Goal: Task Accomplishment & Management: Use online tool/utility

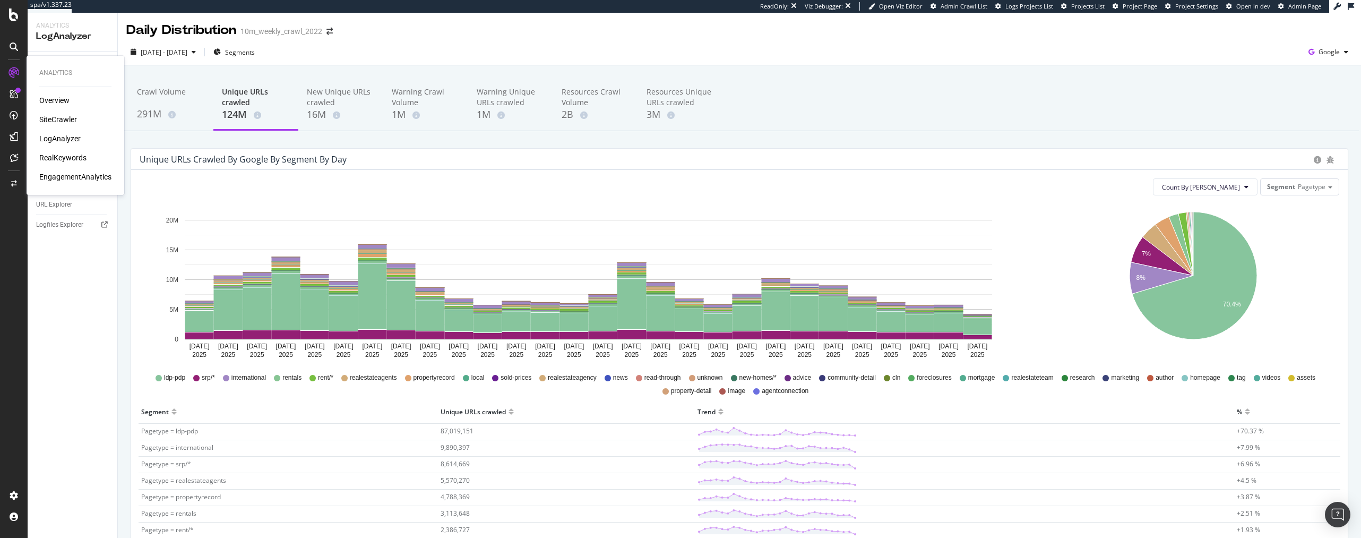
click at [50, 120] on div "SiteCrawler" at bounding box center [58, 119] width 38 height 11
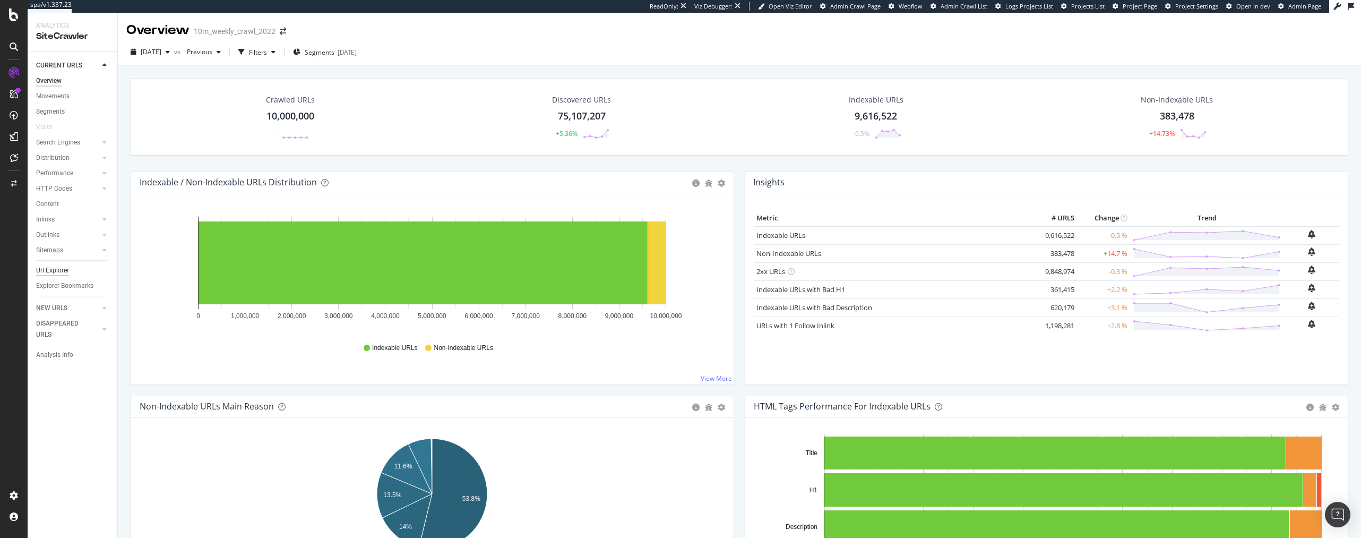
click at [51, 269] on div "Url Explorer" at bounding box center [52, 270] width 33 height 11
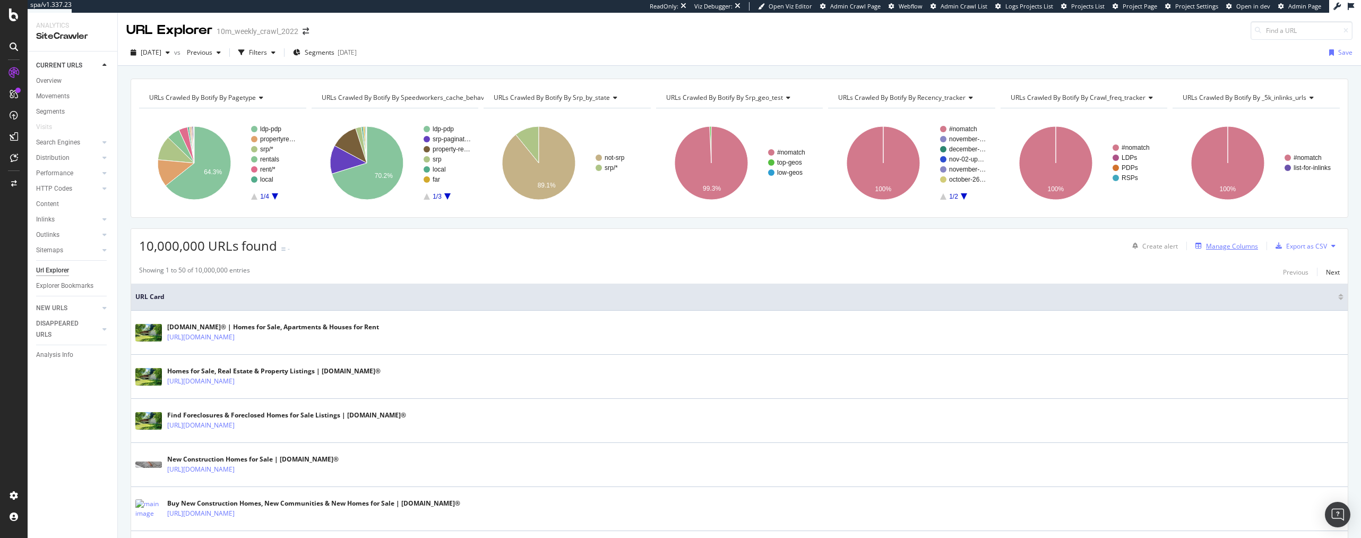
click at [1224, 246] on div "Manage Columns" at bounding box center [1232, 245] width 52 height 9
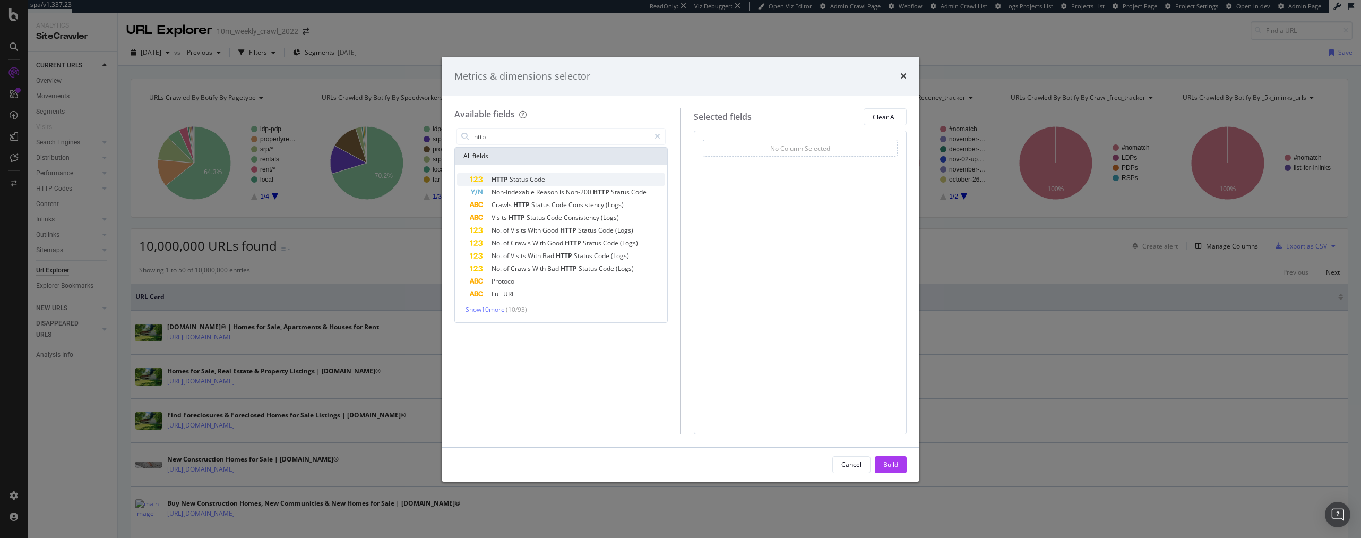
click at [512, 182] on span "Status" at bounding box center [519, 179] width 20 height 9
click at [505, 131] on input "http" at bounding box center [561, 136] width 177 height 16
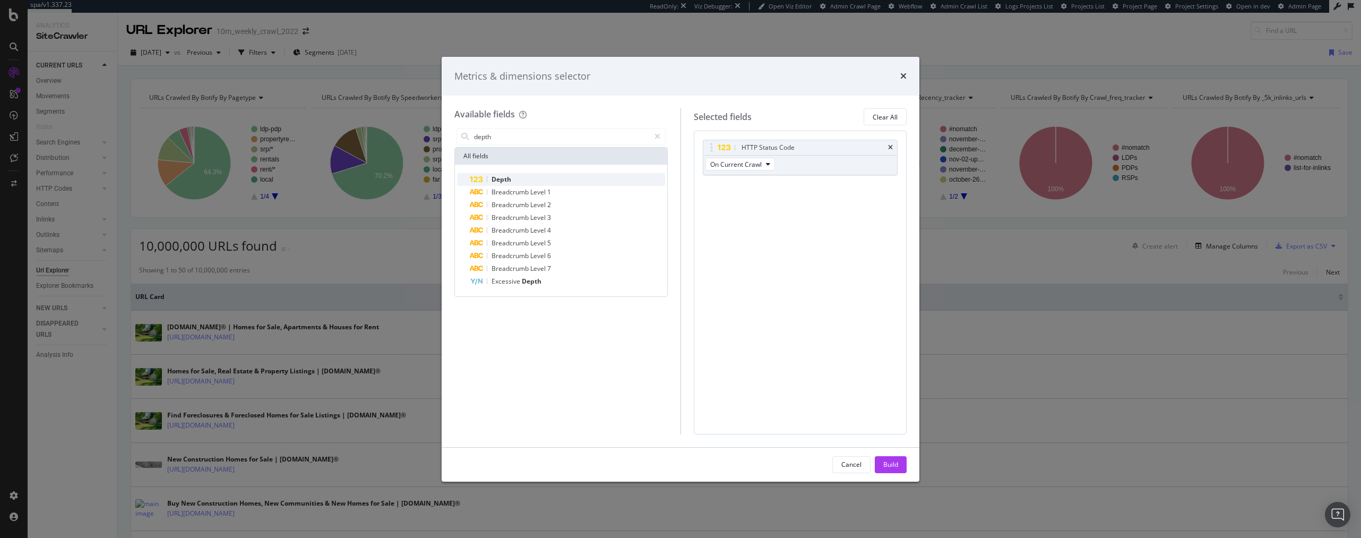
click at [516, 176] on div "Depth" at bounding box center [567, 179] width 195 height 13
click at [499, 135] on input "depth" at bounding box center [561, 136] width 177 height 16
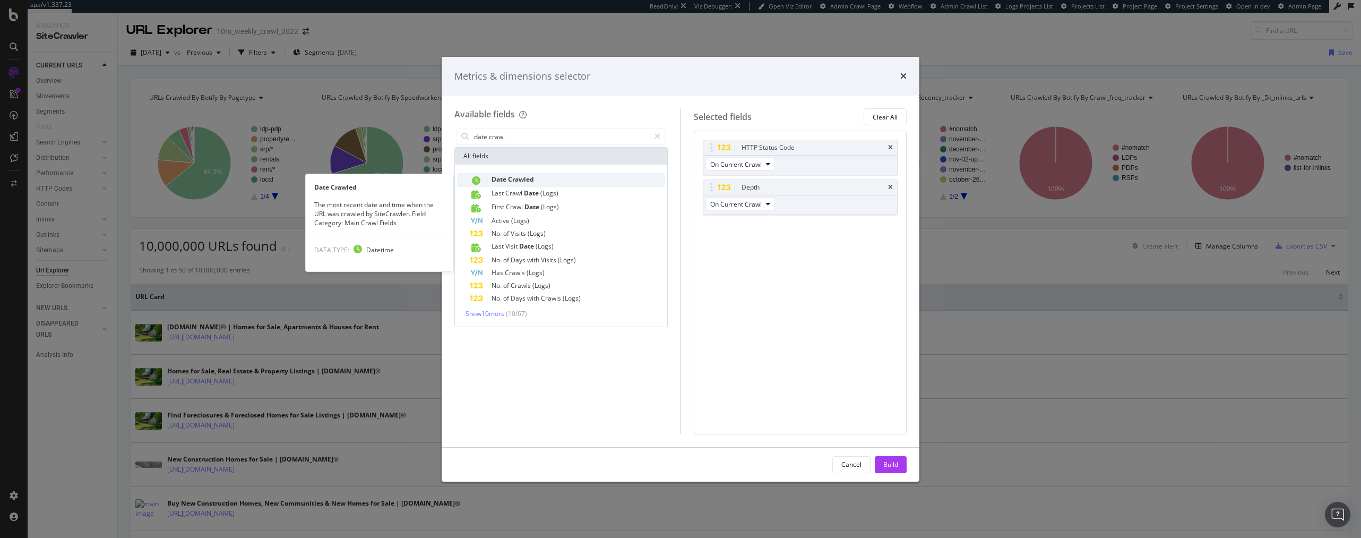
click at [522, 178] on span "Crawled" at bounding box center [521, 179] width 26 height 9
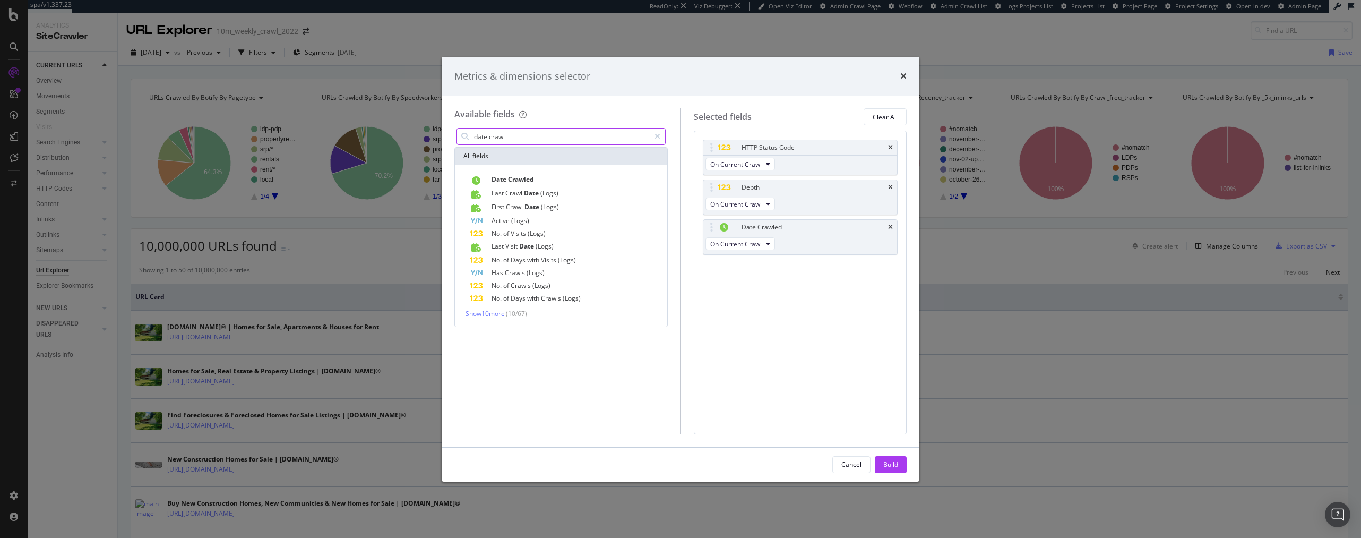
click at [508, 131] on input "date crawl" at bounding box center [561, 136] width 177 height 16
type input "s"
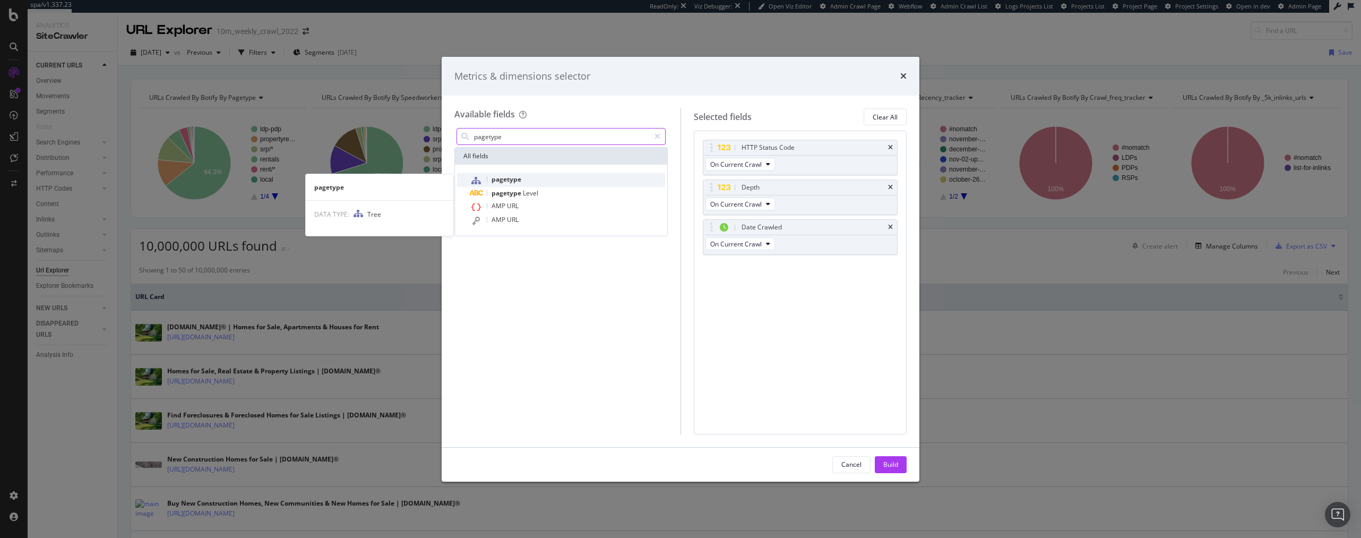
type input "pagetype"
click at [515, 179] on span "pagetype" at bounding box center [506, 179] width 30 height 9
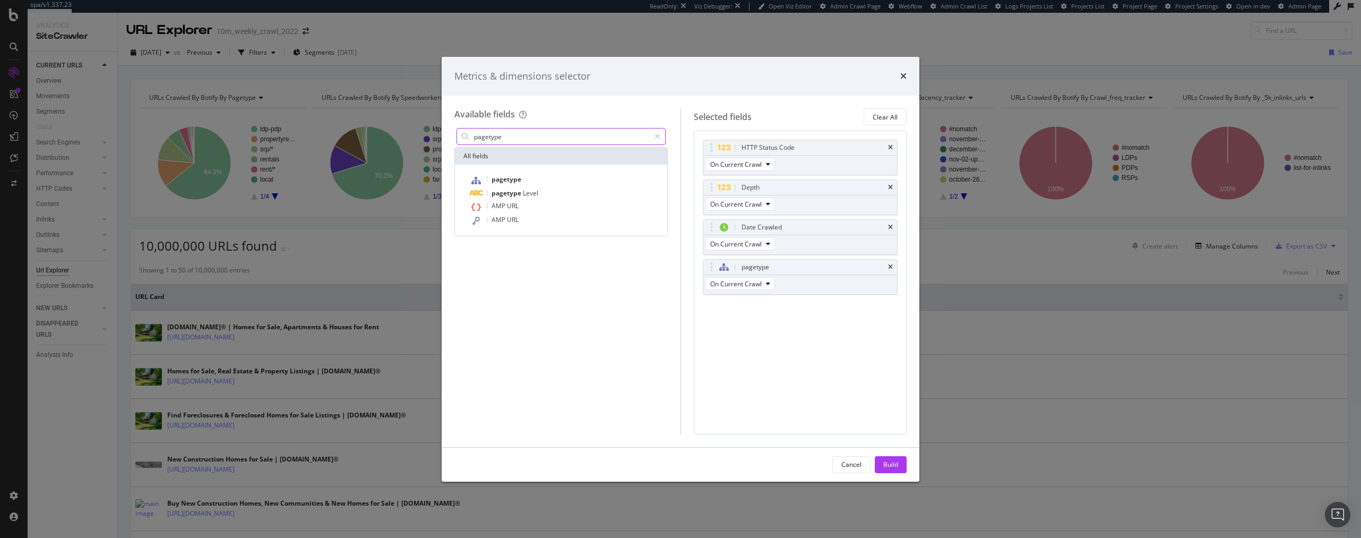
click at [510, 138] on input "pagetype" at bounding box center [561, 136] width 177 height 16
click at [890, 466] on div "Build" at bounding box center [890, 464] width 15 height 9
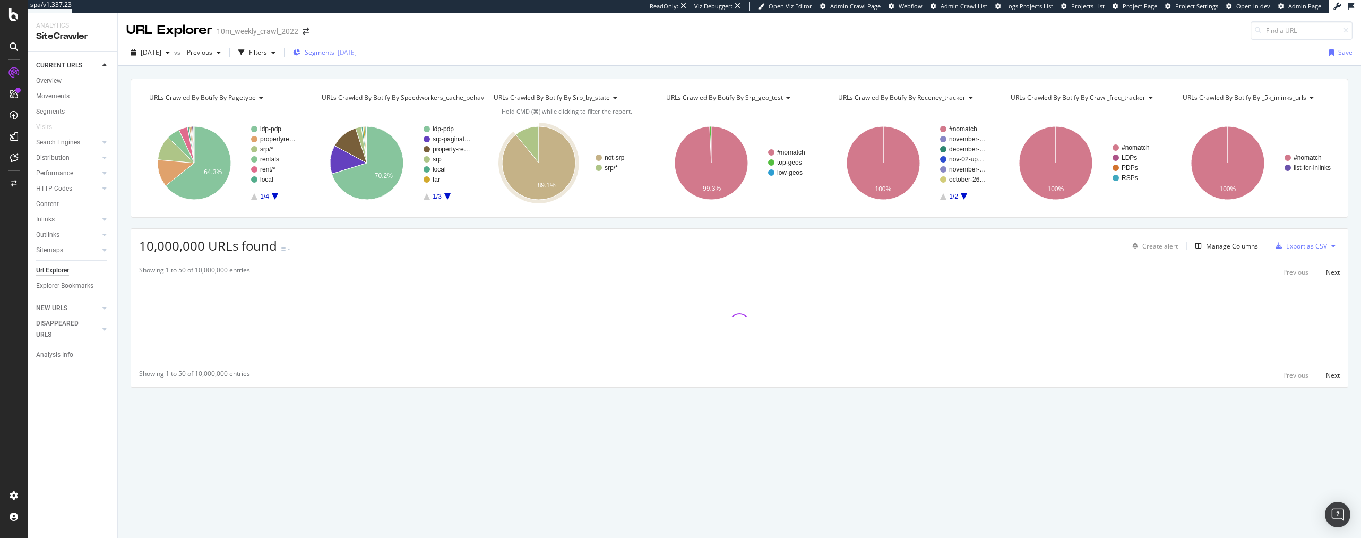
click at [334, 49] on span "Segments" at bounding box center [320, 52] width 30 height 9
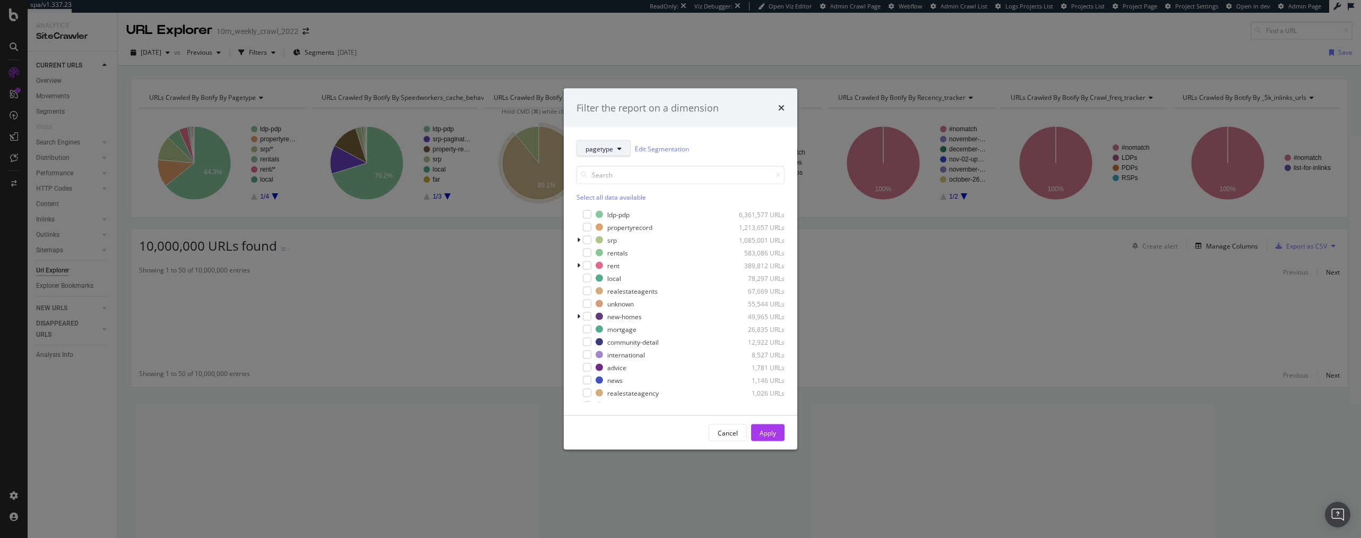
click at [603, 144] on span "pagetype" at bounding box center [599, 148] width 28 height 9
click at [1224, 248] on div "Filter the report on a dimension pagetype Edit Segmentation Select all data ava…" at bounding box center [680, 269] width 1361 height 538
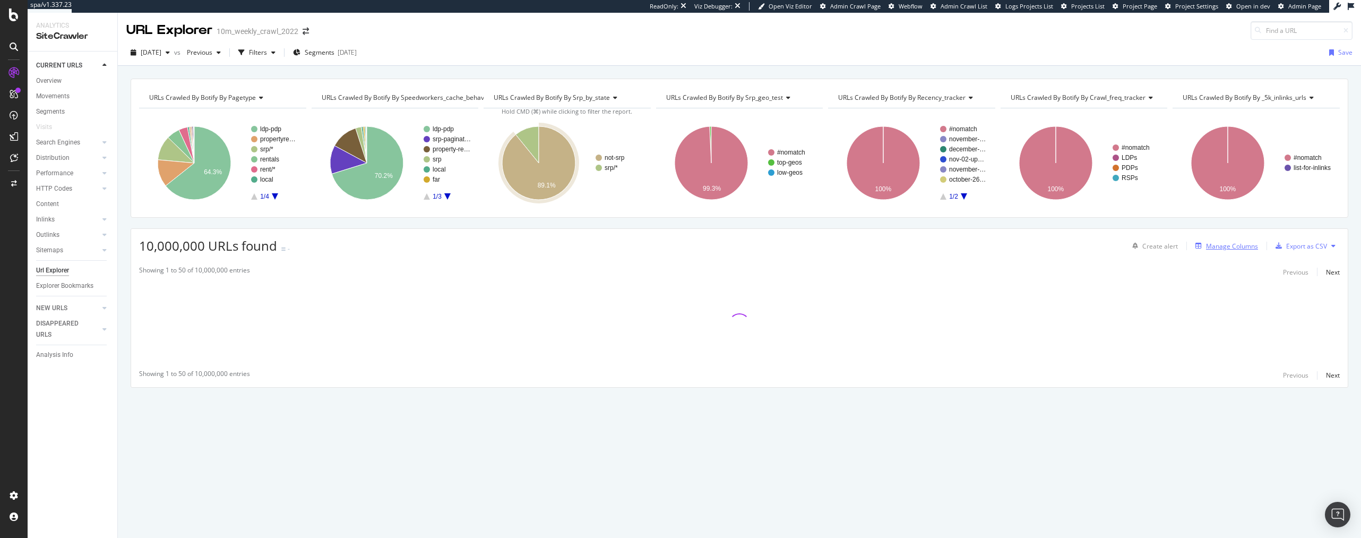
click at [1216, 248] on div "Manage Columns" at bounding box center [1232, 245] width 52 height 9
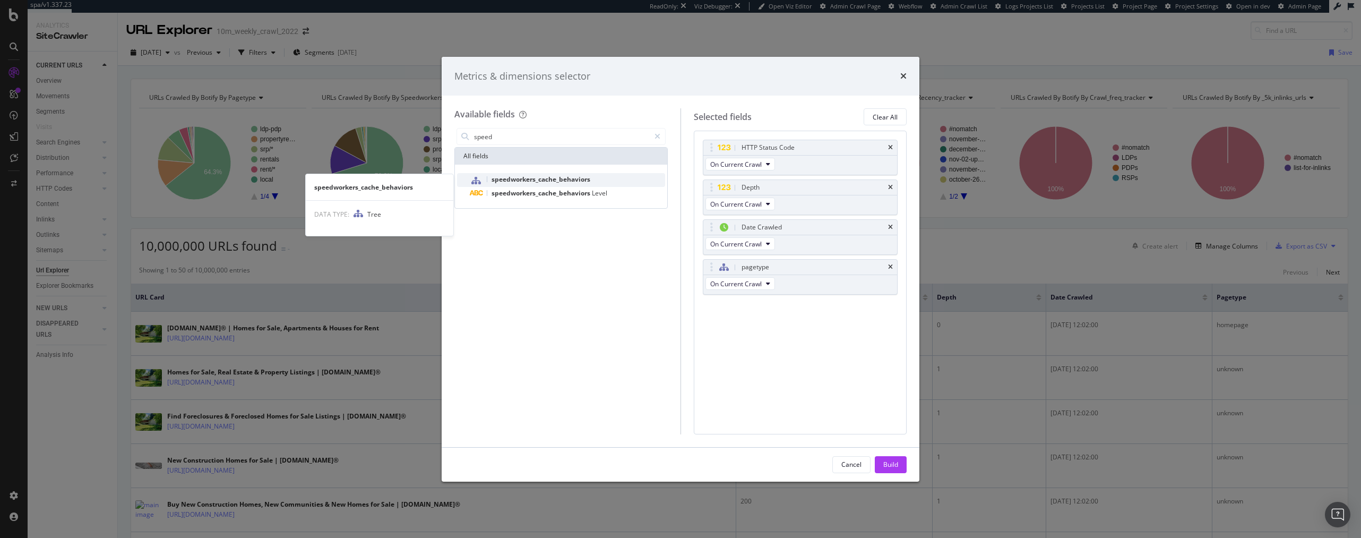
click at [518, 180] on span "speedworkers_cache_behaviors" at bounding box center [540, 179] width 99 height 9
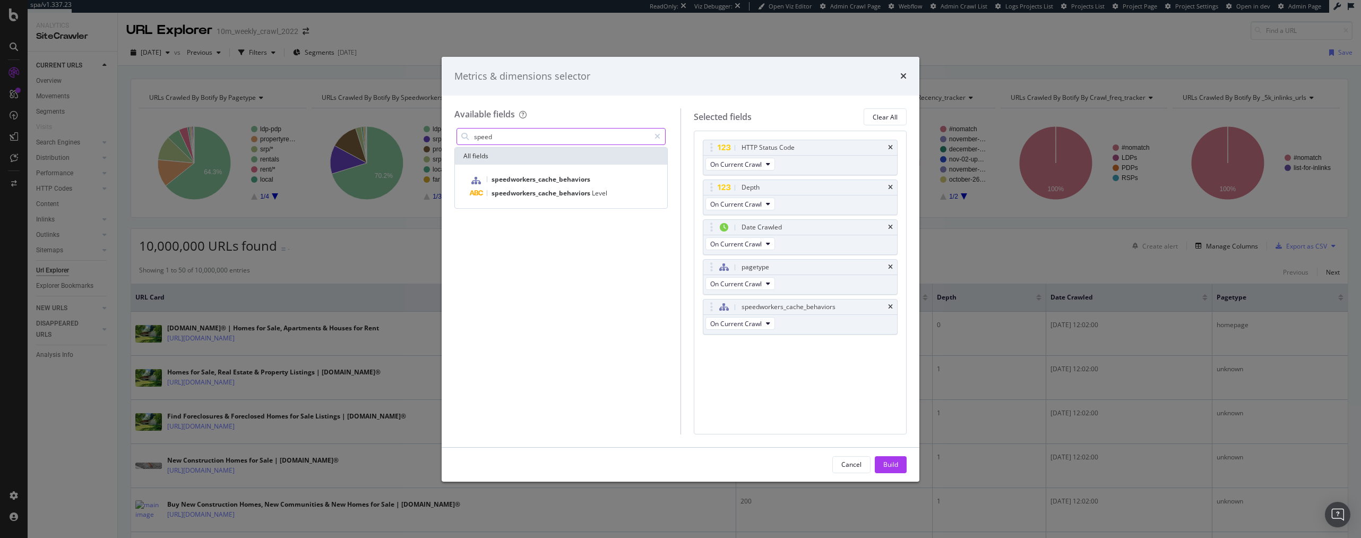
click at [499, 135] on input "speed" at bounding box center [561, 136] width 177 height 16
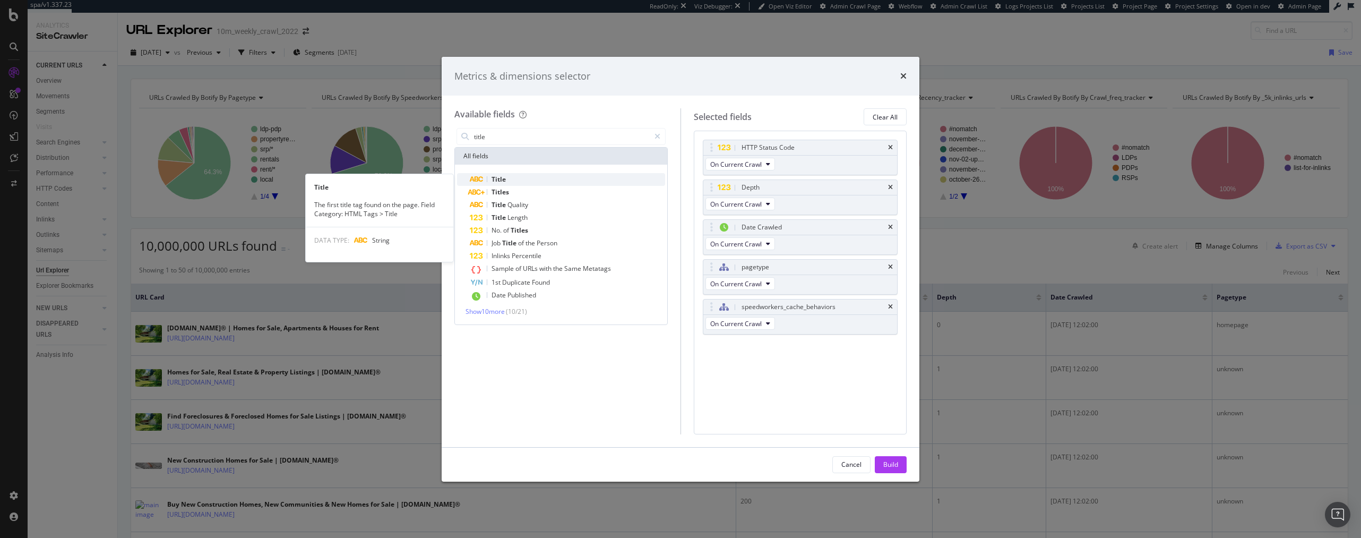
click at [505, 179] on span "Title" at bounding box center [498, 179] width 14 height 9
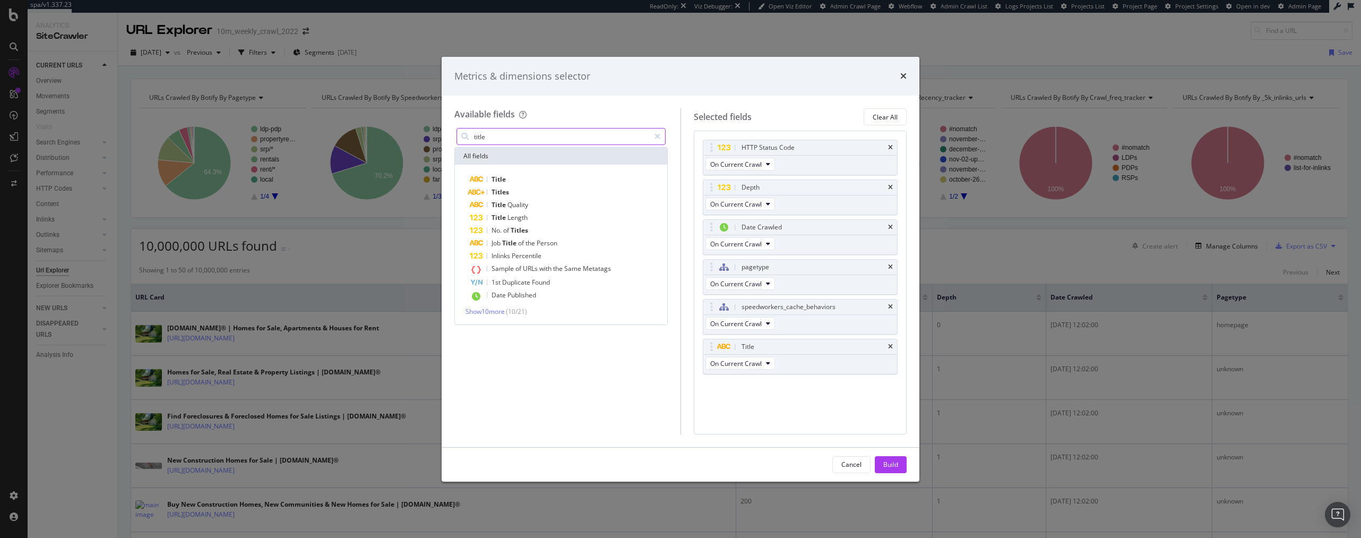
click at [499, 139] on input "title" at bounding box center [561, 136] width 177 height 16
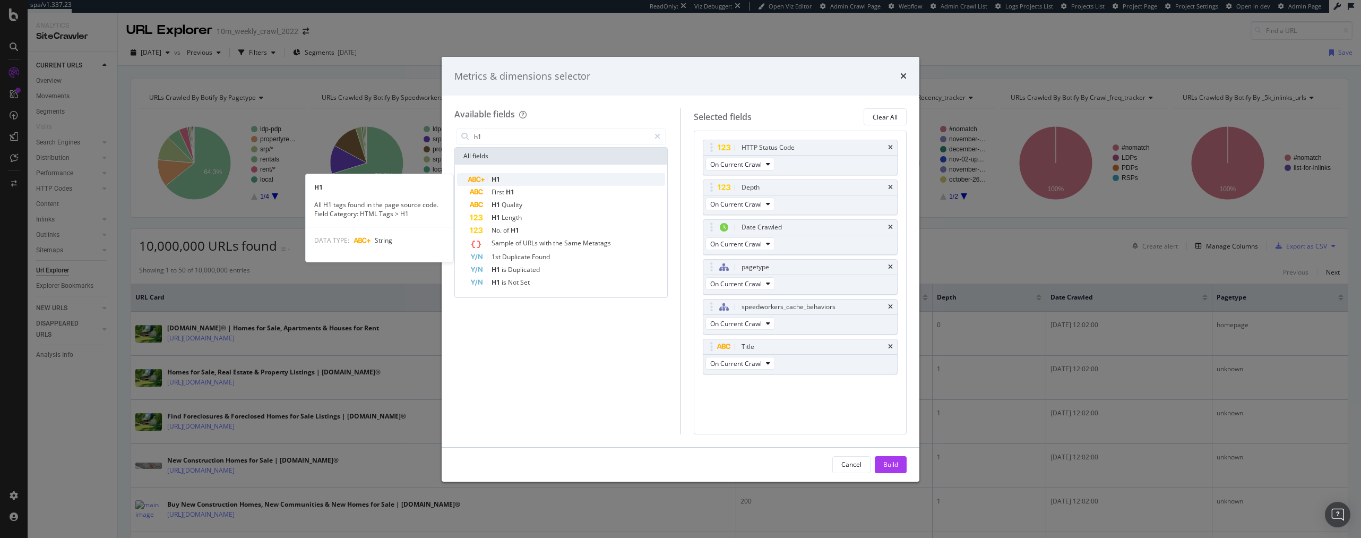
click at [513, 179] on div "H1" at bounding box center [567, 179] width 195 height 13
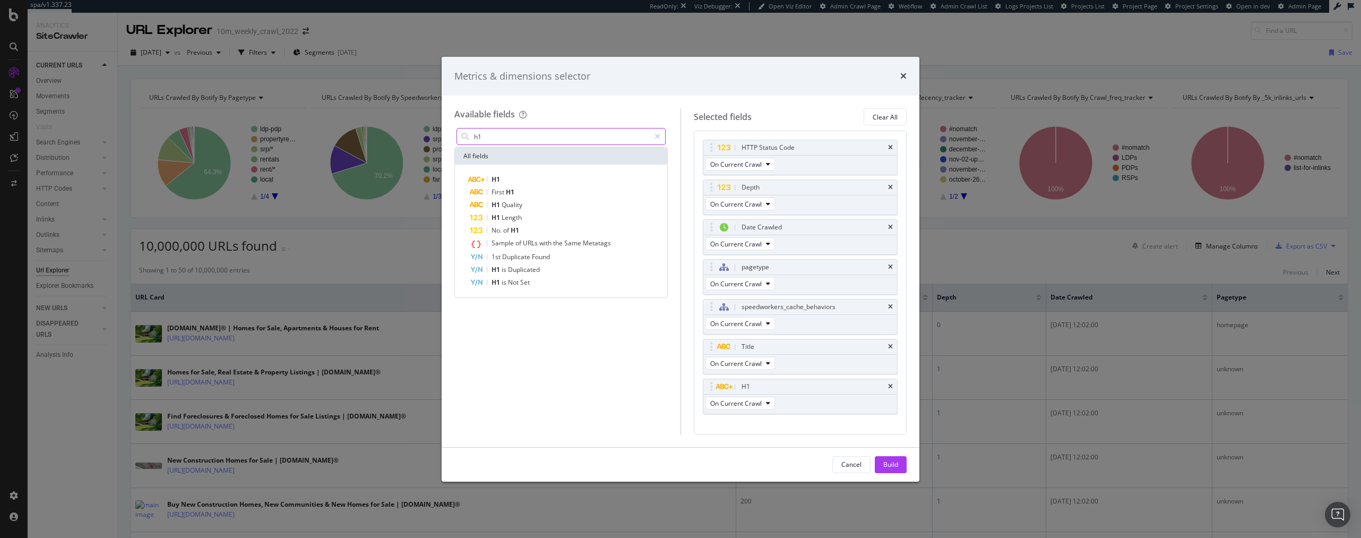
click at [499, 135] on input "h1" at bounding box center [561, 136] width 177 height 16
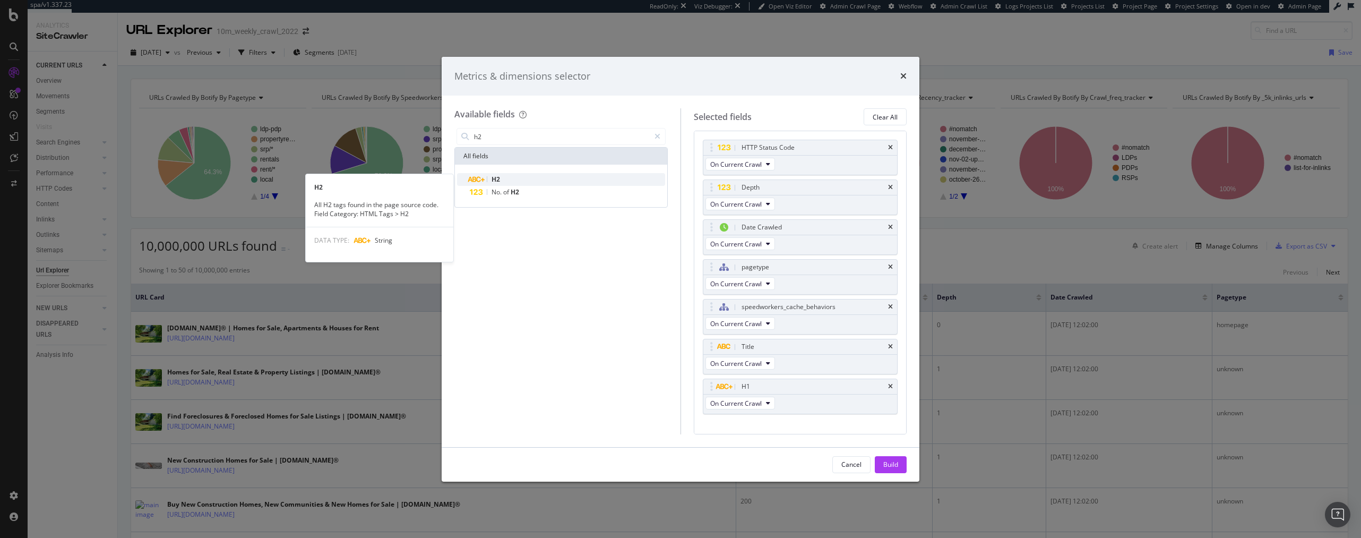
click at [508, 176] on div "H2" at bounding box center [567, 179] width 195 height 13
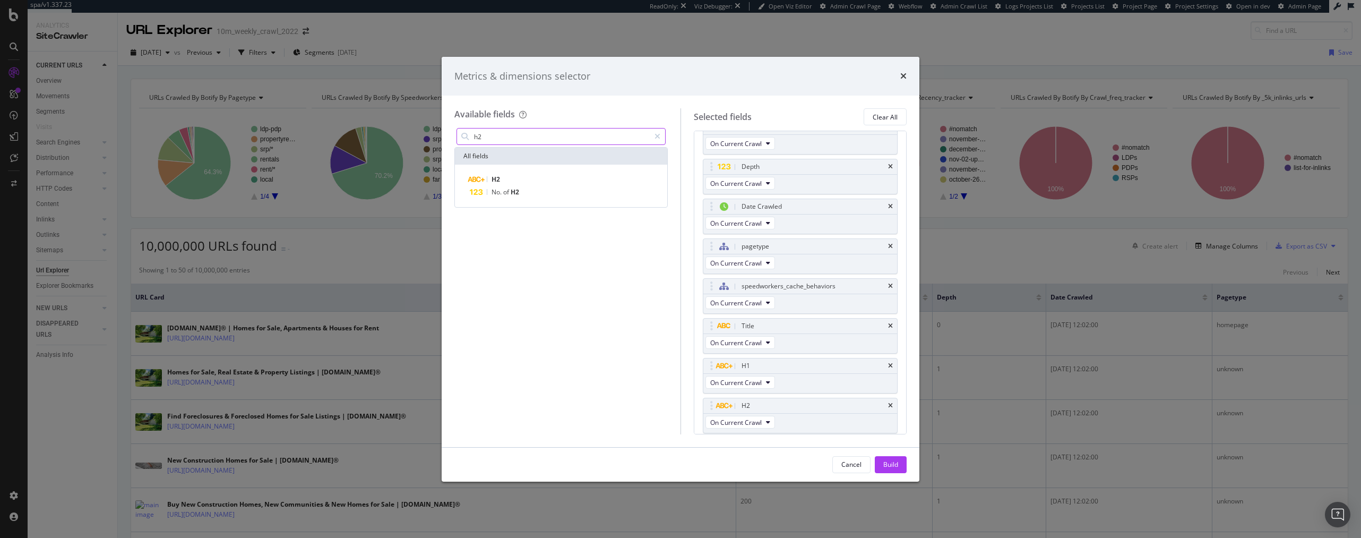
click at [504, 134] on input "h2" at bounding box center [561, 136] width 177 height 16
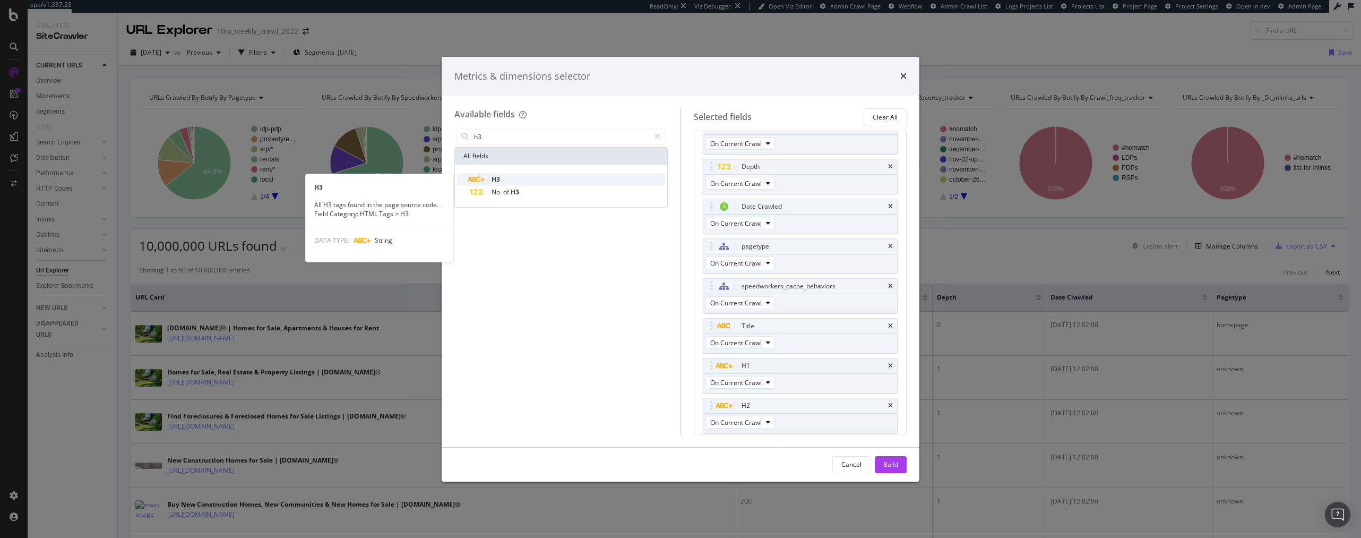
click at [518, 176] on div "H3" at bounding box center [567, 179] width 195 height 13
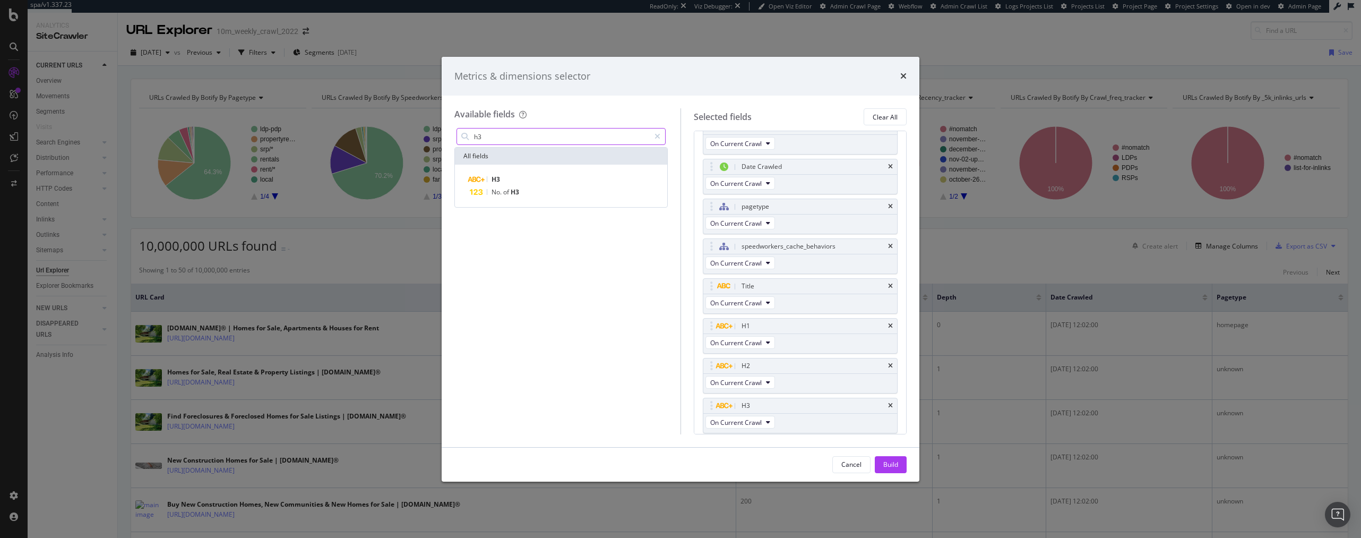
click at [494, 138] on input "h3" at bounding box center [561, 136] width 177 height 16
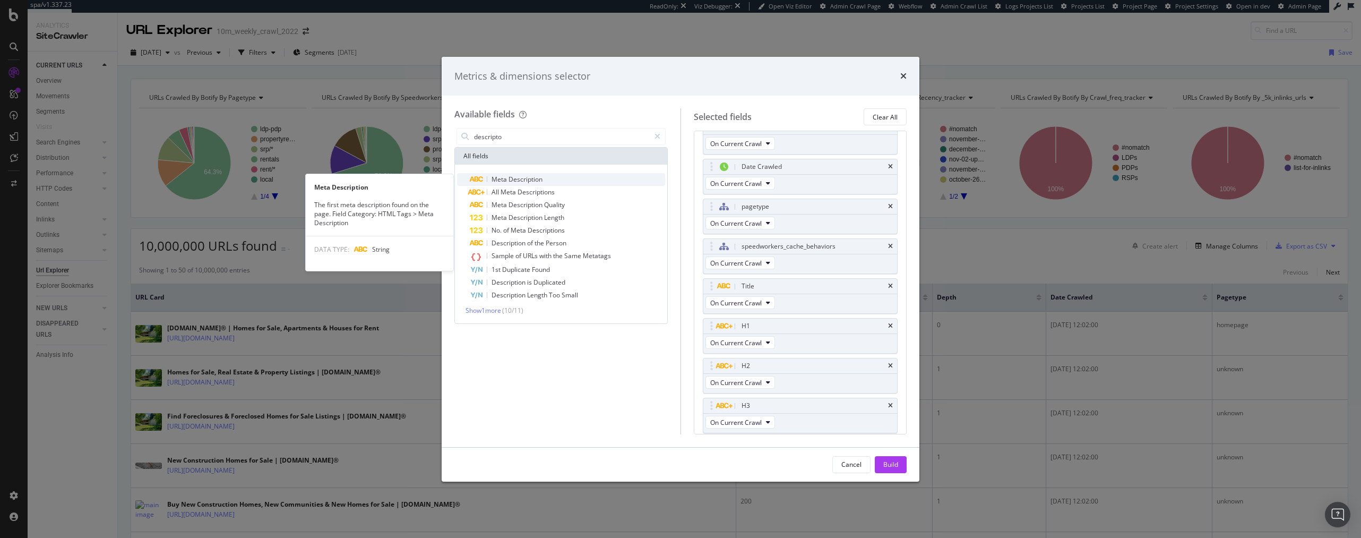
click at [510, 177] on span "Description" at bounding box center [525, 179] width 34 height 9
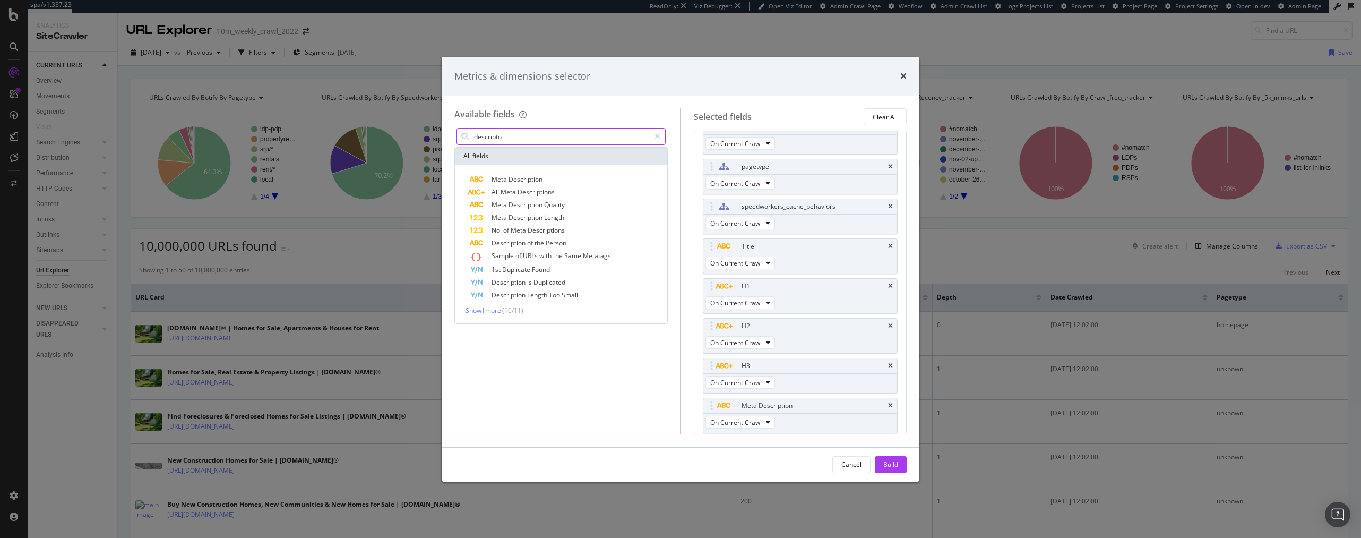
click at [514, 135] on input "descripto" at bounding box center [561, 136] width 177 height 16
type input "c"
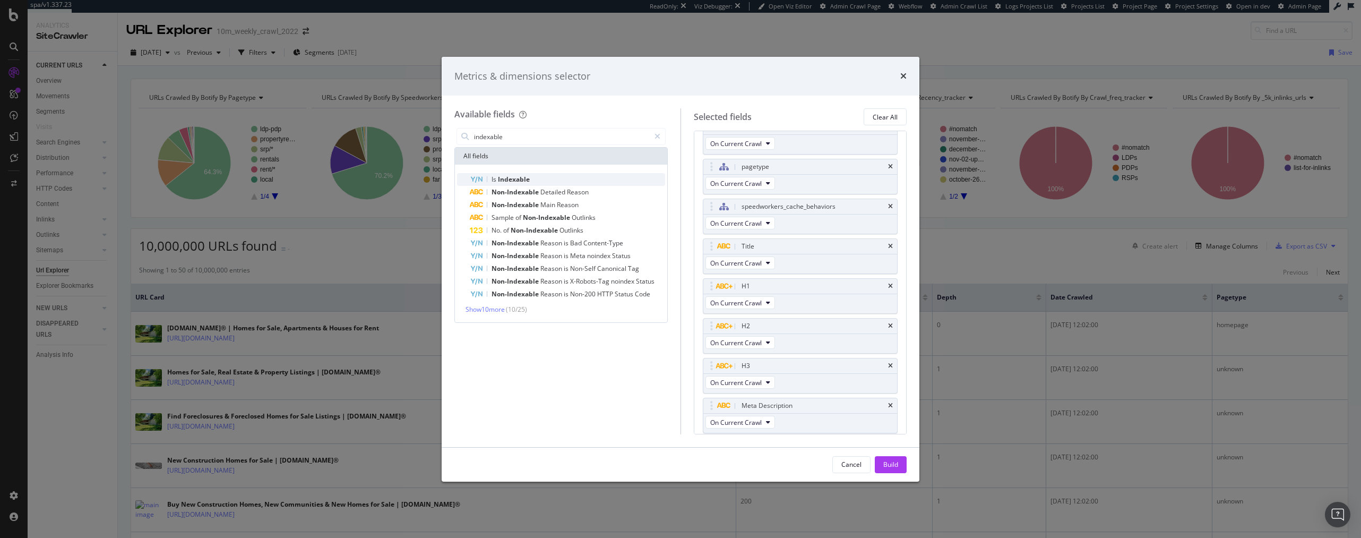
click at [520, 180] on span "Indexable" at bounding box center [514, 179] width 32 height 9
click at [486, 306] on span "Show 10 more" at bounding box center [484, 309] width 39 height 9
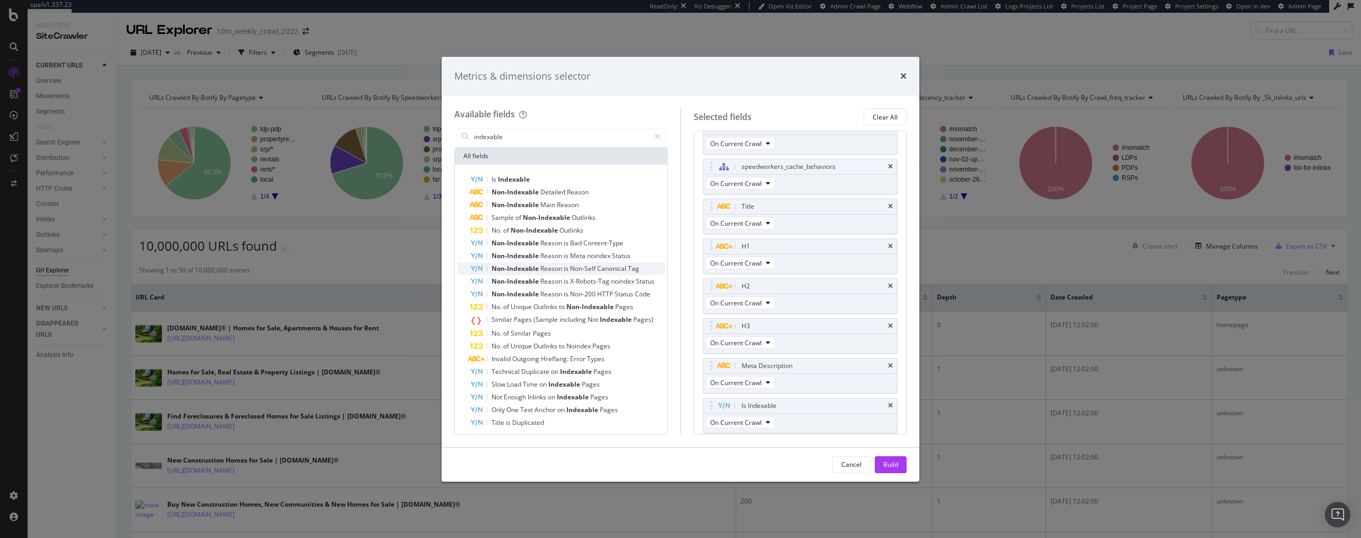
click at [551, 270] on span "Reason" at bounding box center [551, 268] width 23 height 9
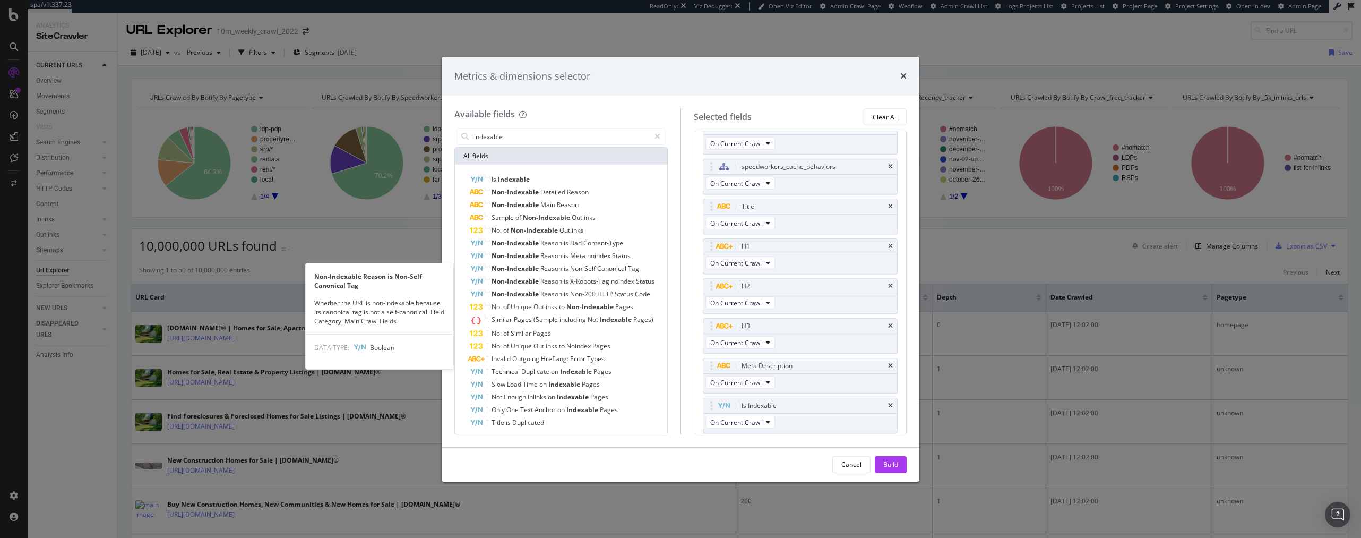
scroll to position [180, 0]
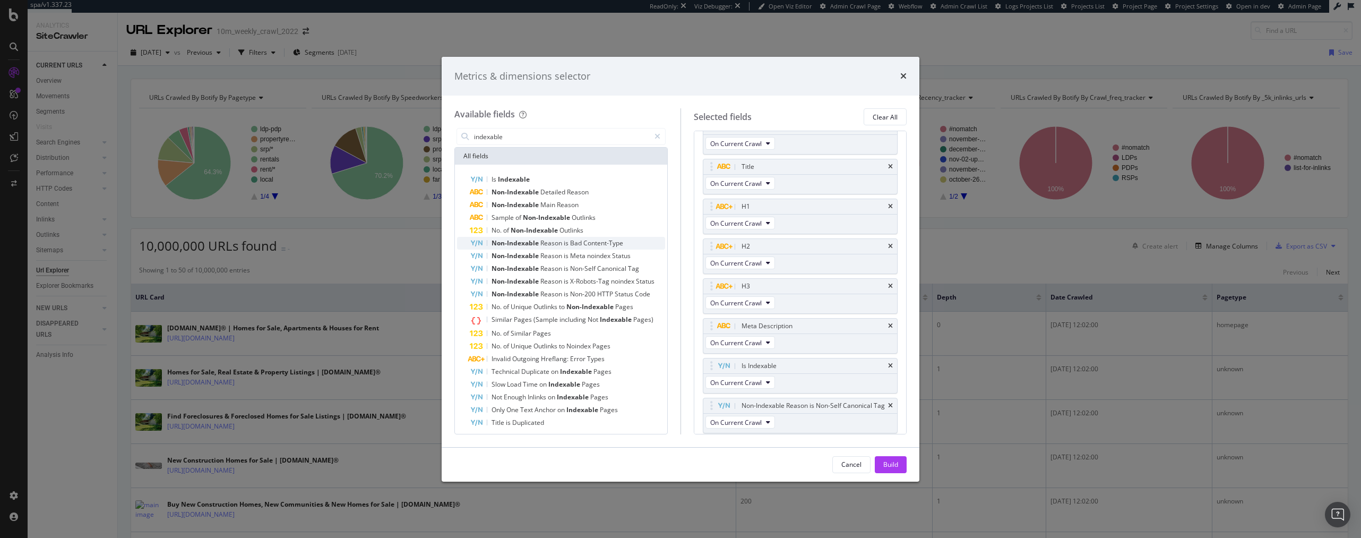
click at [547, 244] on span "Reason" at bounding box center [551, 242] width 23 height 9
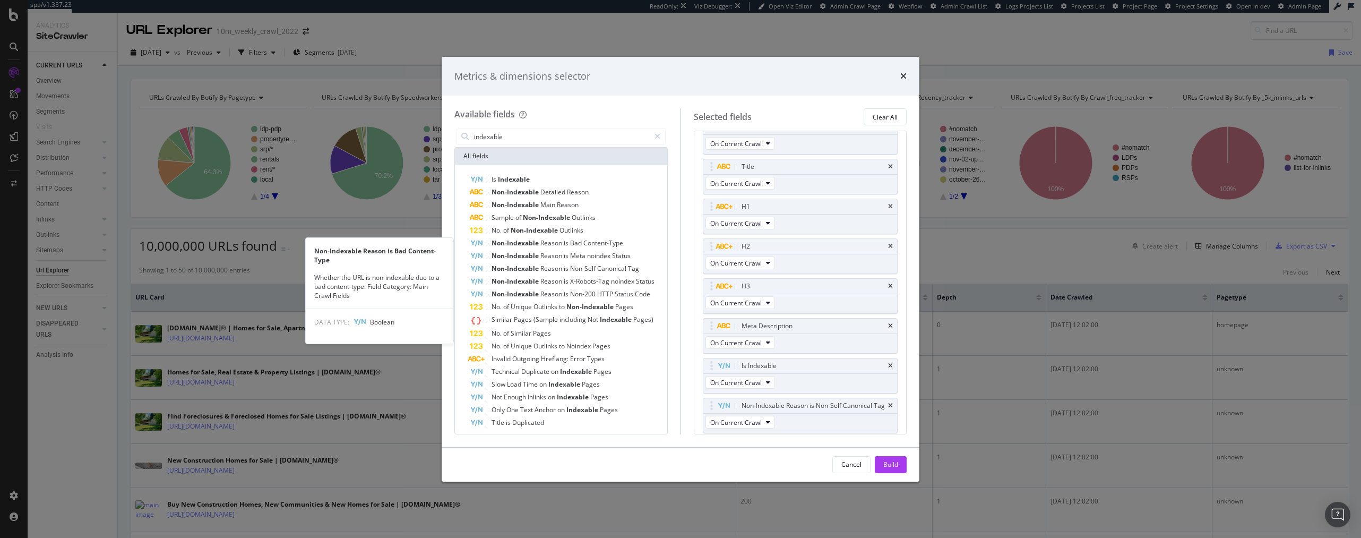
scroll to position [220, 0]
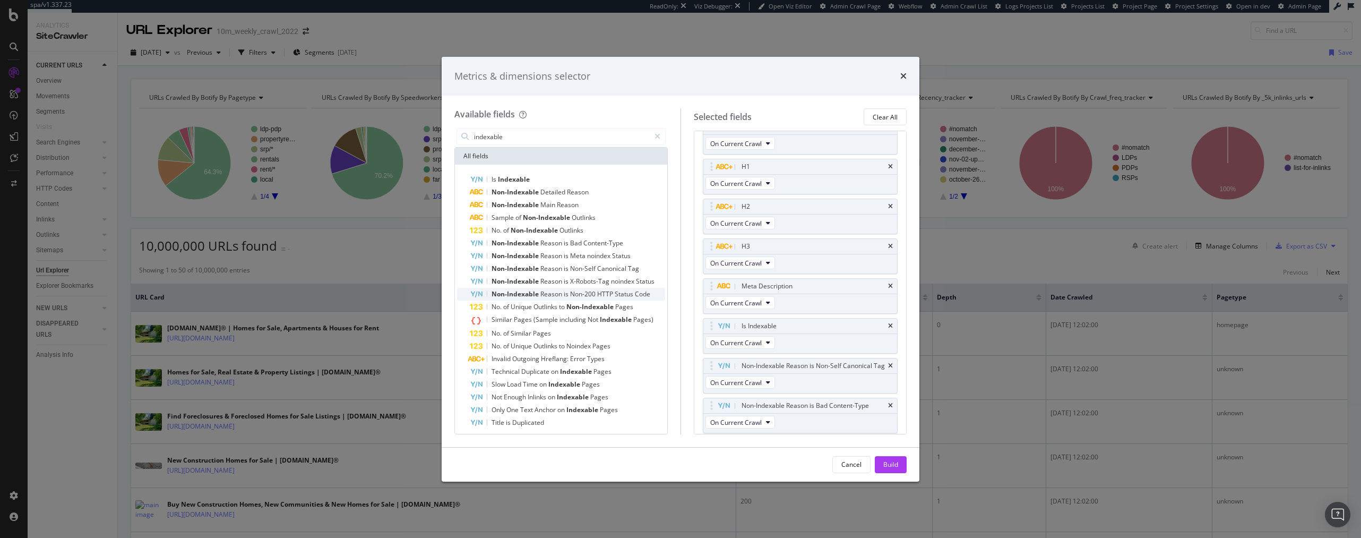
click at [549, 294] on span "Reason" at bounding box center [551, 293] width 23 height 9
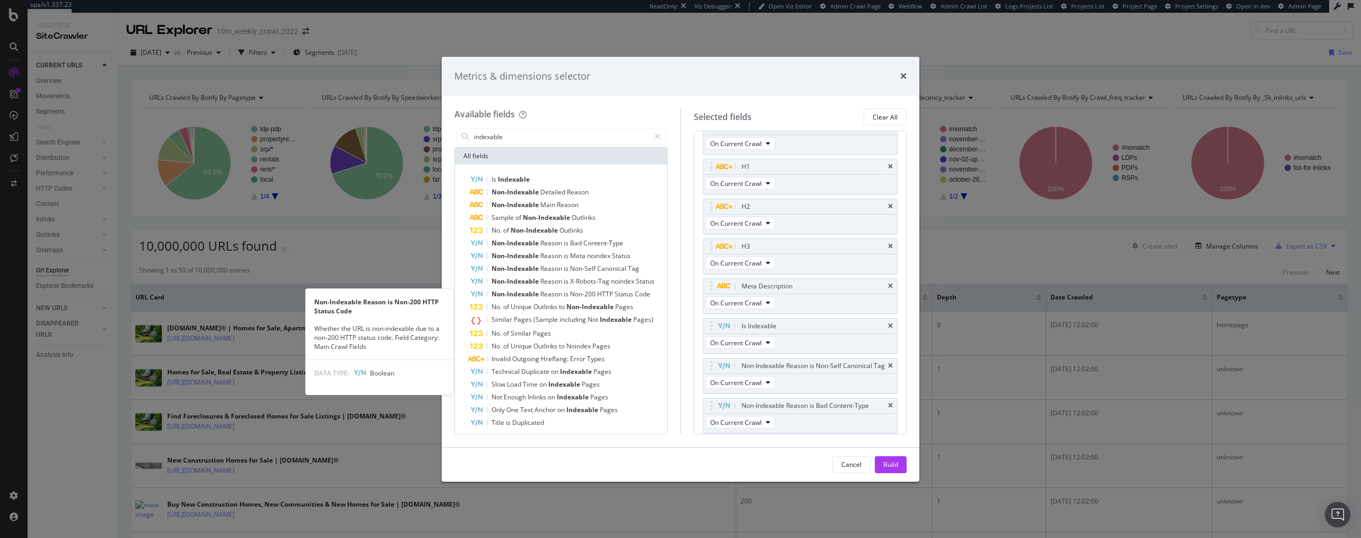
scroll to position [270, 0]
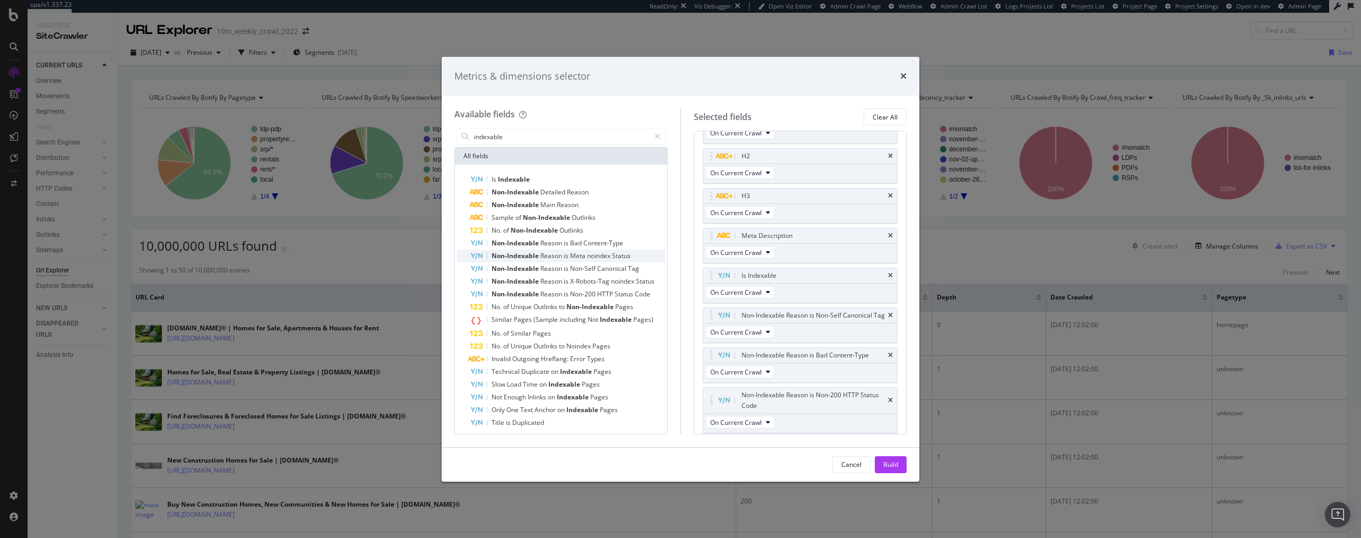
click at [547, 256] on span "Reason" at bounding box center [551, 255] width 23 height 9
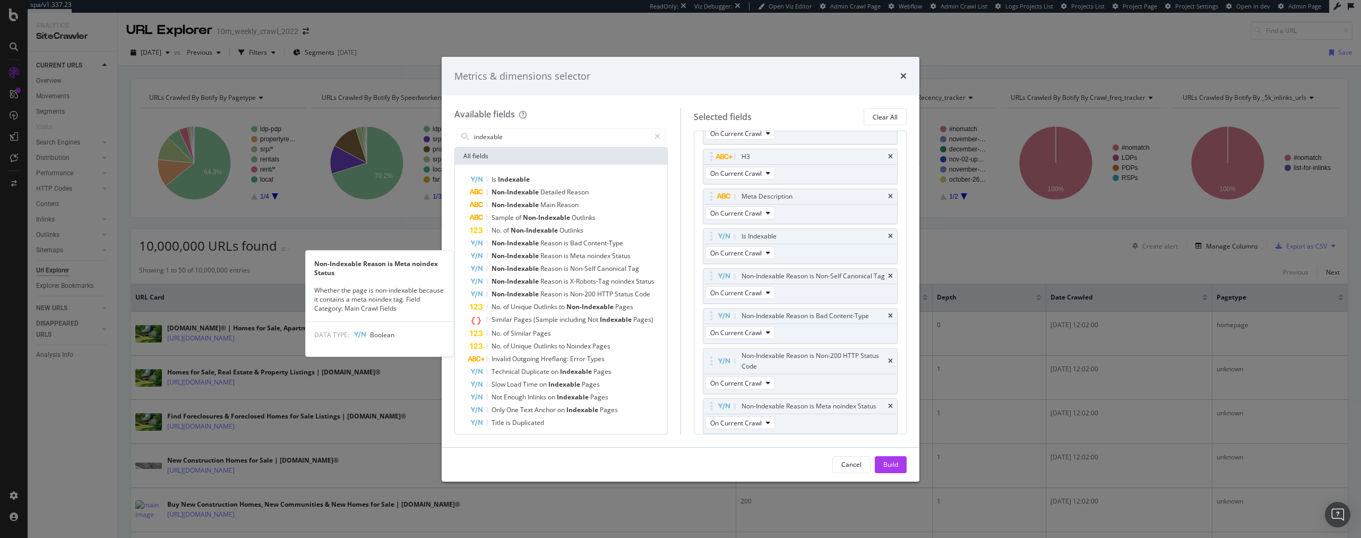
scroll to position [310, 0]
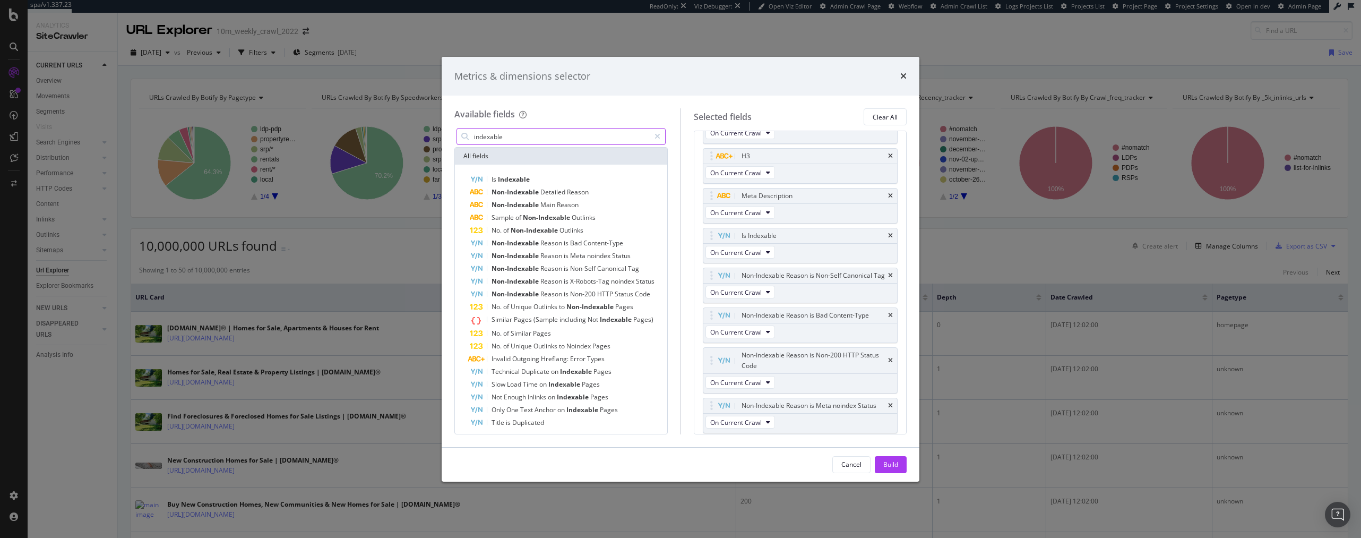
click at [535, 138] on input "indexable" at bounding box center [561, 136] width 177 height 16
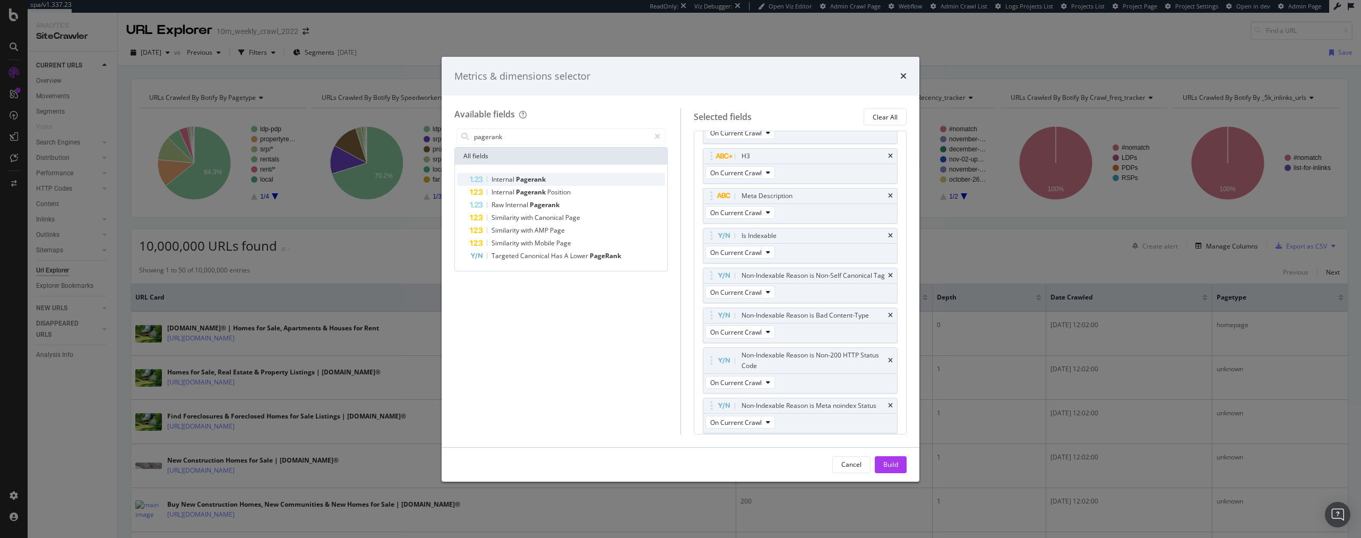
click at [532, 176] on span "Pagerank" at bounding box center [531, 179] width 30 height 9
click at [532, 189] on span "Pagerank" at bounding box center [531, 191] width 31 height 9
click at [504, 134] on input "pagerank" at bounding box center [561, 136] width 177 height 16
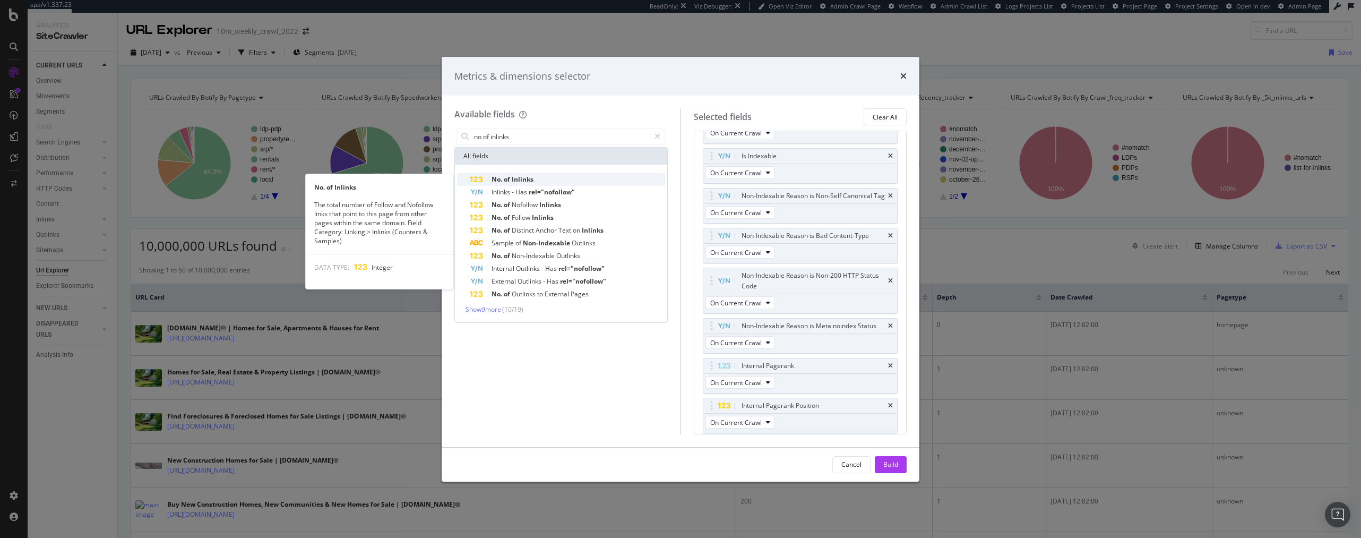
click at [527, 180] on span "Inlinks" at bounding box center [523, 179] width 22 height 9
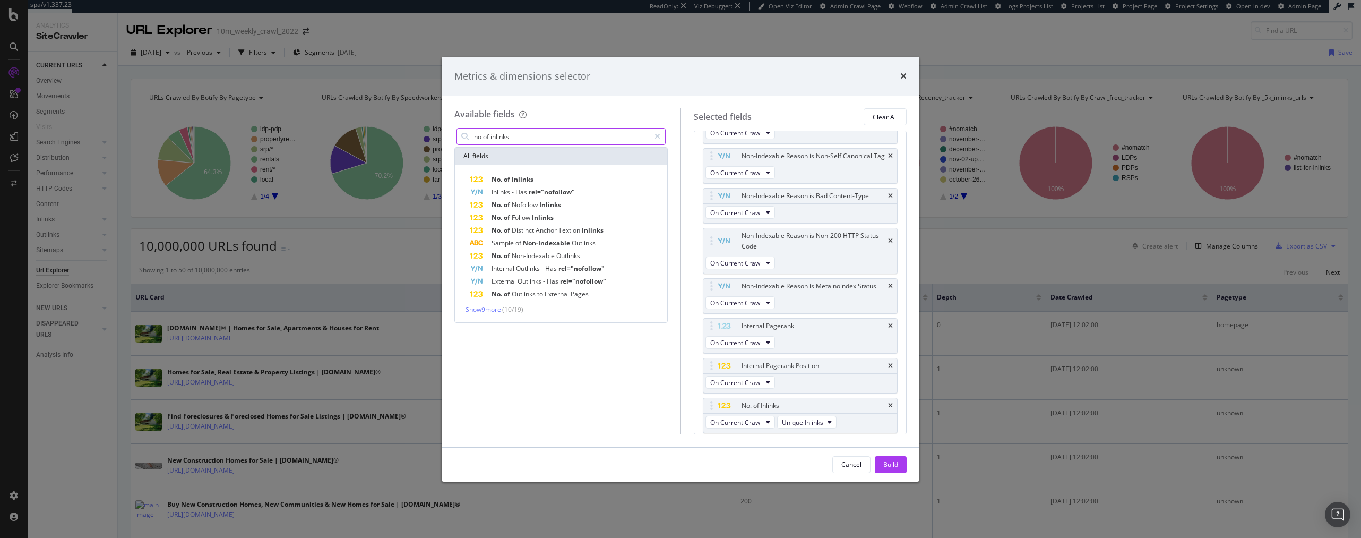
click at [509, 138] on input "no of inlinks" at bounding box center [561, 136] width 177 height 16
click at [516, 138] on input "no of inlinks" at bounding box center [561, 136] width 177 height 16
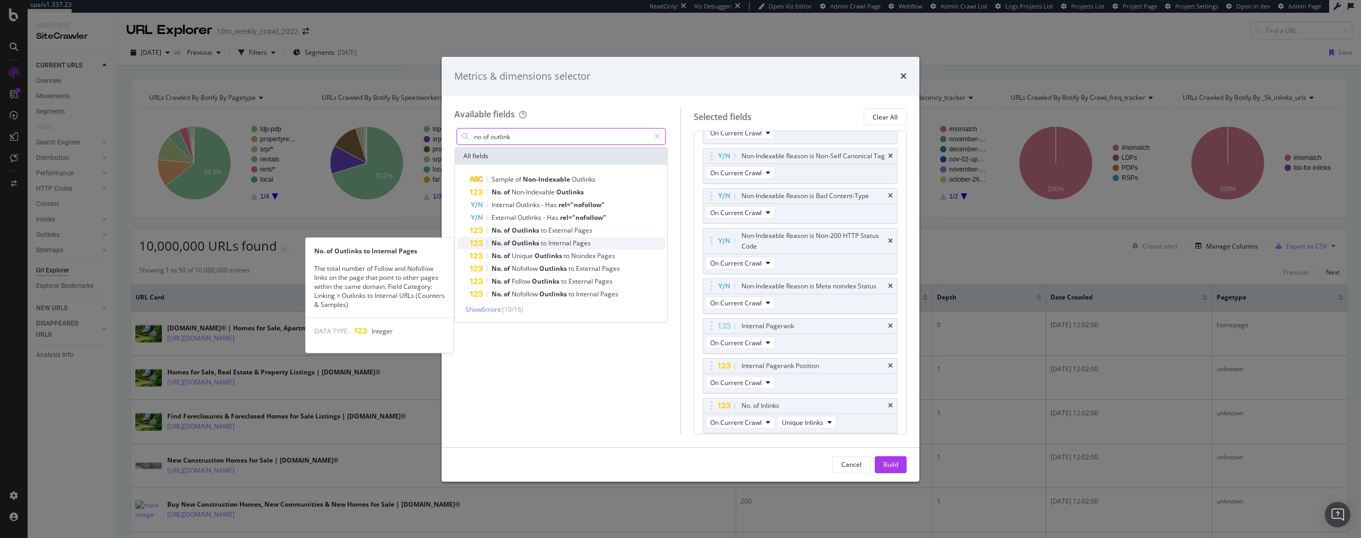
type input "no of outlink"
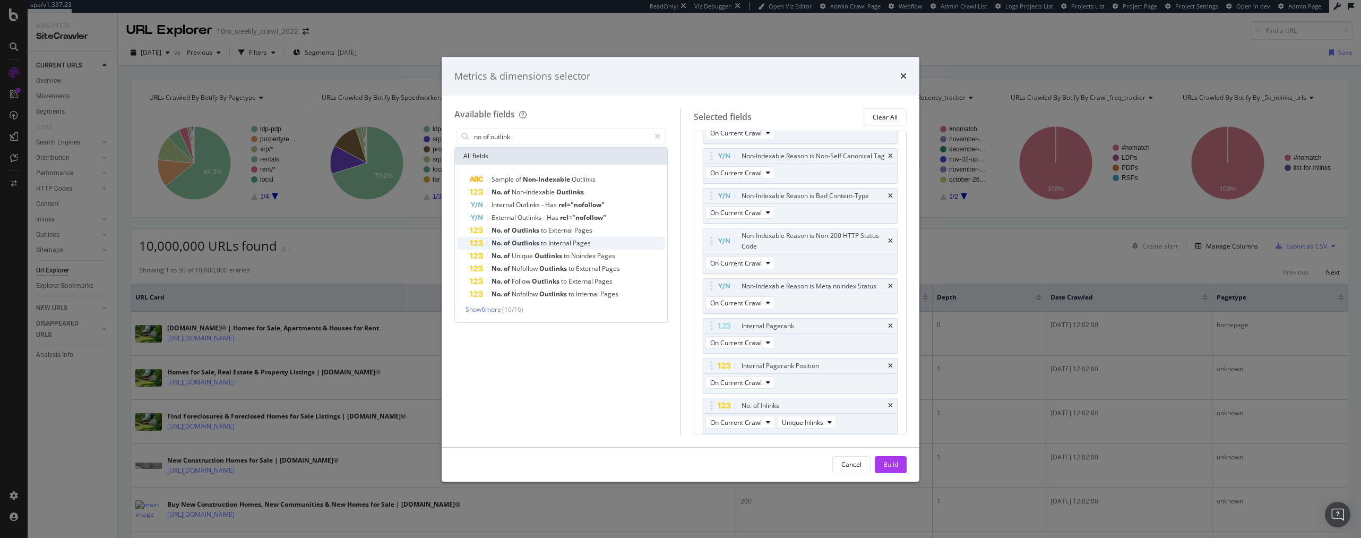
click at [531, 238] on div "No. of Outlinks to Internal Pages" at bounding box center [567, 243] width 195 height 13
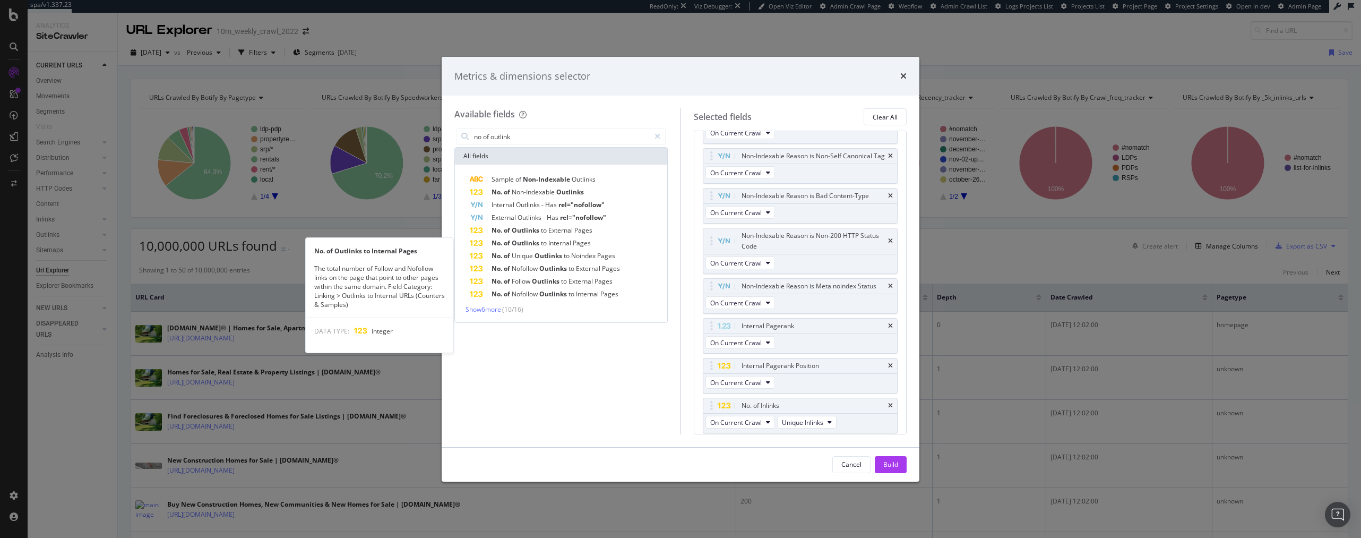
scroll to position [469, 0]
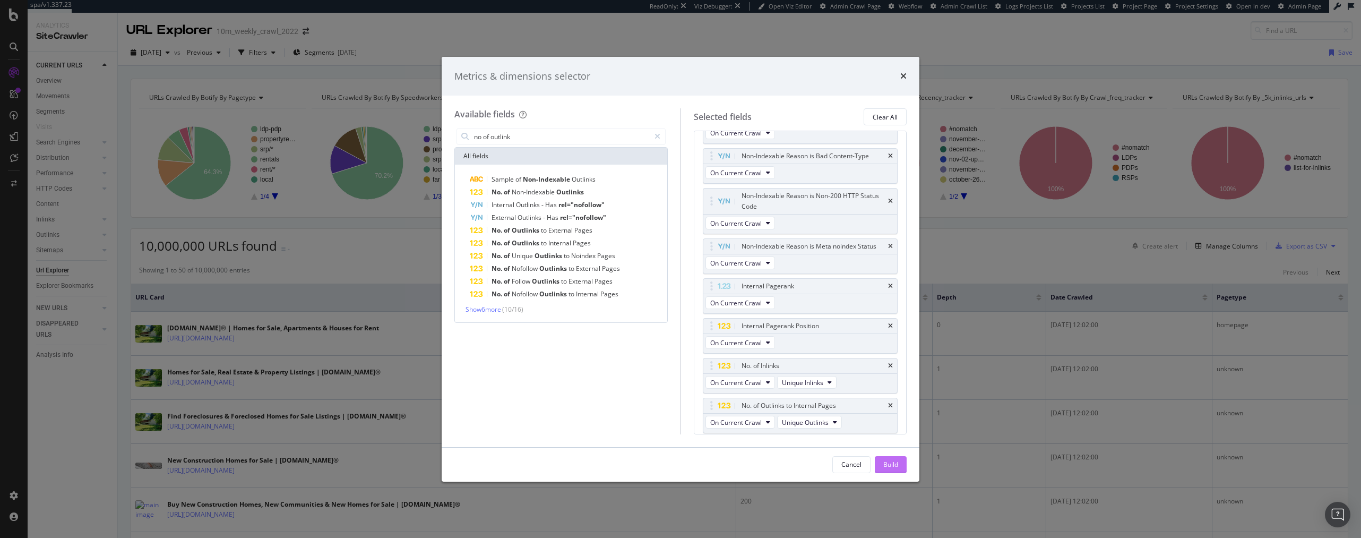
click at [895, 464] on div "Build" at bounding box center [890, 464] width 15 height 9
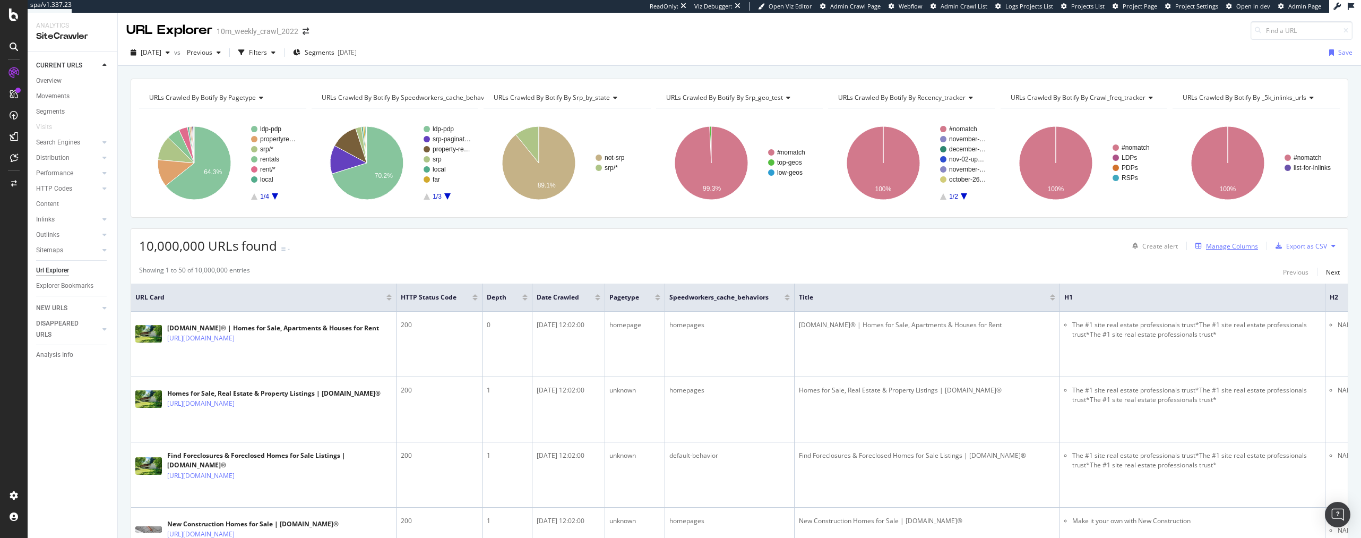
click at [1225, 247] on div "Manage Columns" at bounding box center [1232, 245] width 52 height 9
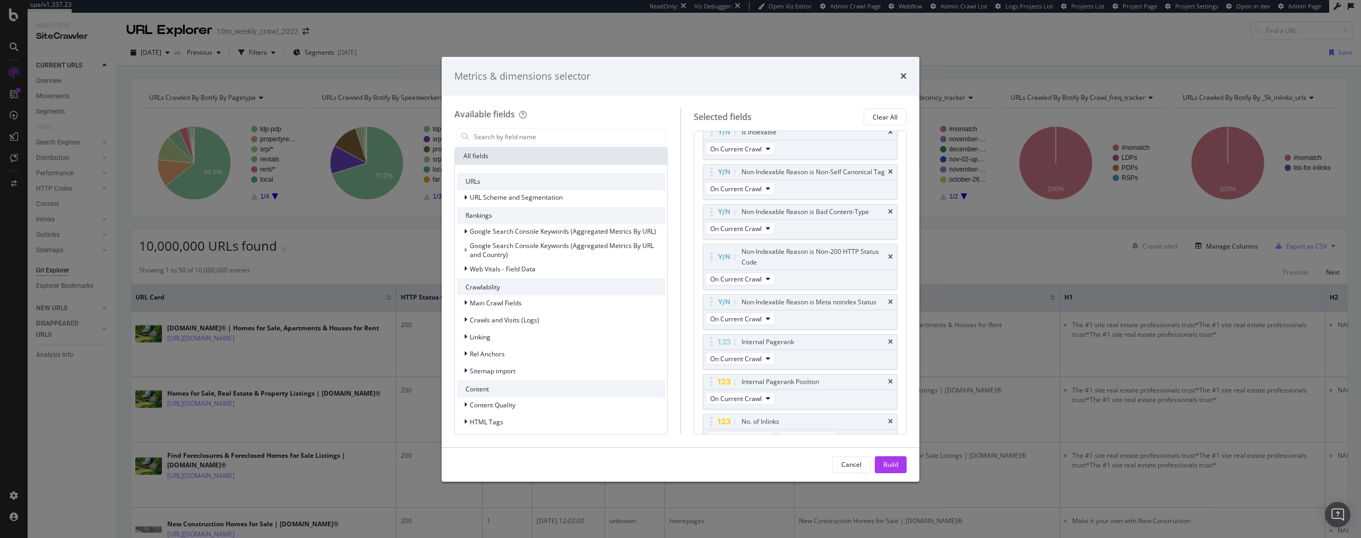
scroll to position [504, 0]
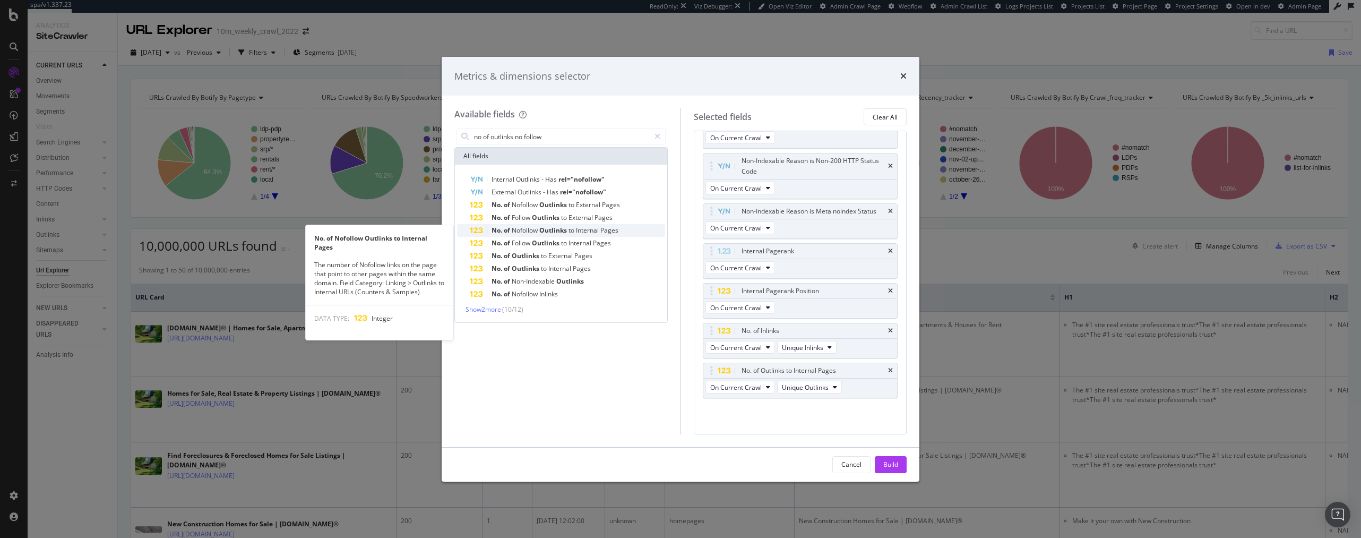
click at [568, 230] on span "Outlinks" at bounding box center [553, 230] width 29 height 9
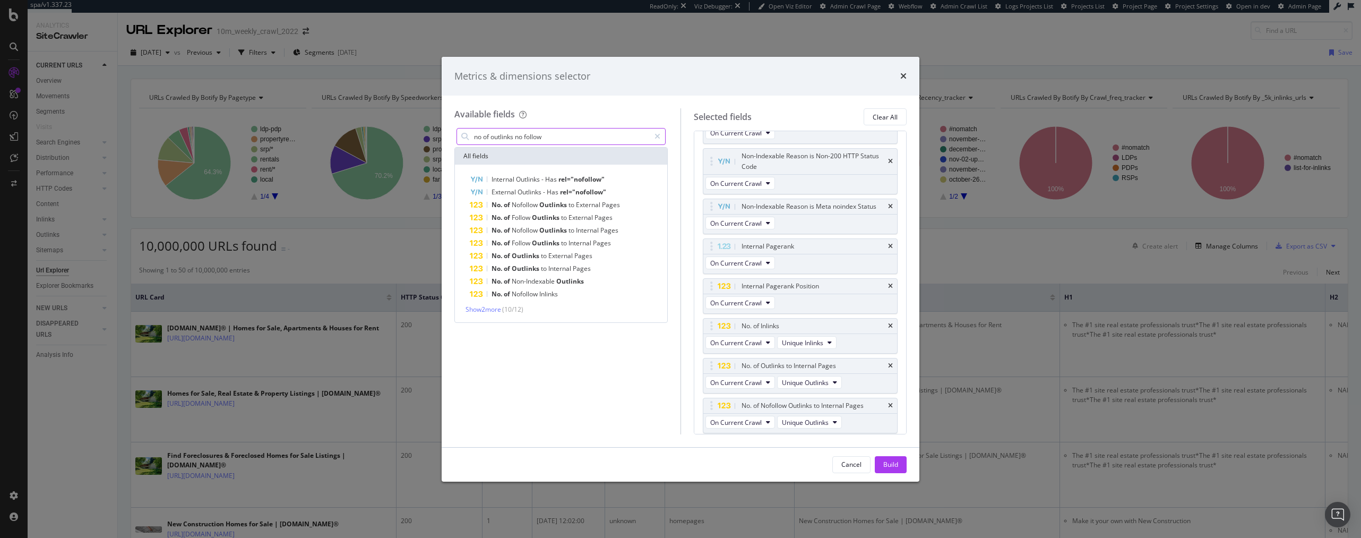
click at [512, 135] on input "no of outlinks no follow" at bounding box center [561, 136] width 177 height 16
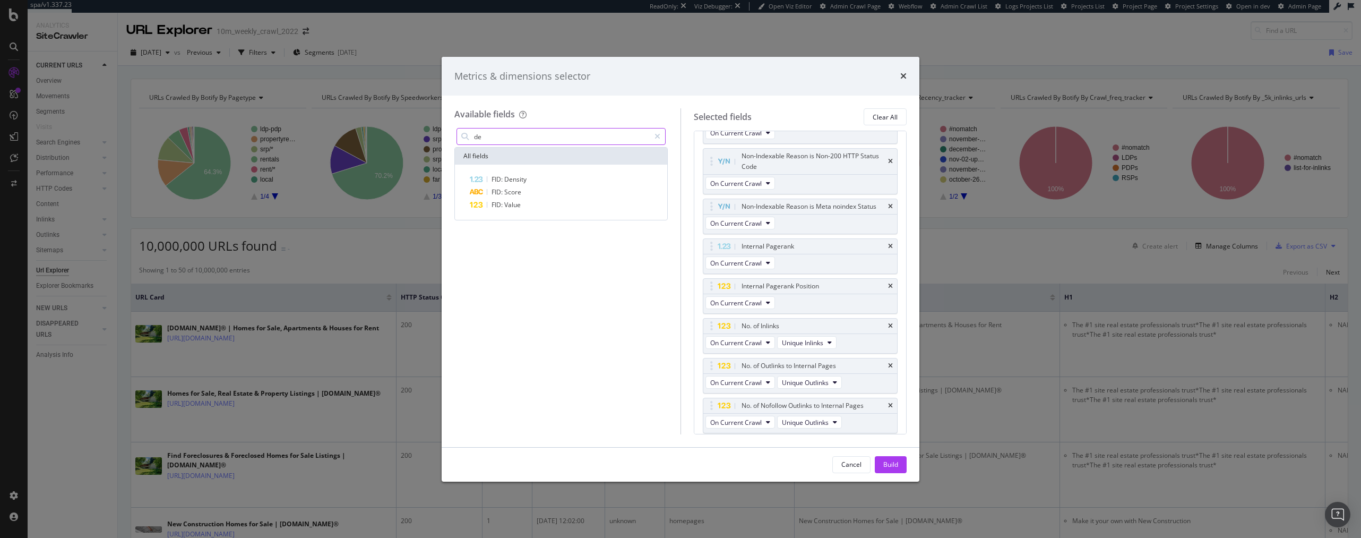
type input "d"
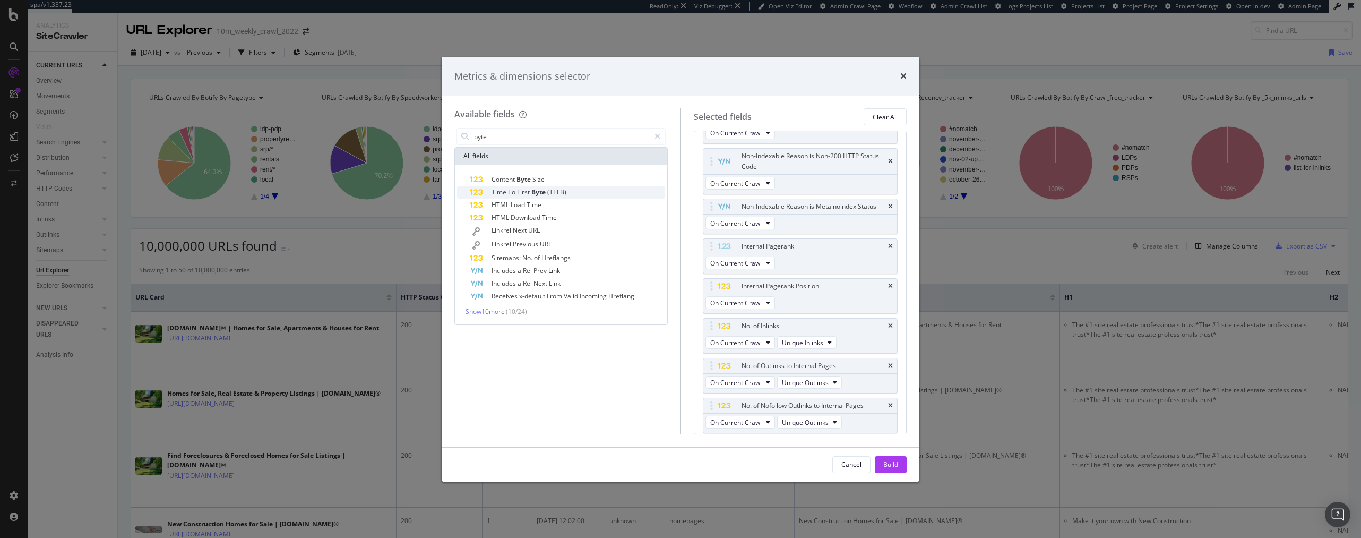
click at [547, 190] on span "(TTFB)" at bounding box center [556, 191] width 19 height 9
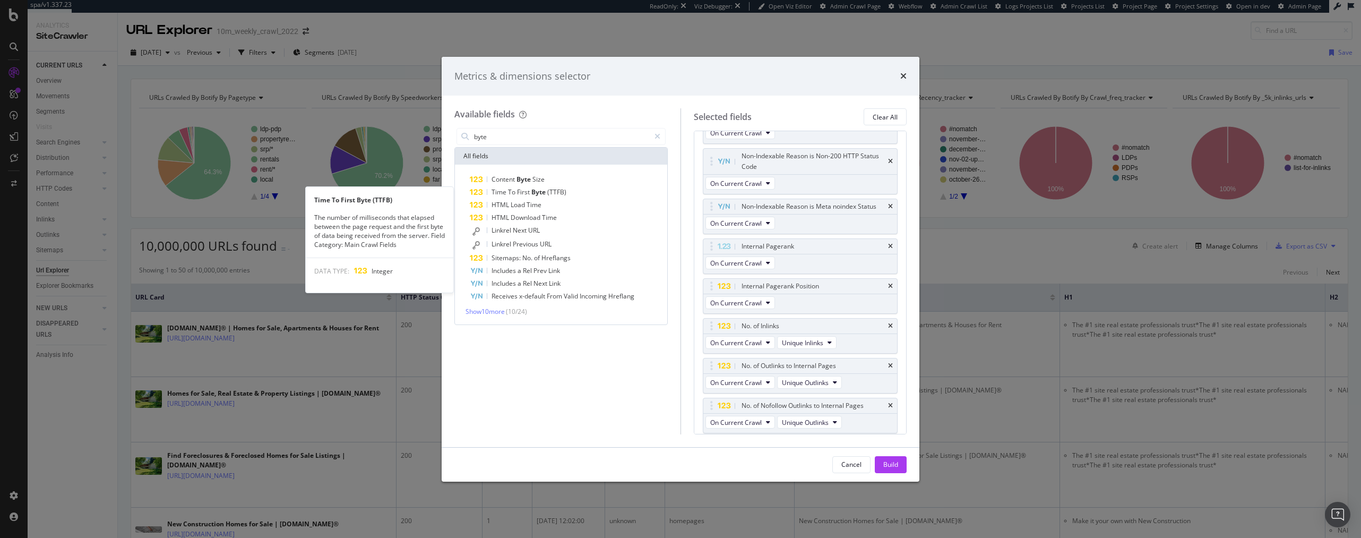
scroll to position [549, 0]
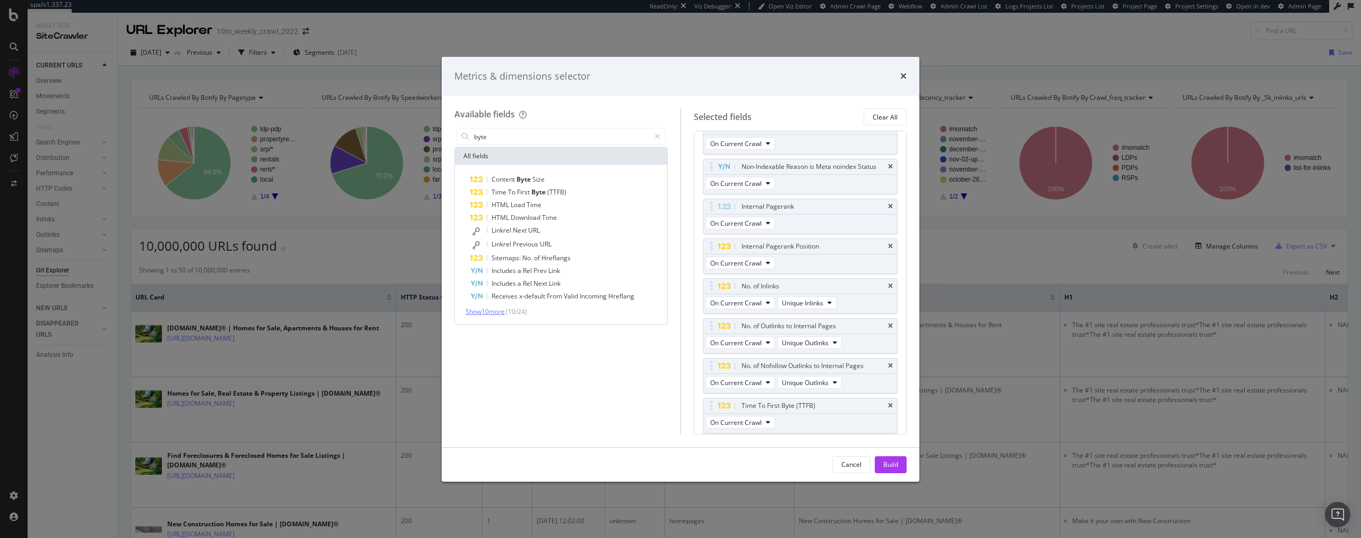
click at [492, 311] on span "Show 10 more" at bounding box center [484, 311] width 39 height 9
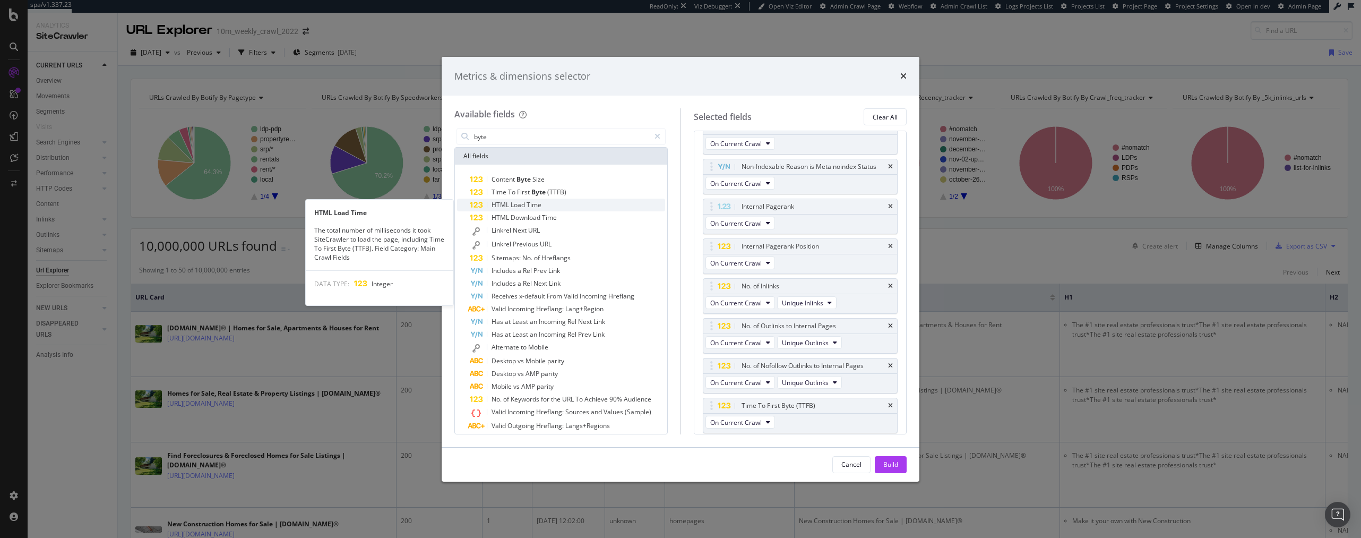
click at [522, 206] on span "Load" at bounding box center [518, 204] width 16 height 9
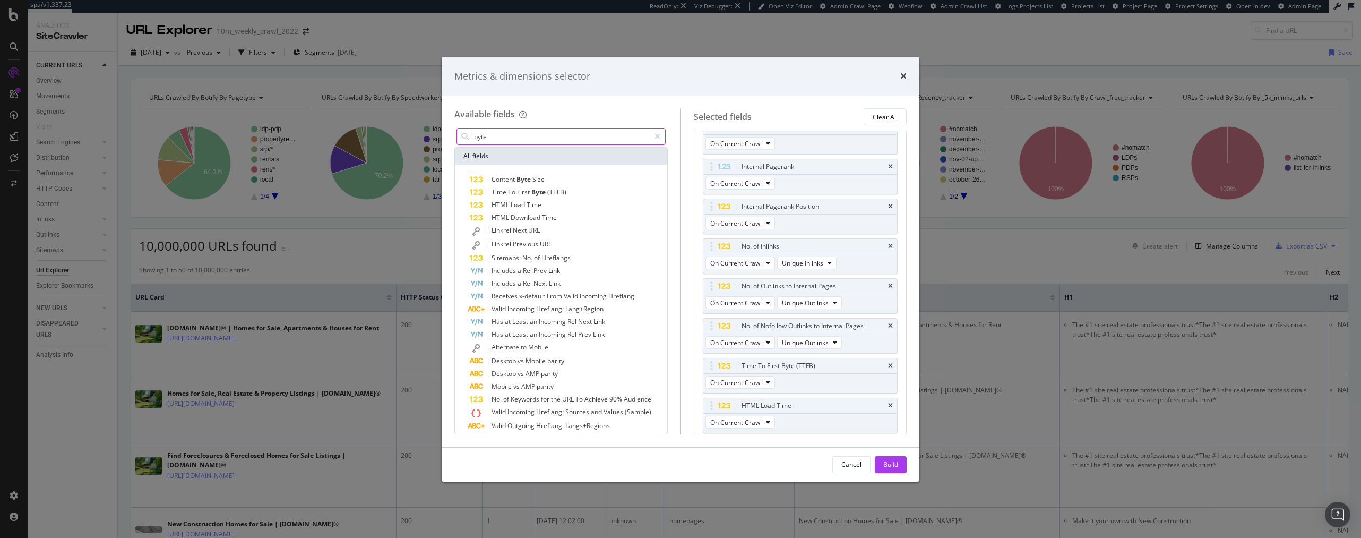
click at [508, 138] on input "byte" at bounding box center [561, 136] width 177 height 16
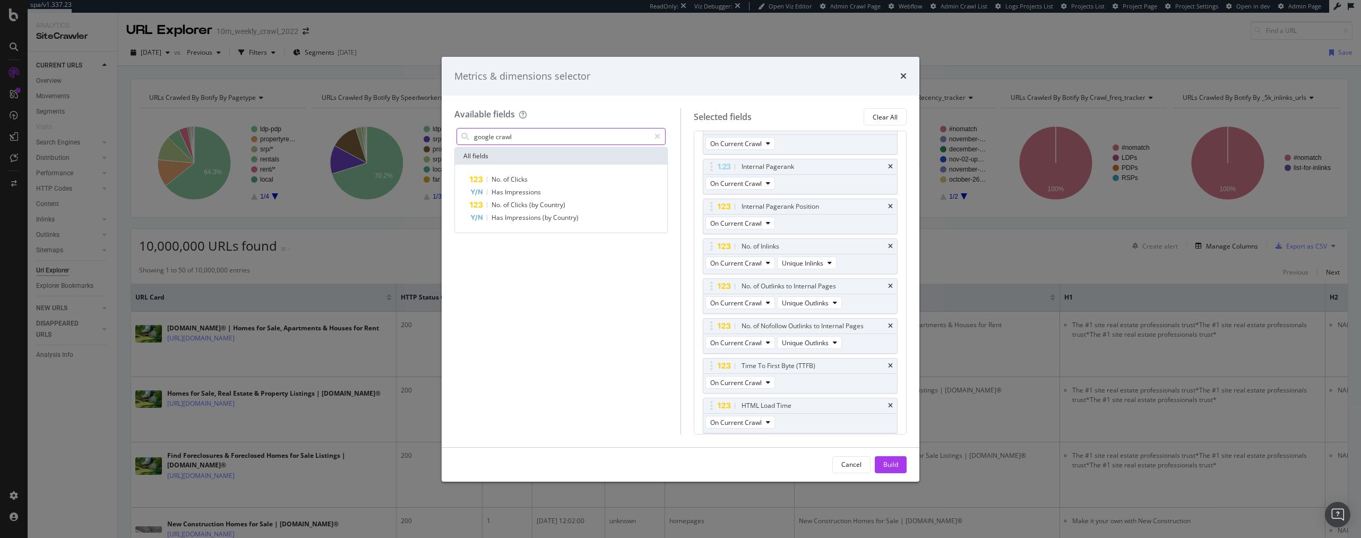
click at [518, 137] on input "google crawl" at bounding box center [561, 136] width 177 height 16
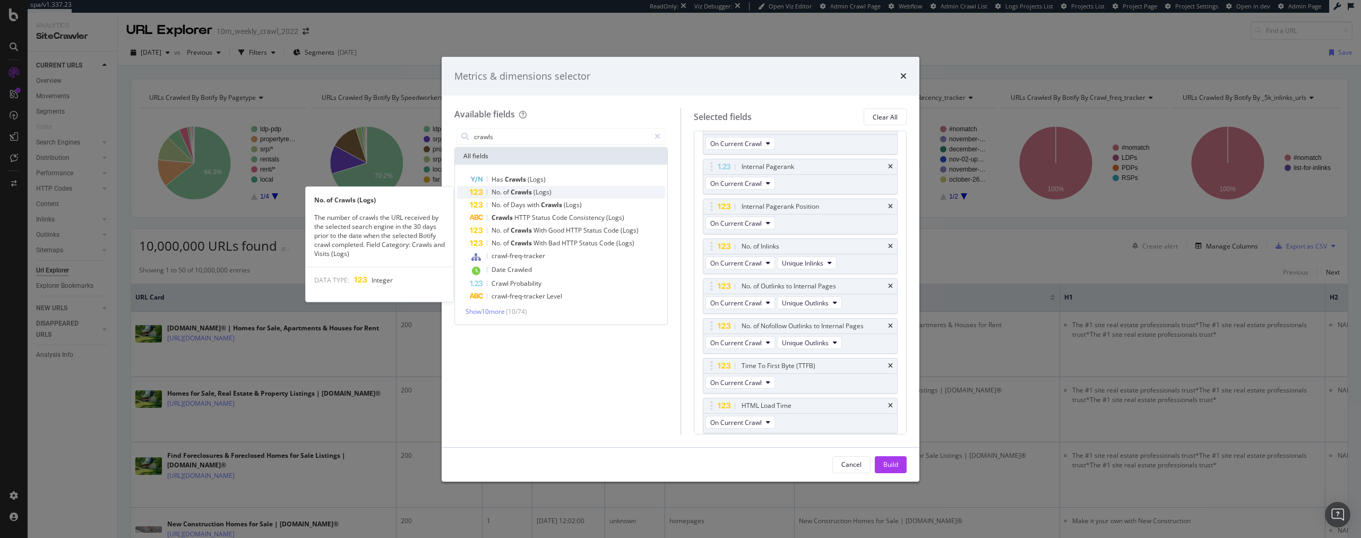
click at [523, 193] on span "Crawls" at bounding box center [521, 191] width 23 height 9
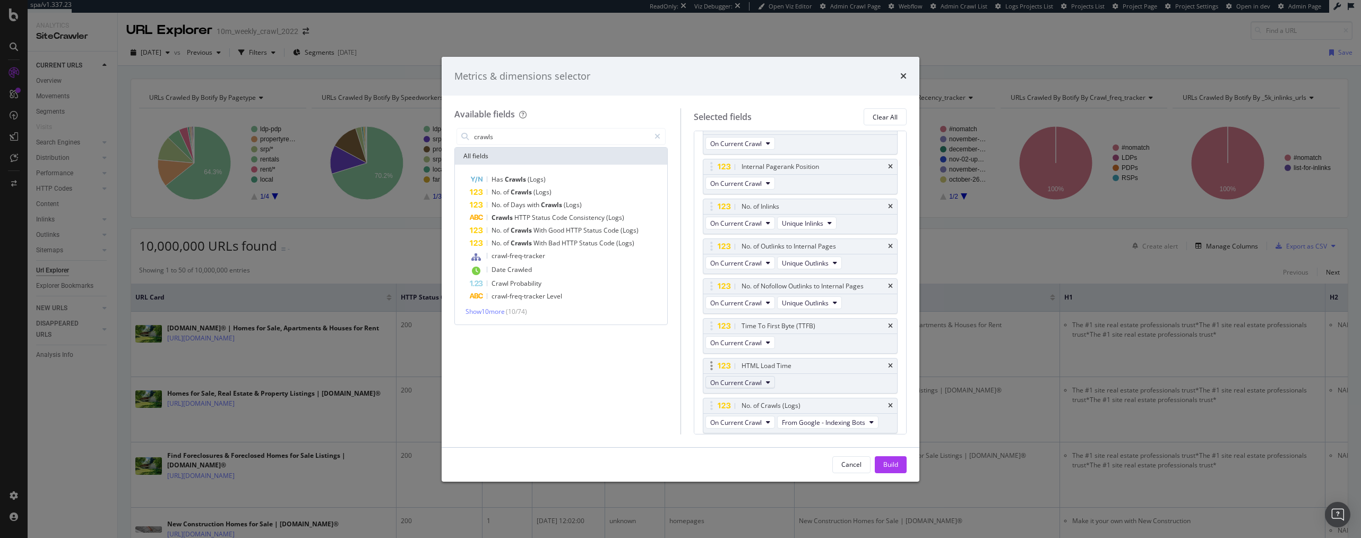
scroll to position [647, 0]
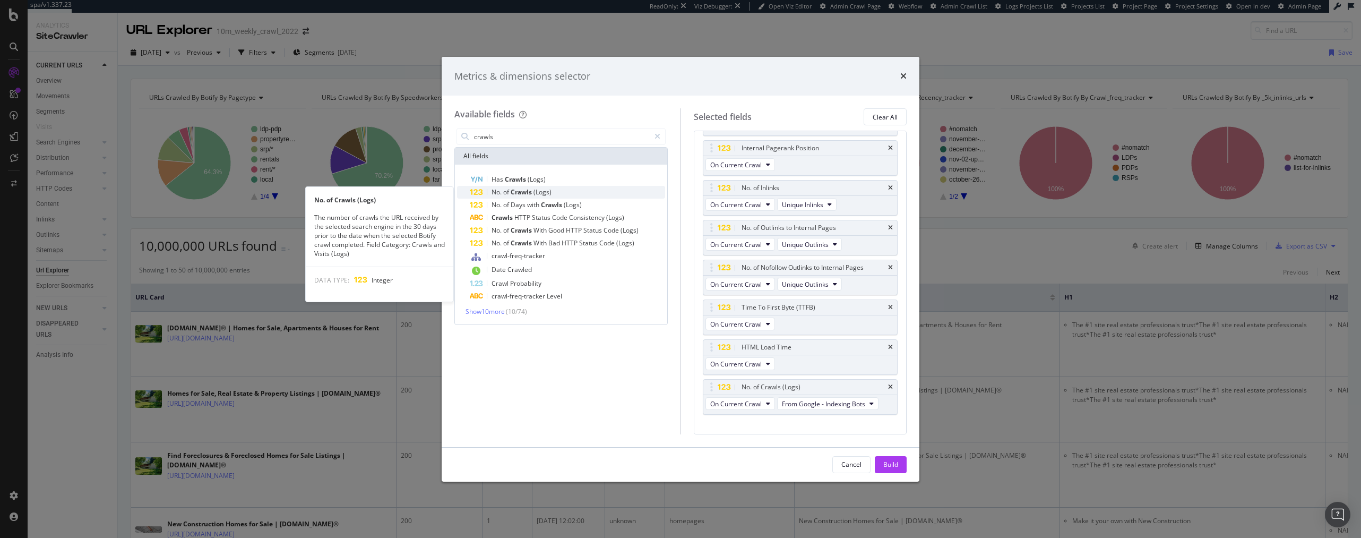
click at [546, 191] on span "(Logs)" at bounding box center [542, 191] width 18 height 9
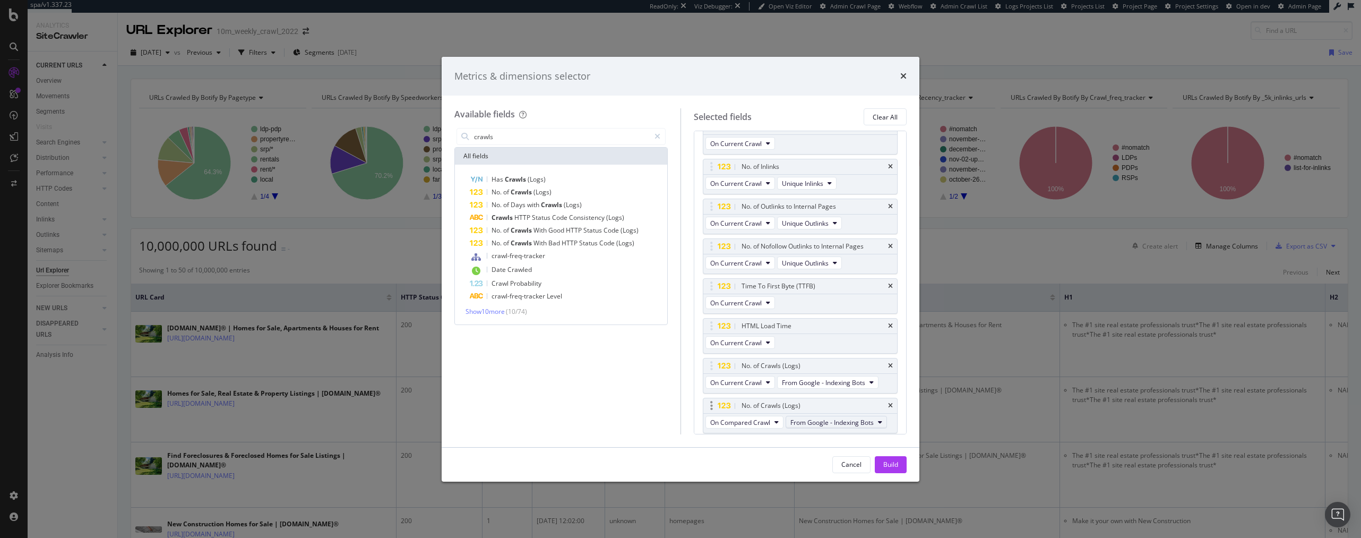
click at [849, 421] on span "From Google - Indexing Bots" at bounding box center [831, 422] width 83 height 9
click at [825, 458] on span "From Bing Search" at bounding box center [844, 457] width 101 height 10
click at [764, 418] on span "On Compared Crawl" at bounding box center [740, 422] width 60 height 9
click at [759, 442] on span "On Current Crawl" at bounding box center [744, 441] width 61 height 10
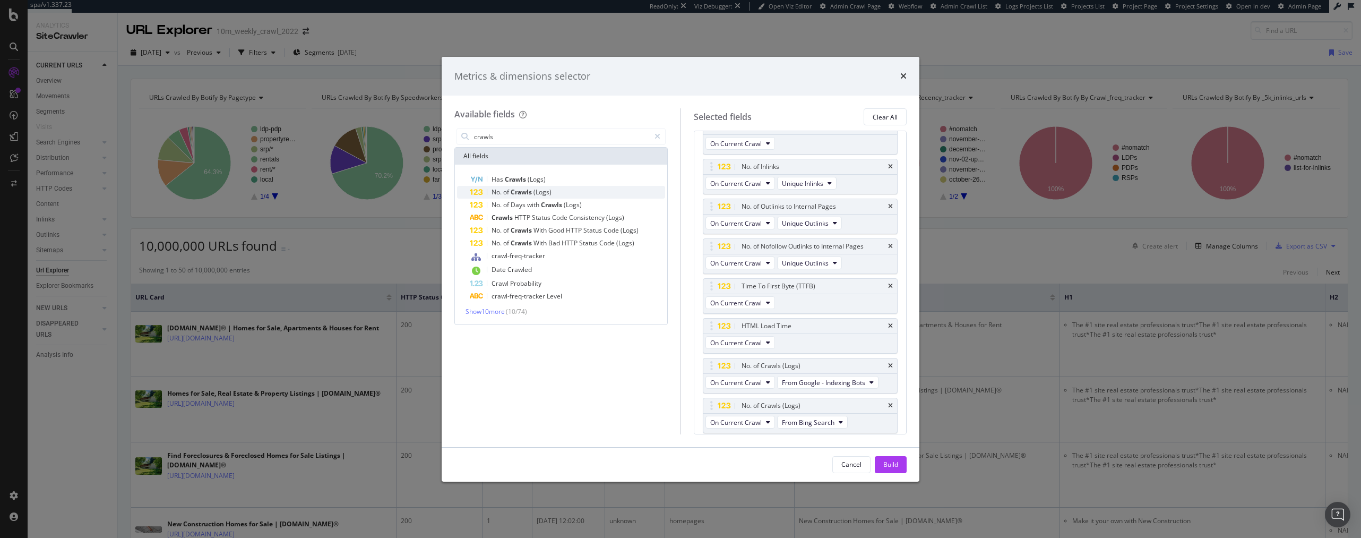
click at [544, 189] on span "(Logs)" at bounding box center [542, 191] width 18 height 9
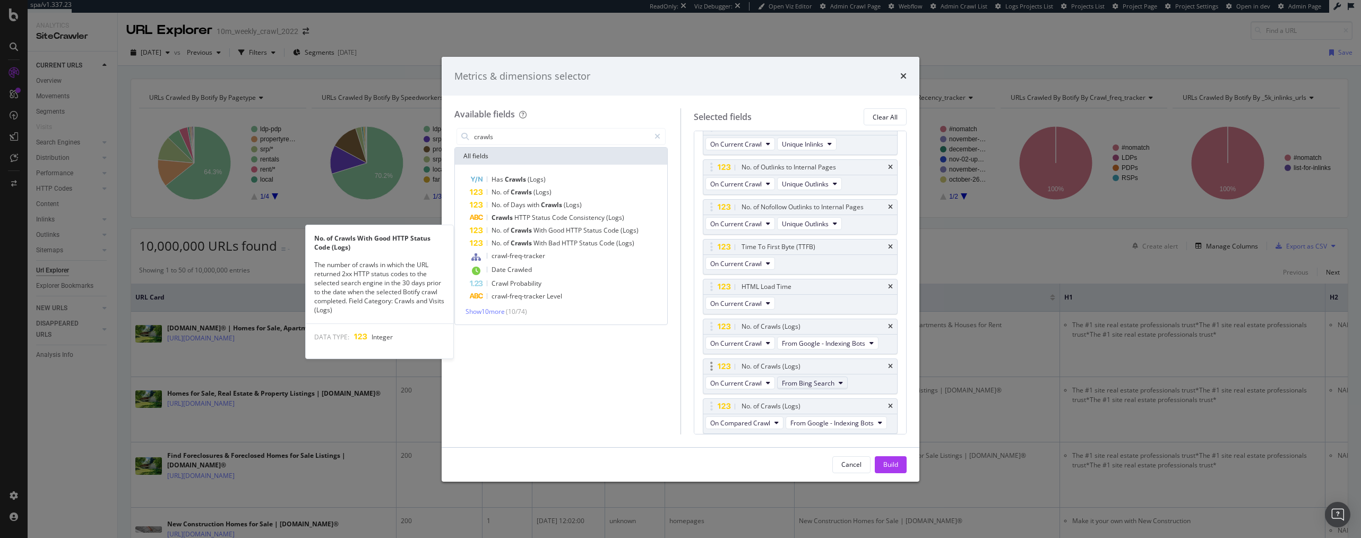
scroll to position [708, 0]
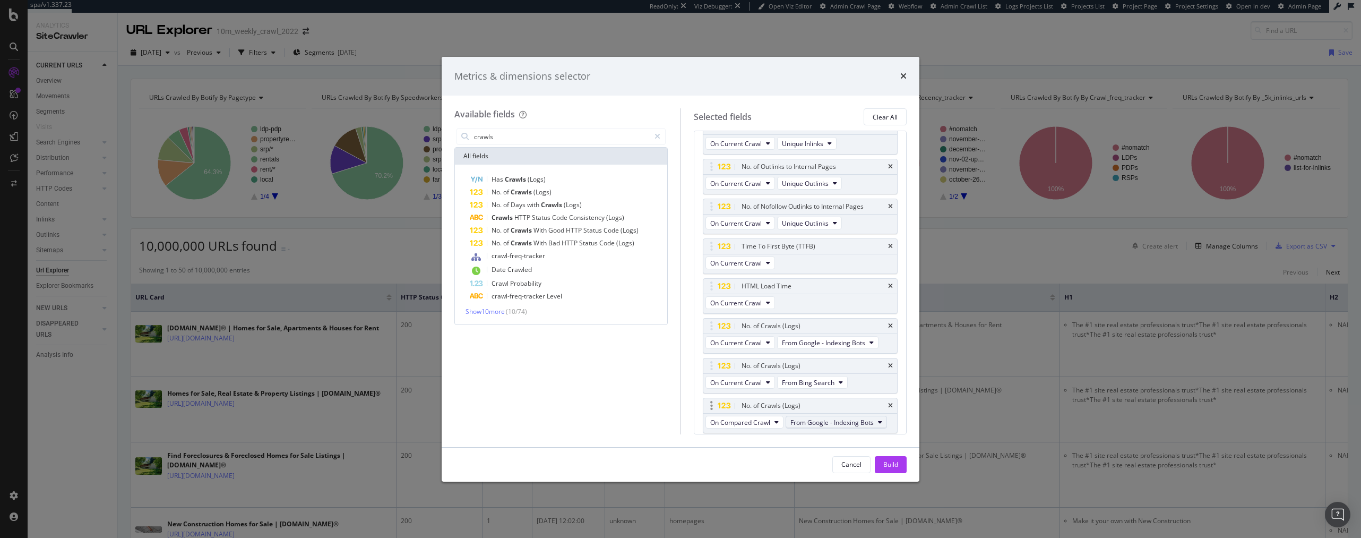
click at [794, 421] on span "From Google - Indexing Bots" at bounding box center [831, 422] width 83 height 9
click at [822, 484] on span "From OpenAI - Indexing Bots" at bounding box center [844, 483] width 101 height 10
click at [772, 420] on button "On Compared Crawl" at bounding box center [744, 421] width 78 height 13
click at [762, 439] on span "On Current Crawl" at bounding box center [744, 441] width 61 height 10
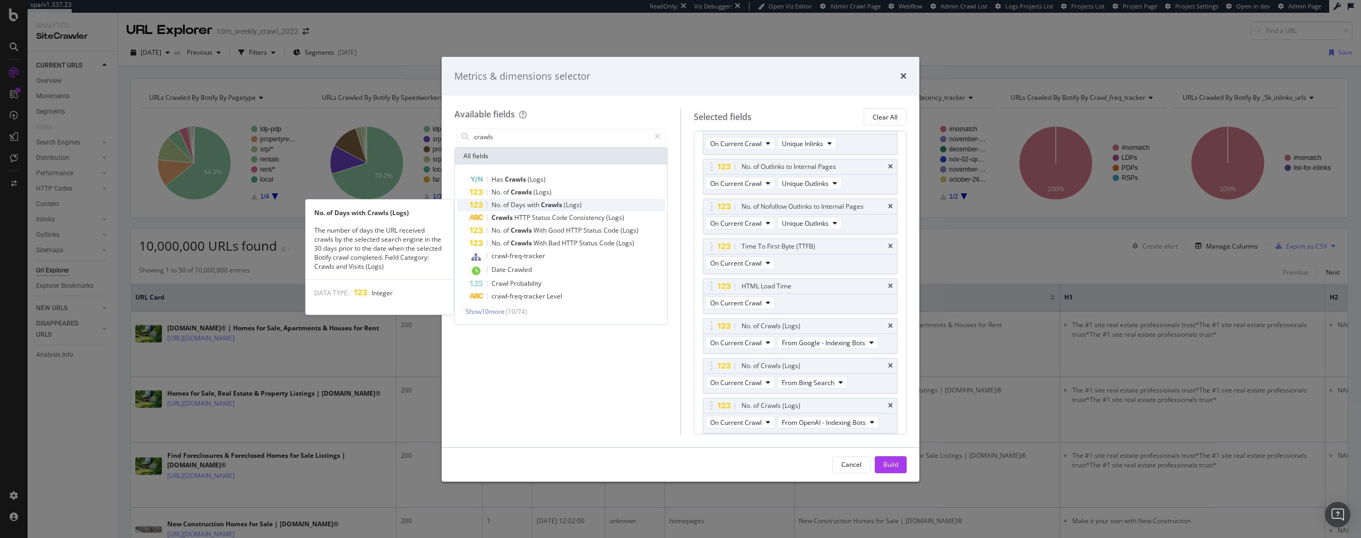
click at [521, 205] on span "Days" at bounding box center [518, 204] width 16 height 9
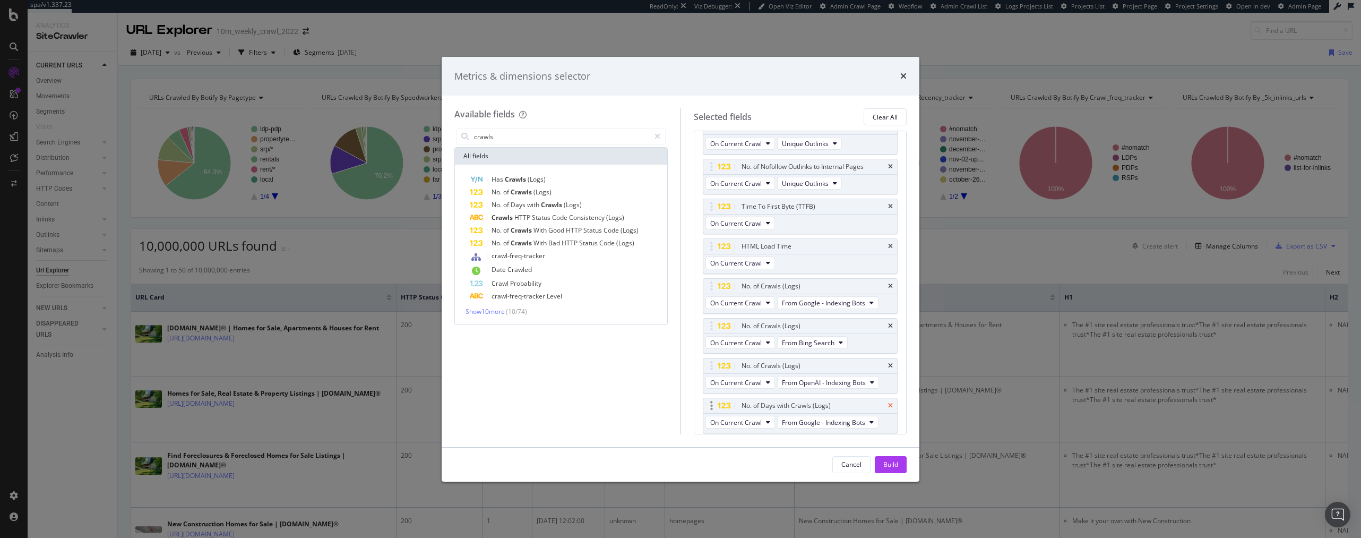
click at [890, 404] on icon "times" at bounding box center [890, 405] width 5 height 6
click at [531, 194] on span "Crawls" at bounding box center [521, 191] width 23 height 9
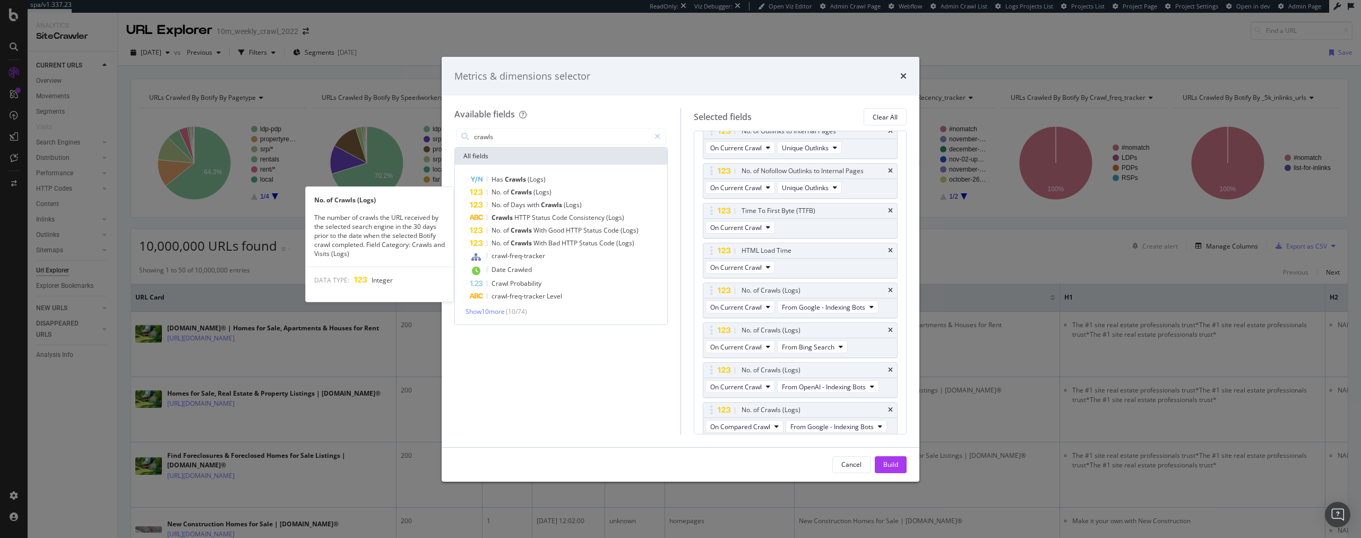
scroll to position [748, 0]
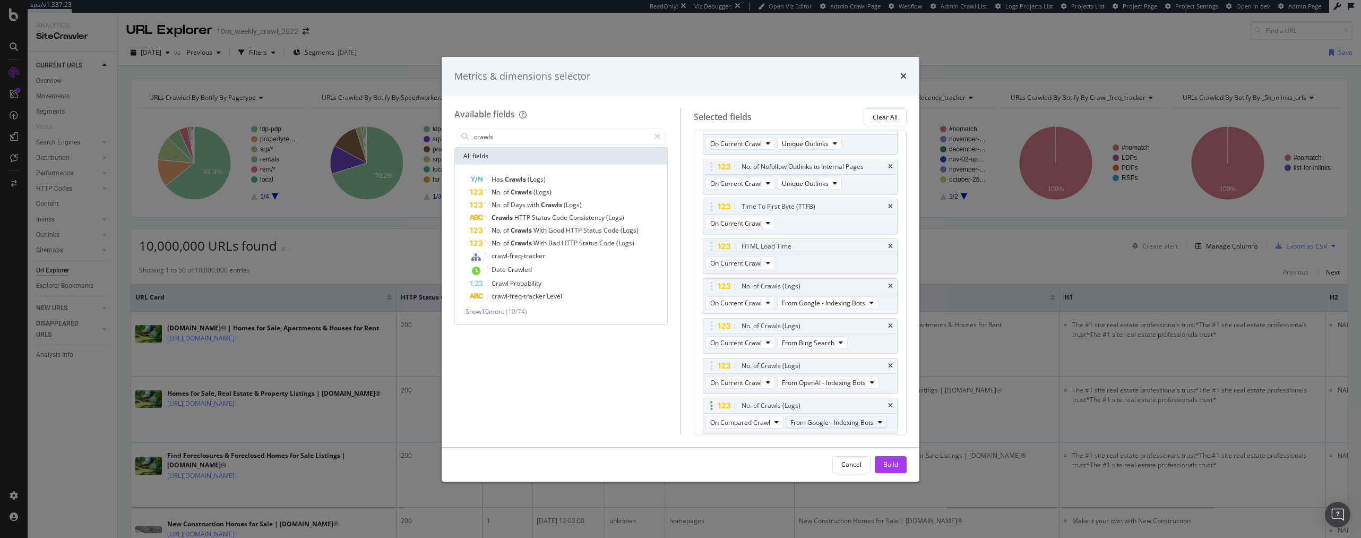
click at [829, 420] on span "From Google - Indexing Bots" at bounding box center [831, 422] width 83 height 9
click at [845, 472] on span "From Other AI Bots - Indexing Bots" at bounding box center [844, 471] width 101 height 10
click at [743, 423] on span "On Compared Crawl" at bounding box center [740, 422] width 60 height 9
click at [741, 435] on div "On Current Crawl" at bounding box center [745, 440] width 78 height 15
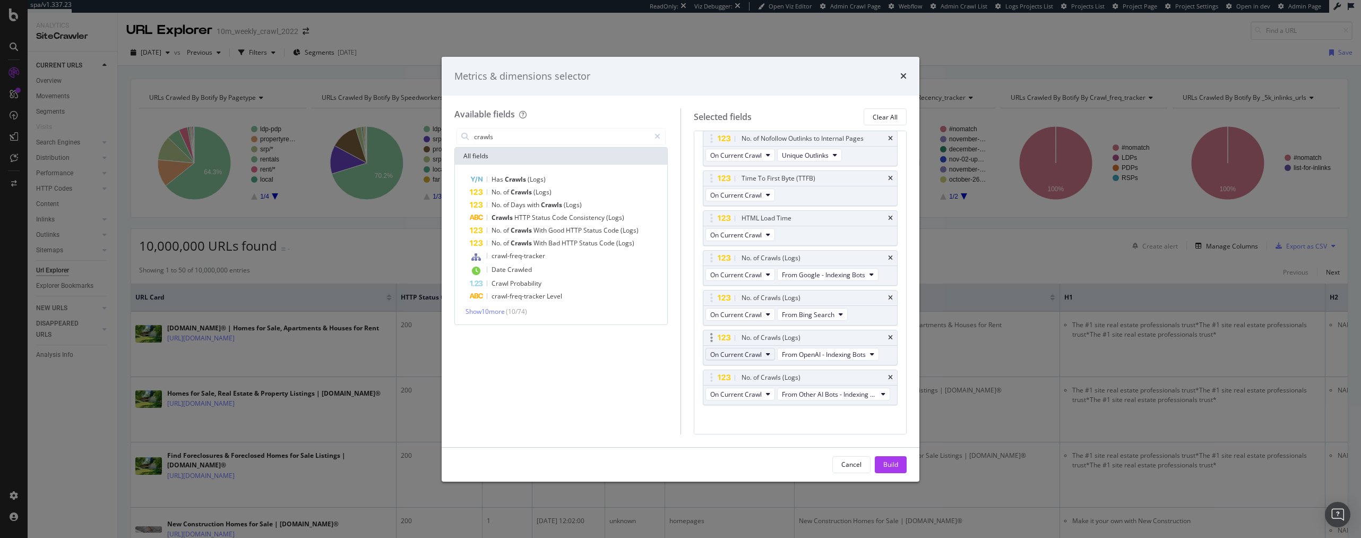
scroll to position [783, 0]
click at [510, 135] on input "crawls" at bounding box center [561, 136] width 177 height 16
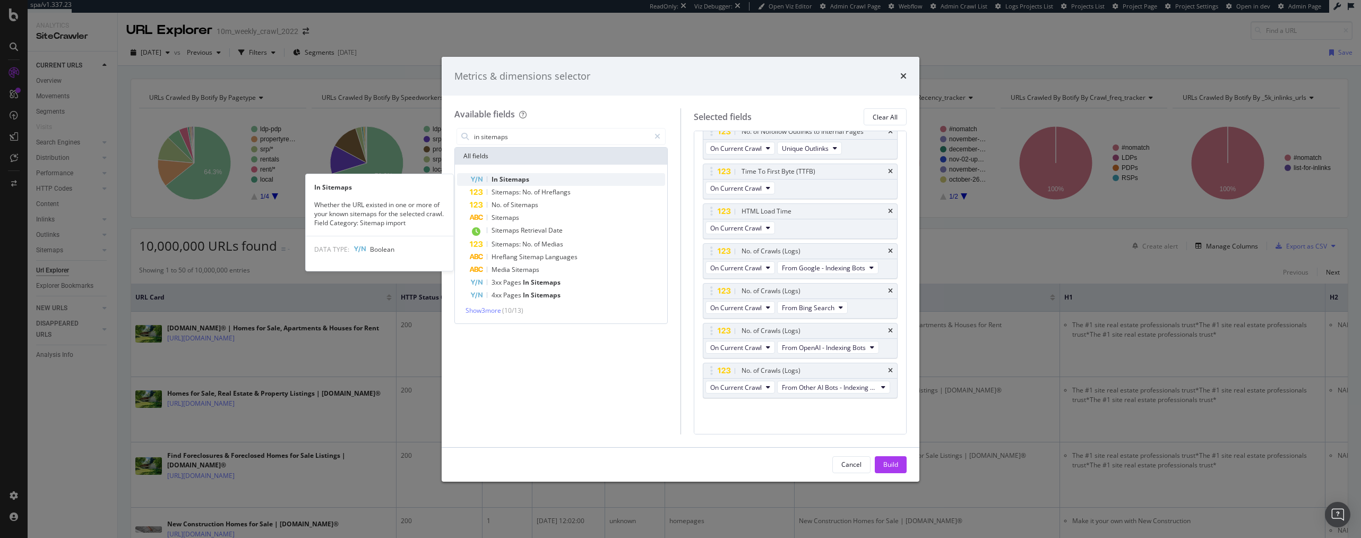
click at [509, 175] on span "Sitemaps" at bounding box center [514, 179] width 30 height 9
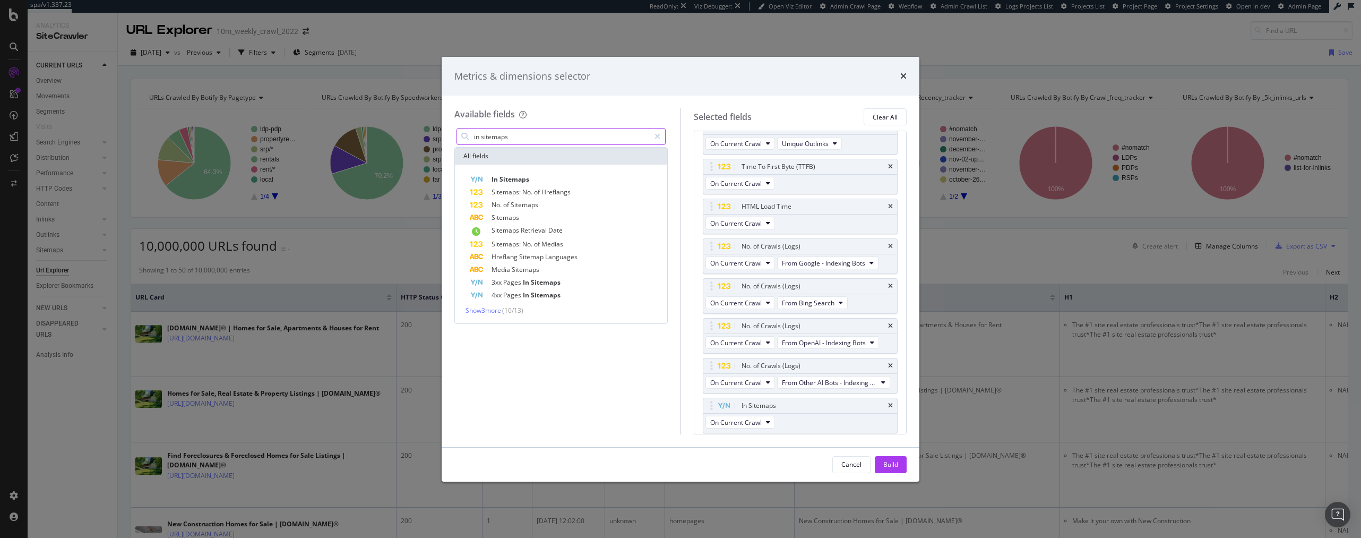
click at [547, 135] on input "in sitemaps" at bounding box center [561, 136] width 177 height 16
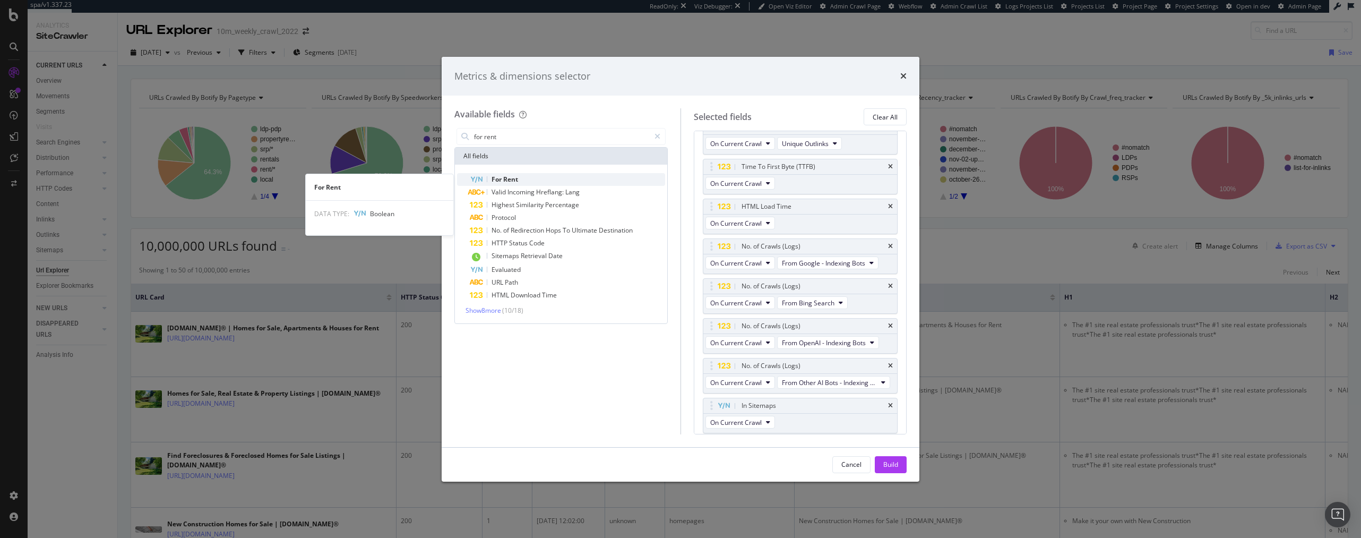
click at [533, 178] on div "For Rent" at bounding box center [567, 179] width 195 height 13
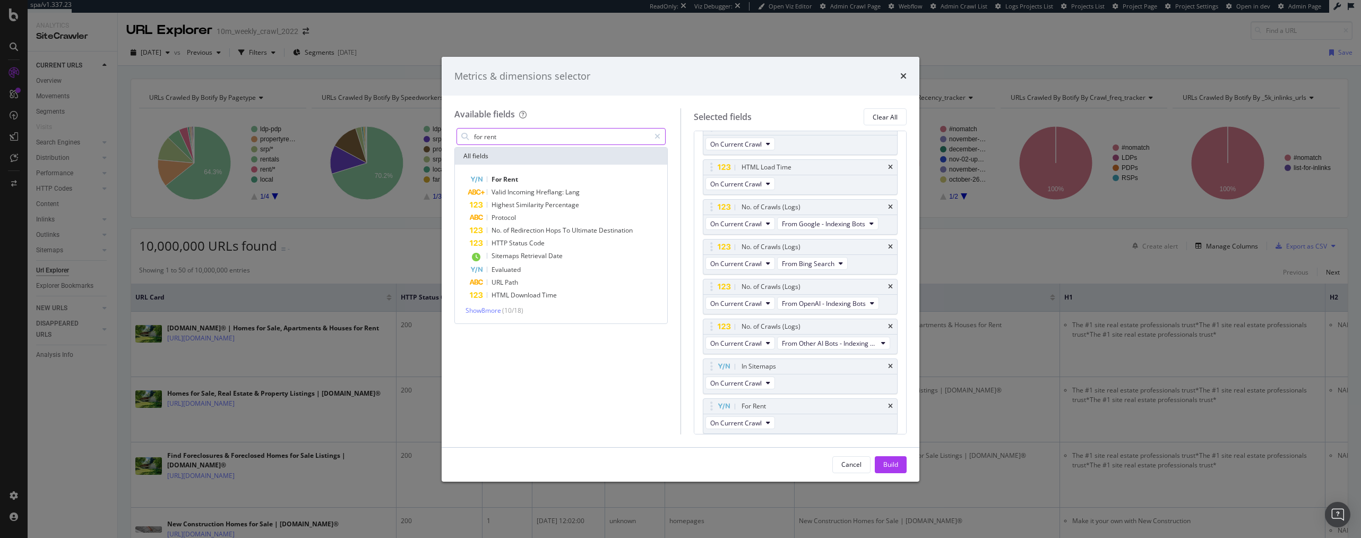
scroll to position [827, 0]
click at [506, 133] on input "for rent" at bounding box center [561, 136] width 177 height 16
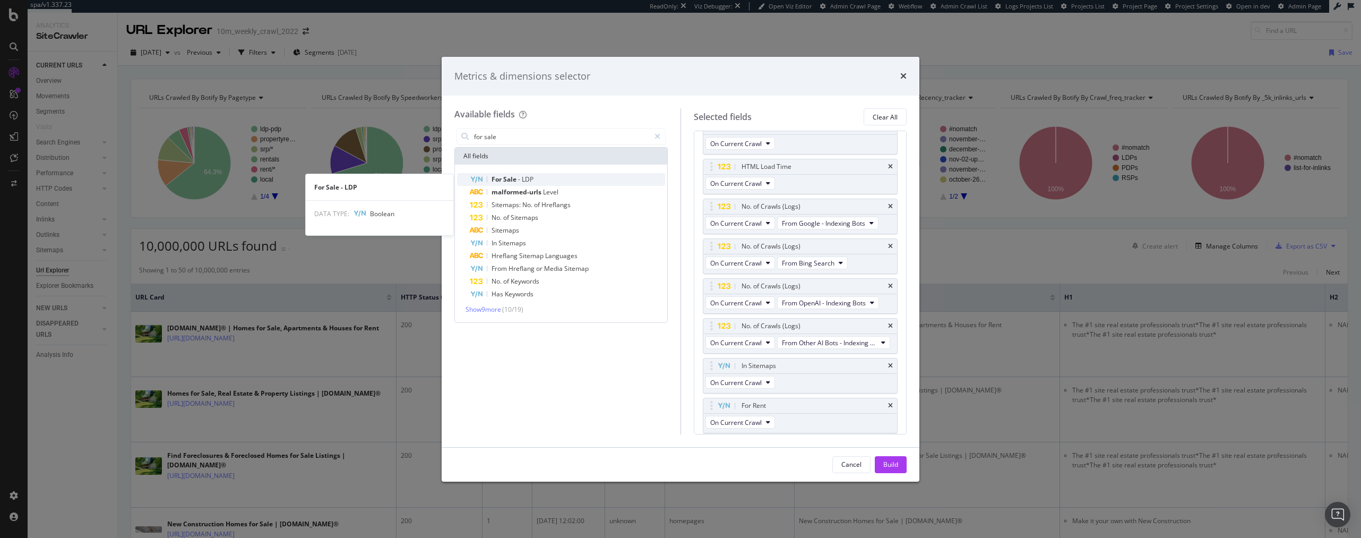
click at [520, 177] on span "-" at bounding box center [520, 179] width 4 height 9
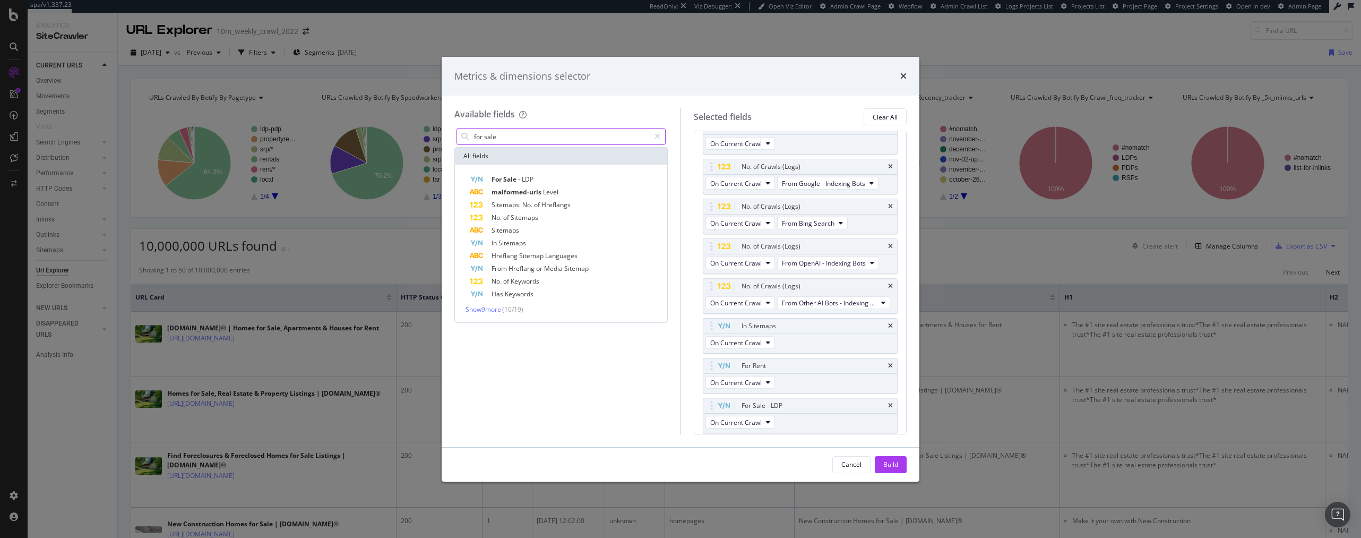
click at [507, 135] on input "for sale" at bounding box center [561, 136] width 177 height 16
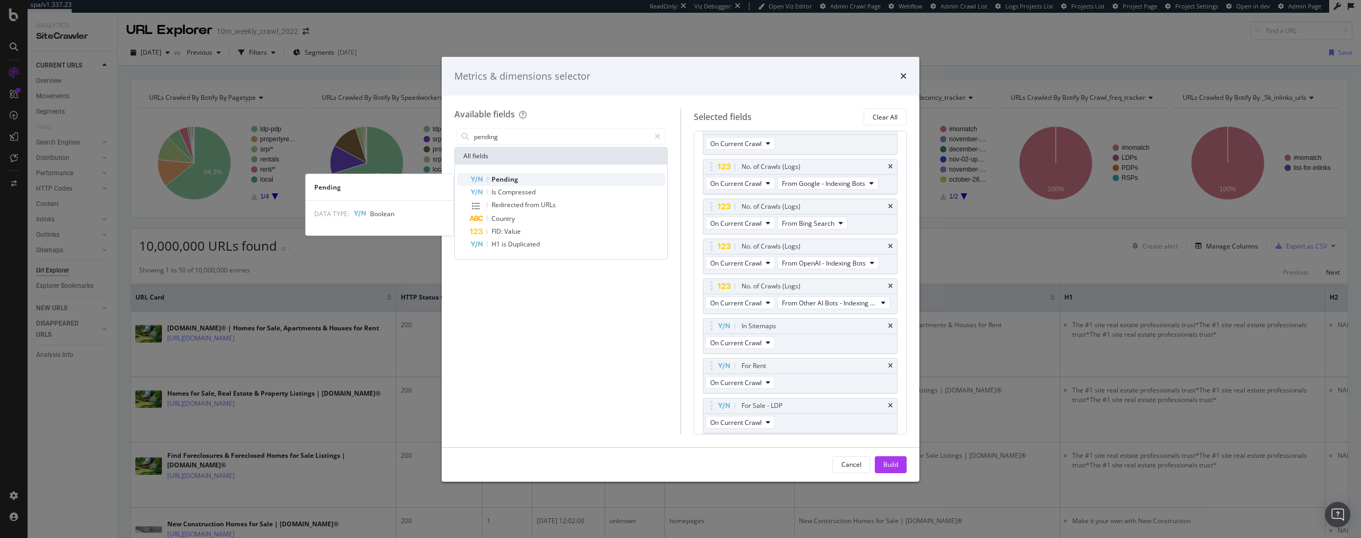
click at [504, 175] on span "Pending" at bounding box center [504, 179] width 27 height 9
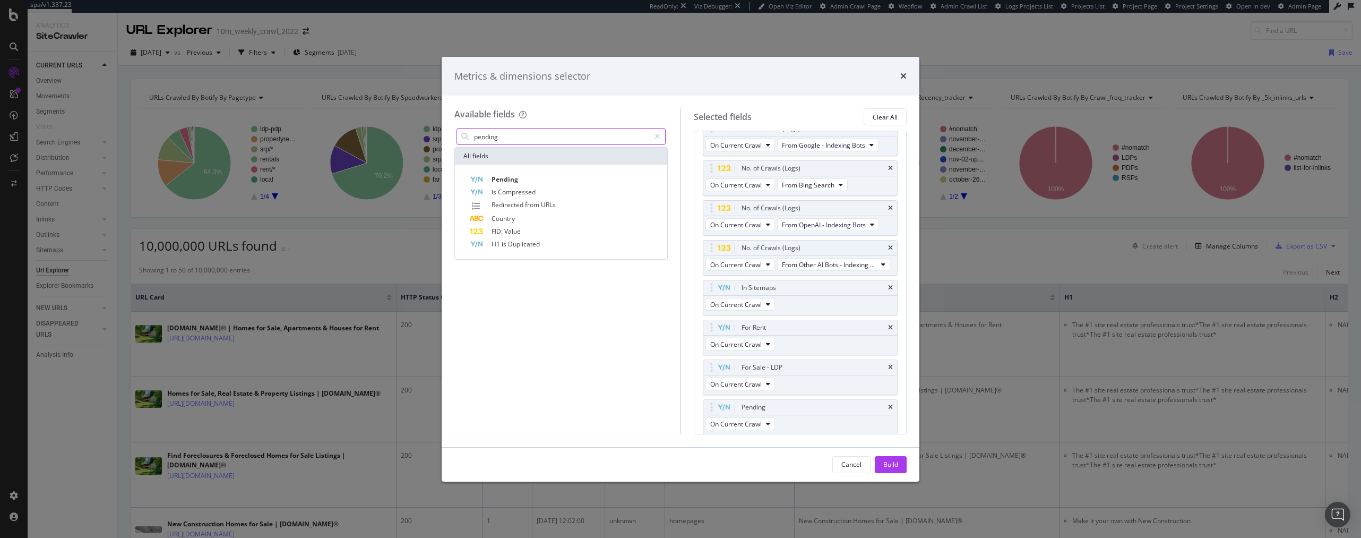
scroll to position [907, 0]
click at [504, 140] on input "pending" at bounding box center [561, 136] width 177 height 16
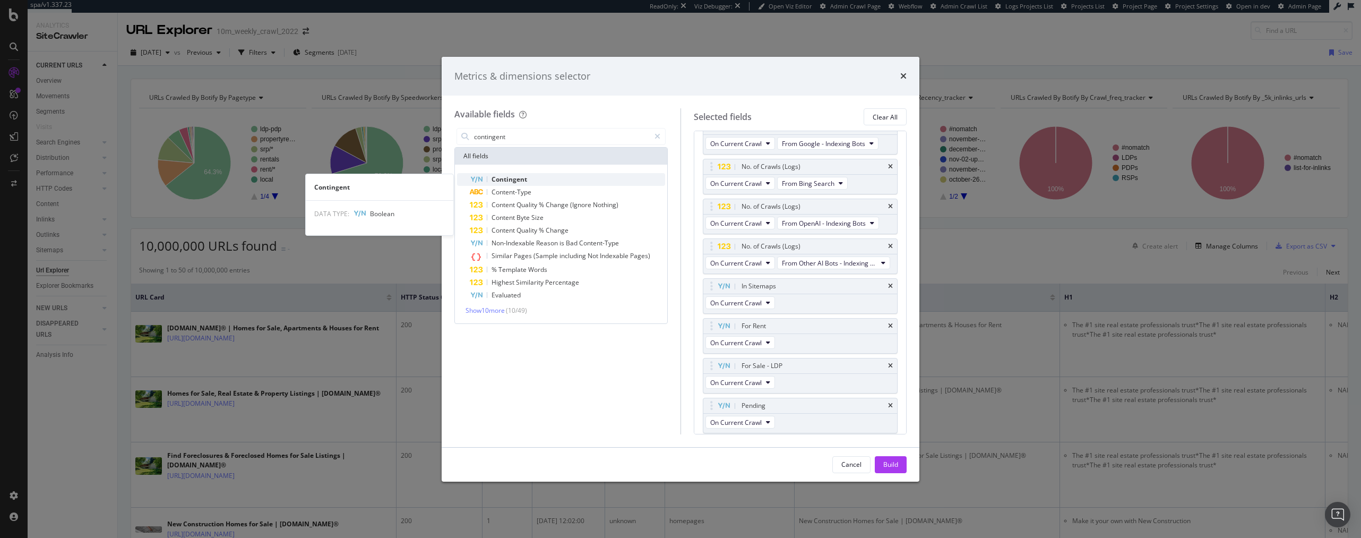
click at [508, 180] on span "Contingent" at bounding box center [509, 179] width 36 height 9
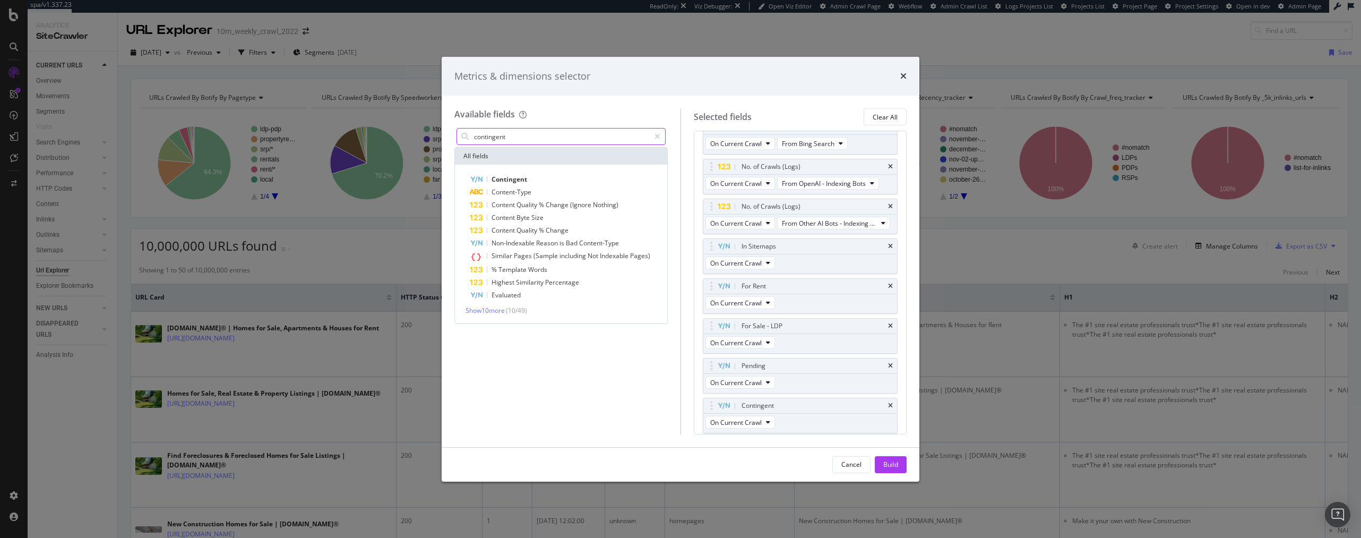
click at [503, 138] on input "contingent" at bounding box center [561, 136] width 177 height 16
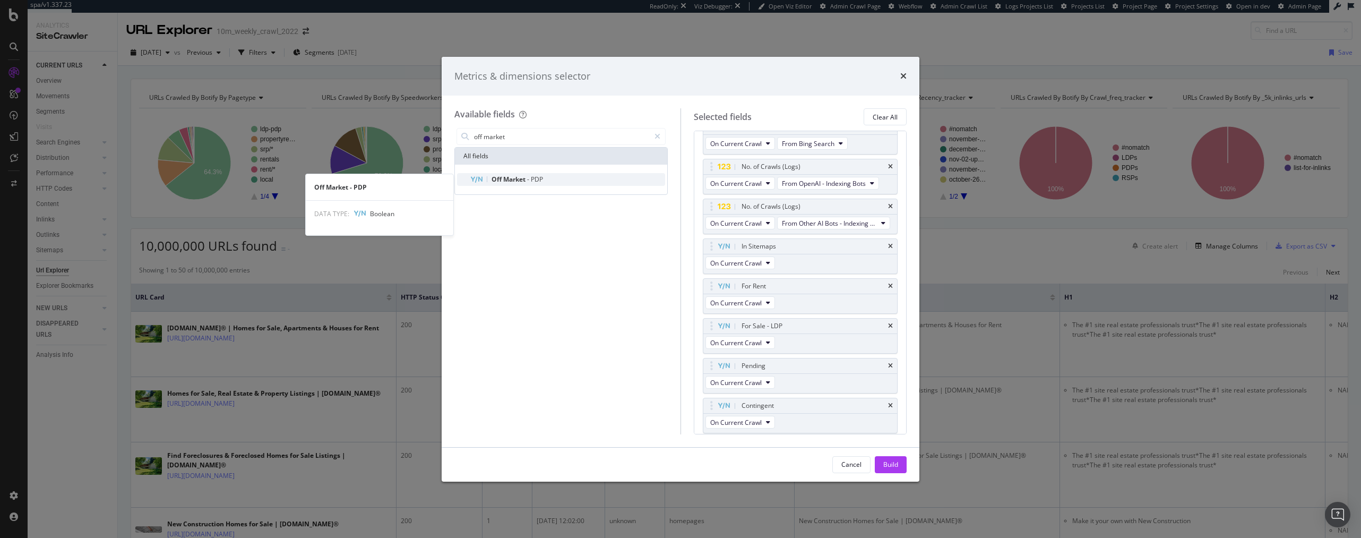
click at [503, 180] on span "Market" at bounding box center [515, 179] width 24 height 9
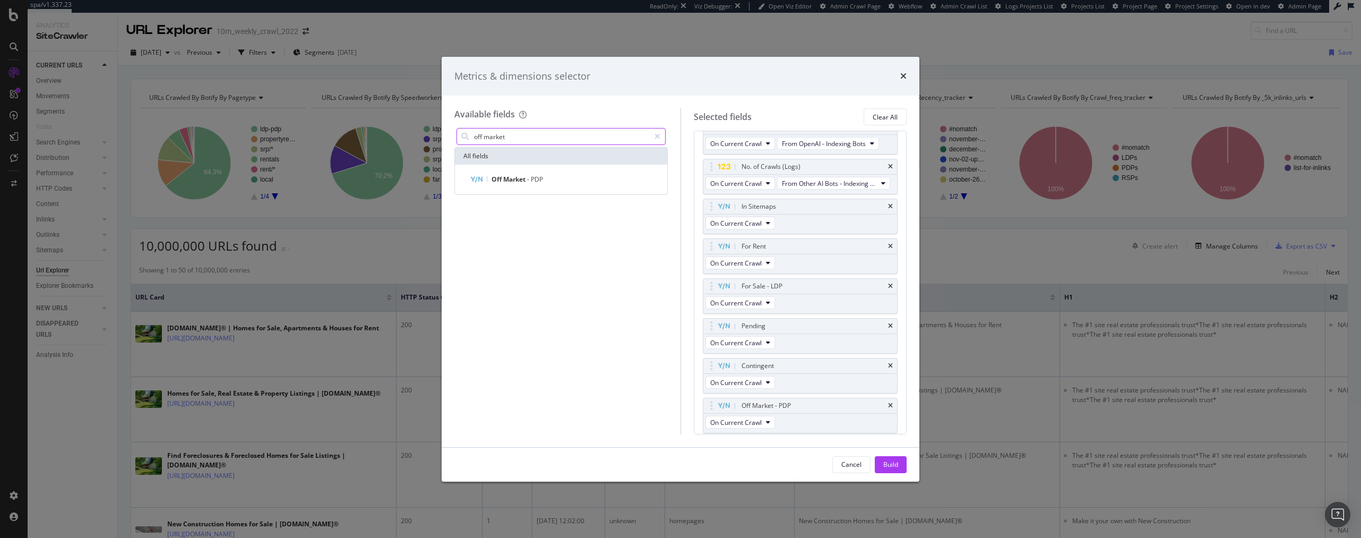
click at [491, 136] on input "off market" at bounding box center [561, 136] width 177 height 16
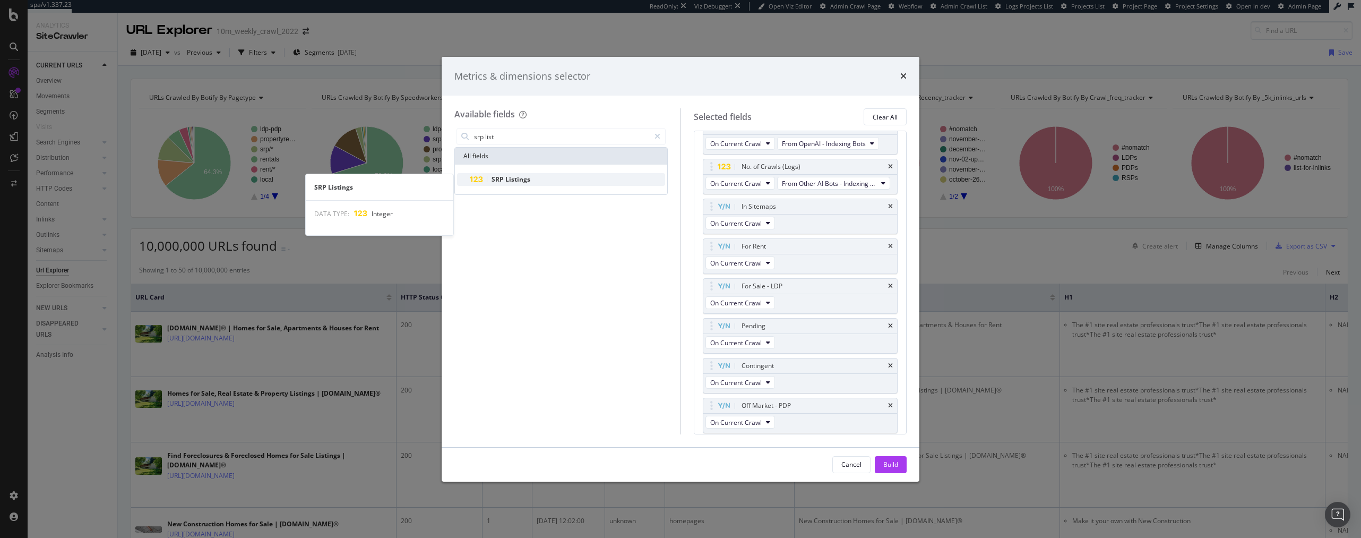
click at [520, 176] on span "Listings" at bounding box center [517, 179] width 25 height 9
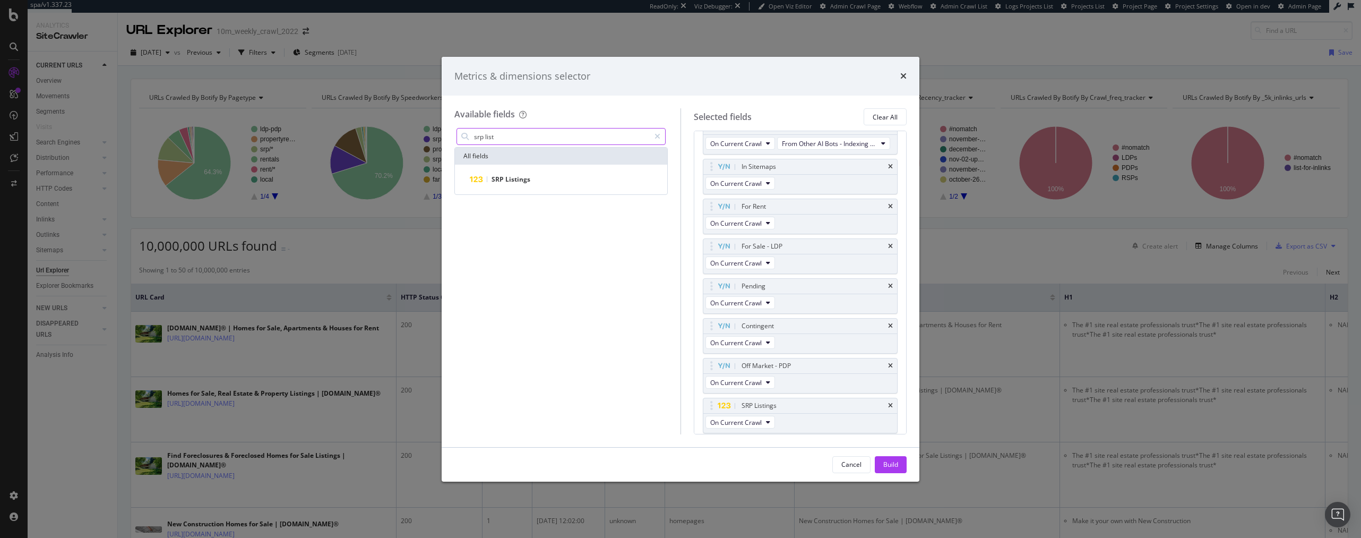
click at [500, 140] on input "srp list" at bounding box center [561, 136] width 177 height 16
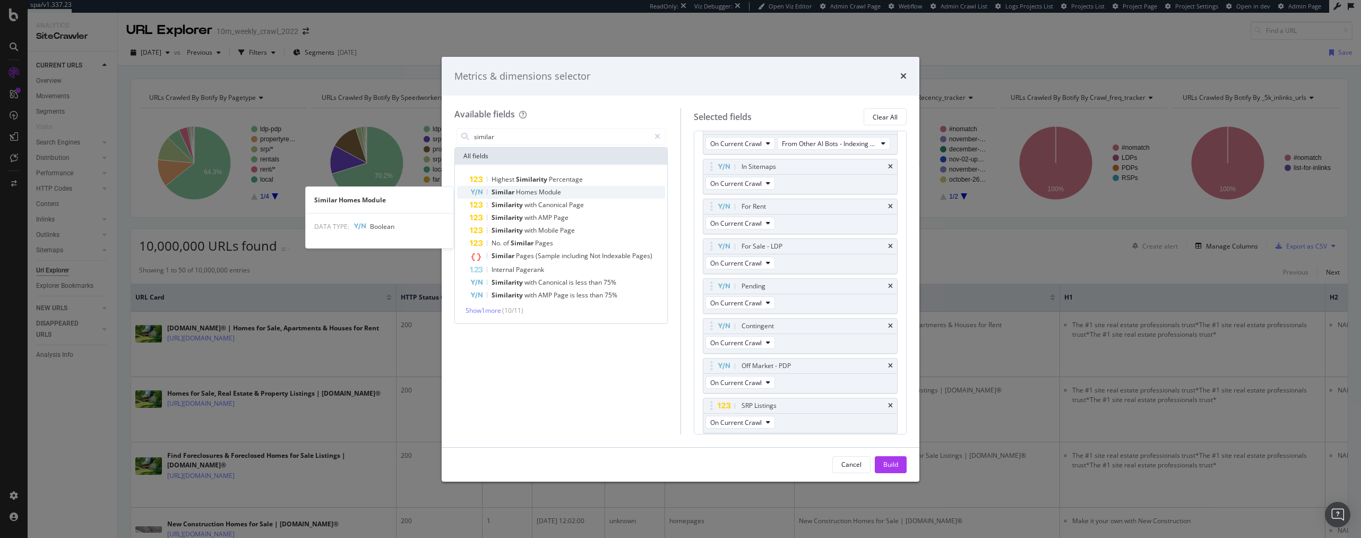
click at [501, 192] on span "Similar" at bounding box center [503, 191] width 24 height 9
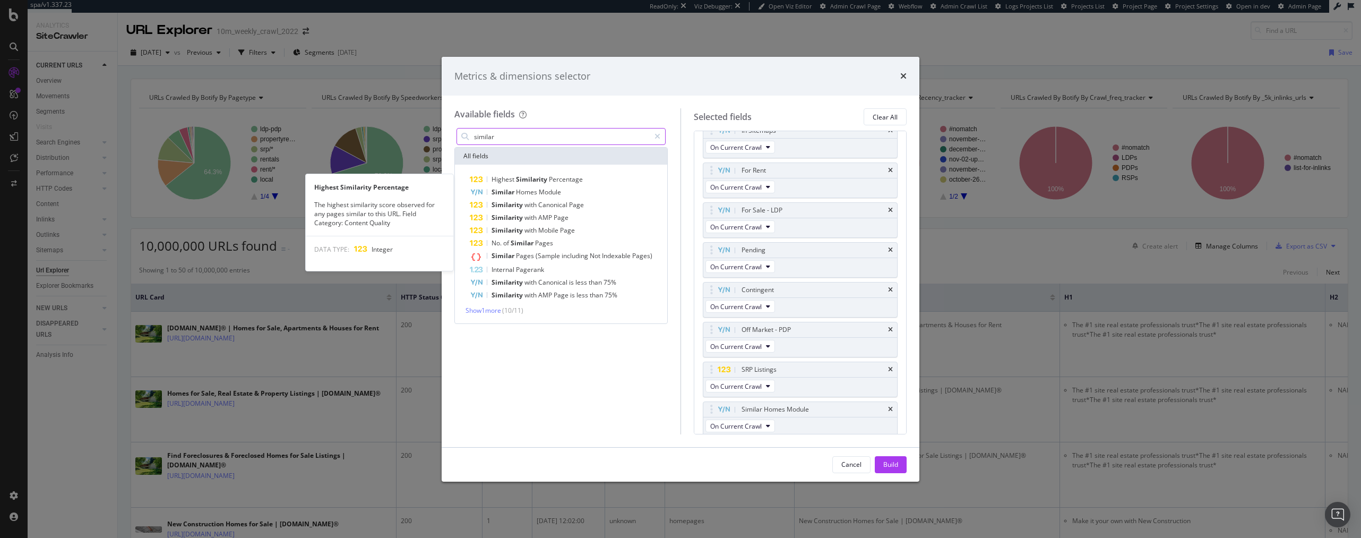
scroll to position [1066, 0]
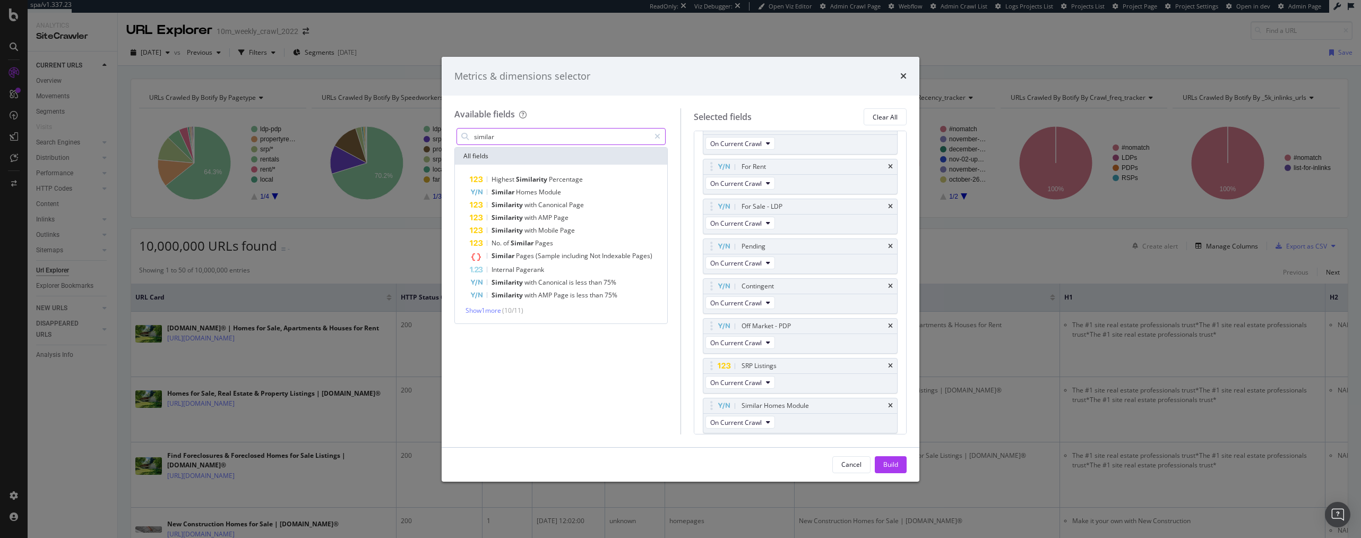
click at [504, 134] on input "similar" at bounding box center [561, 136] width 177 height 16
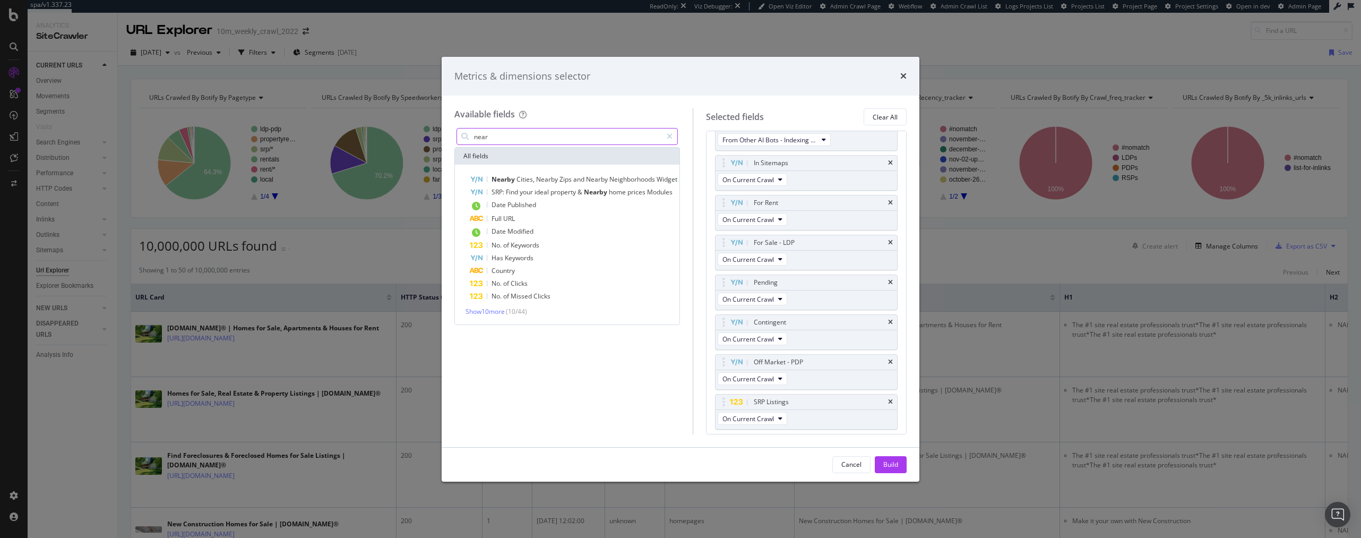
scroll to position [1102, 0]
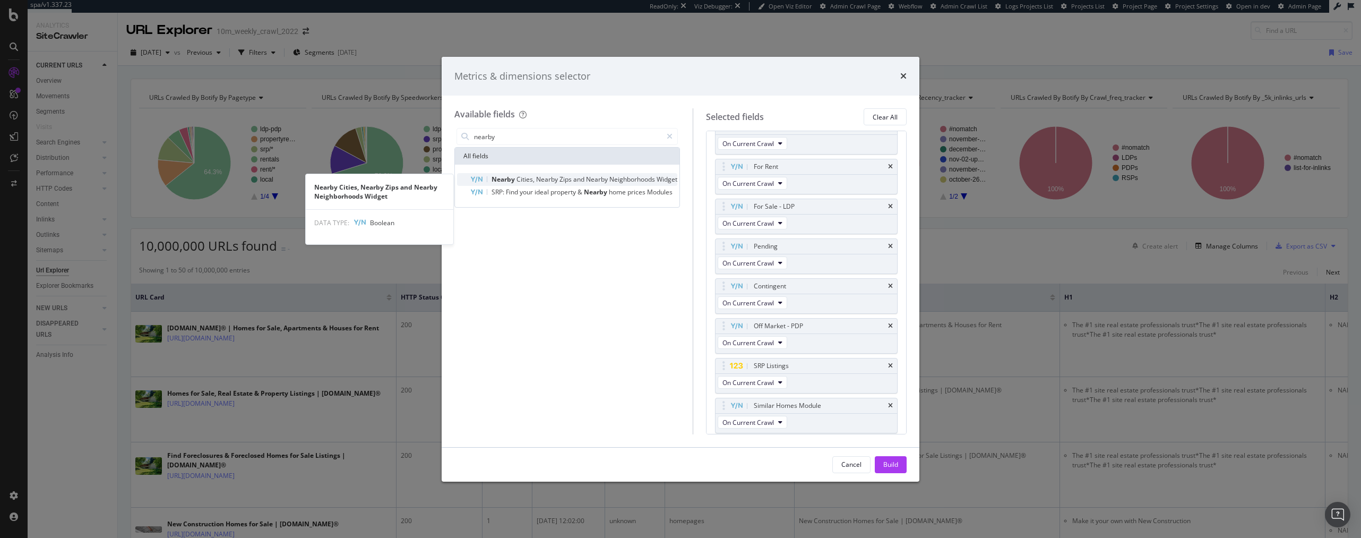
click at [547, 178] on span "Nearby" at bounding box center [547, 179] width 23 height 9
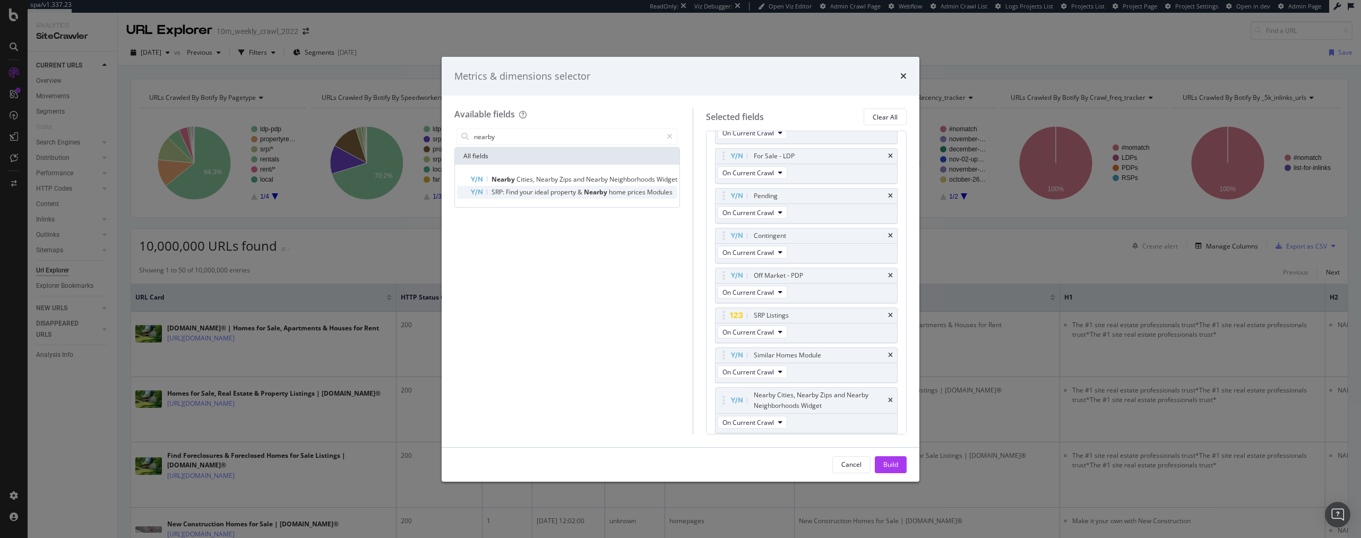
click at [544, 191] on span "ideal" at bounding box center [542, 191] width 16 height 9
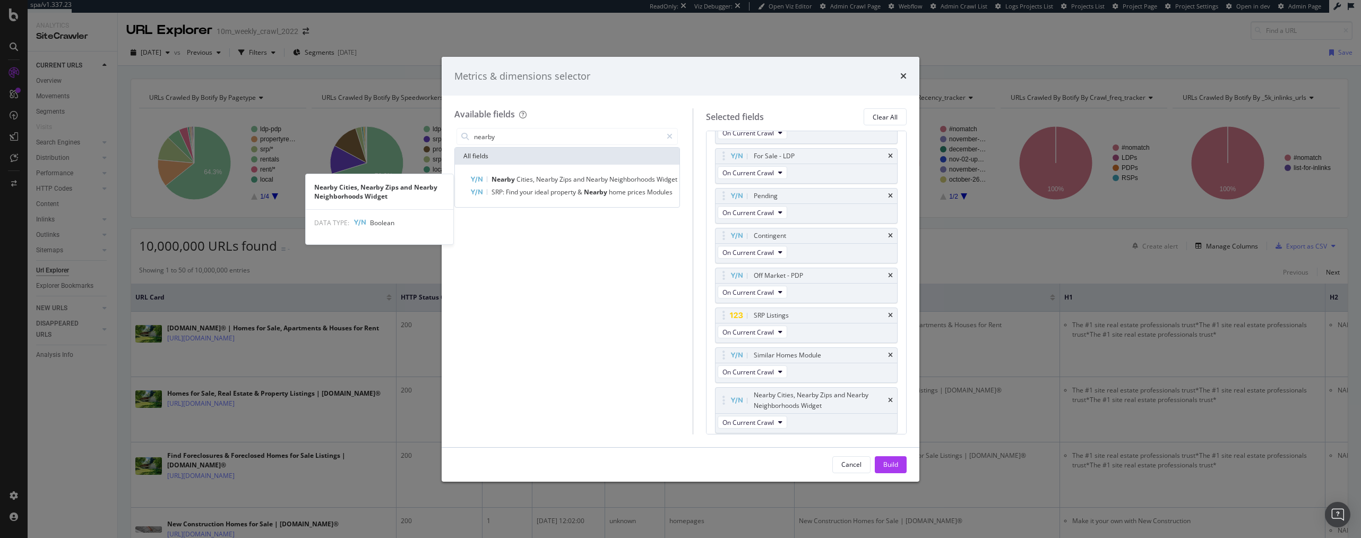
scroll to position [1203, 0]
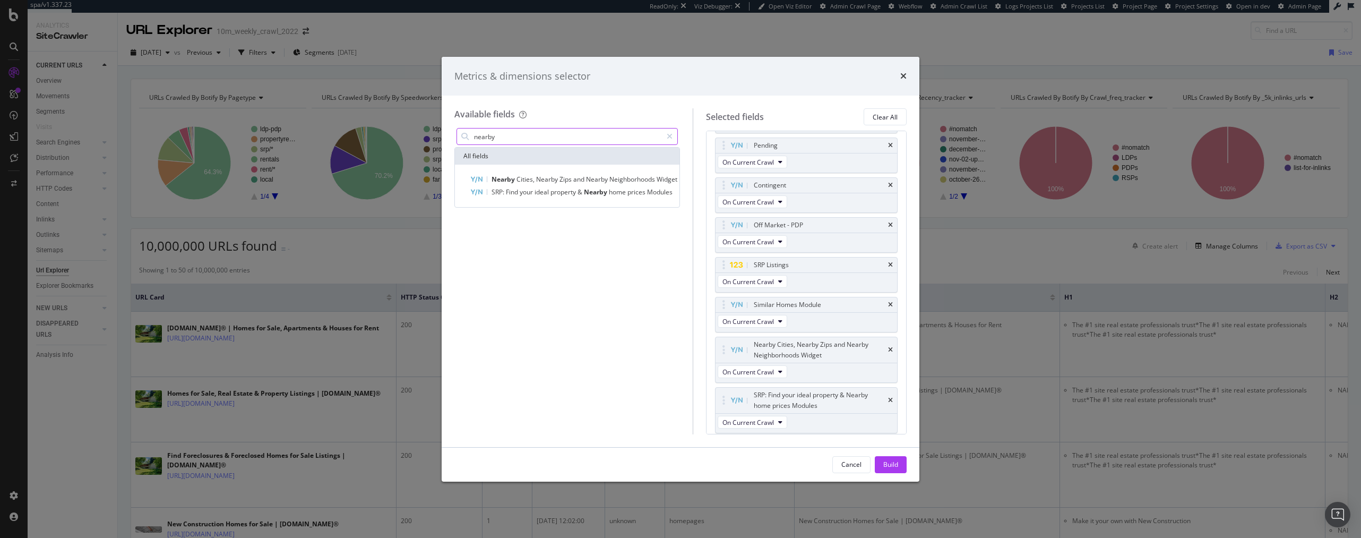
click at [520, 140] on input "nearby" at bounding box center [567, 136] width 189 height 16
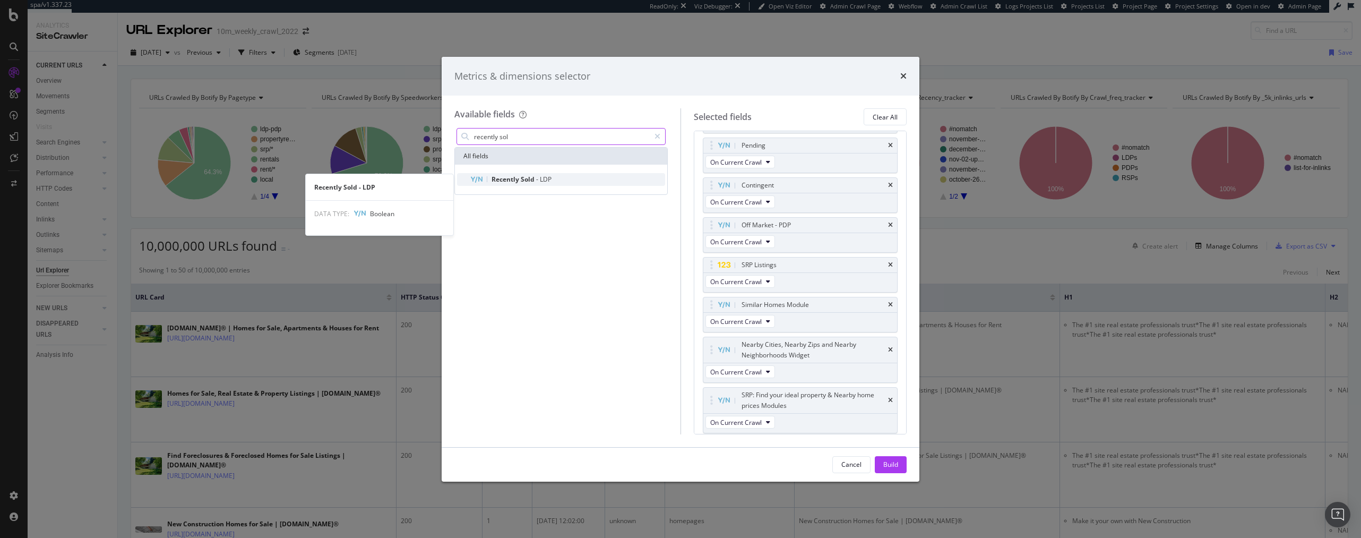
type input "recently sol"
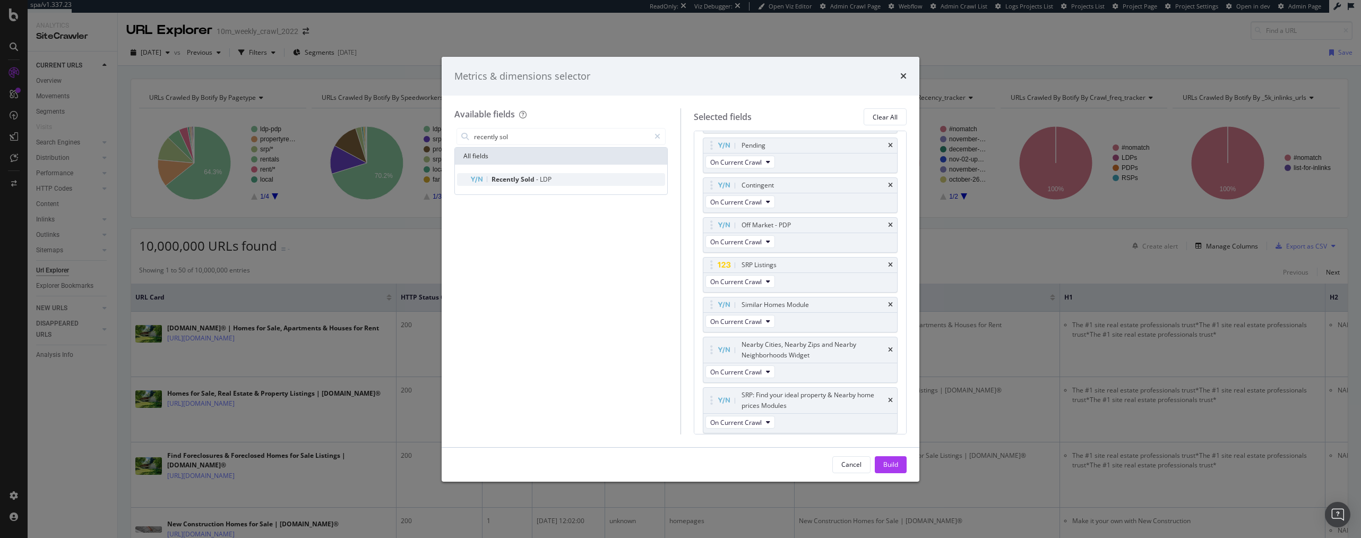
click at [532, 179] on span "Sold" at bounding box center [528, 179] width 15 height 9
click at [901, 463] on button "Build" at bounding box center [891, 464] width 32 height 17
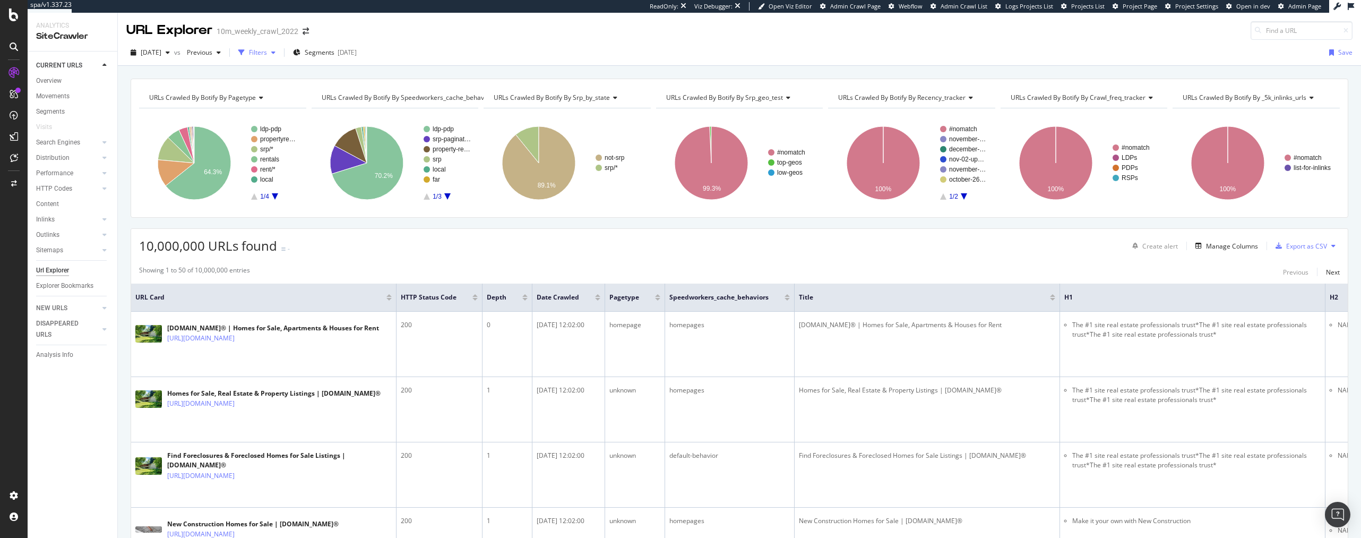
click at [267, 51] on div "Filters" at bounding box center [258, 52] width 18 height 9
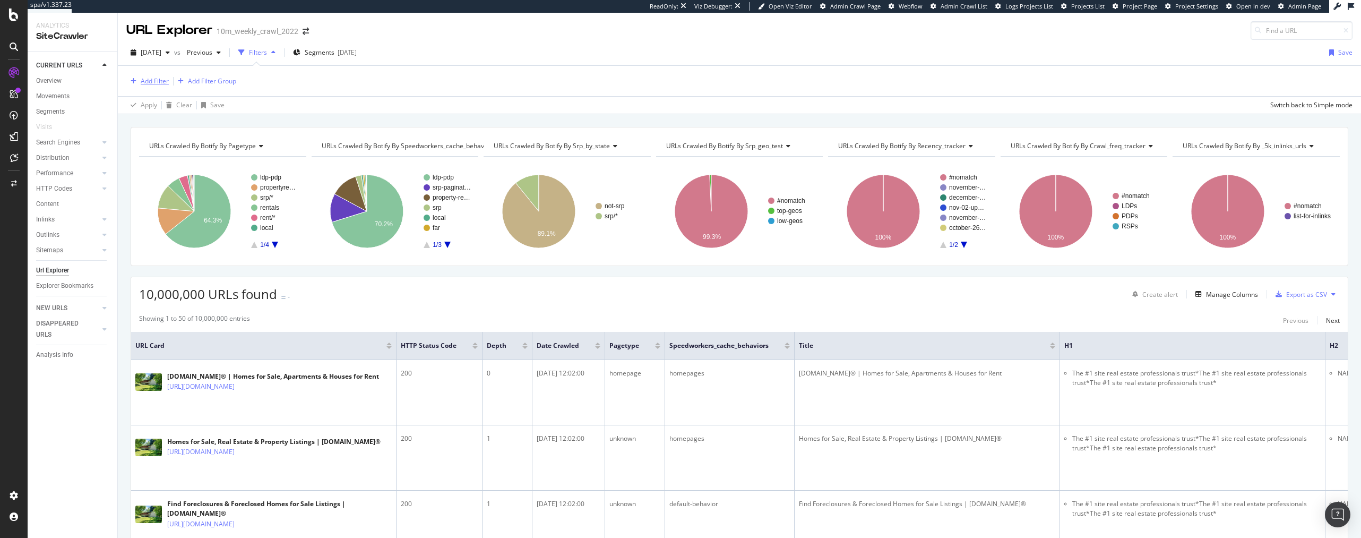
click at [153, 80] on div "Add Filter" at bounding box center [155, 80] width 28 height 9
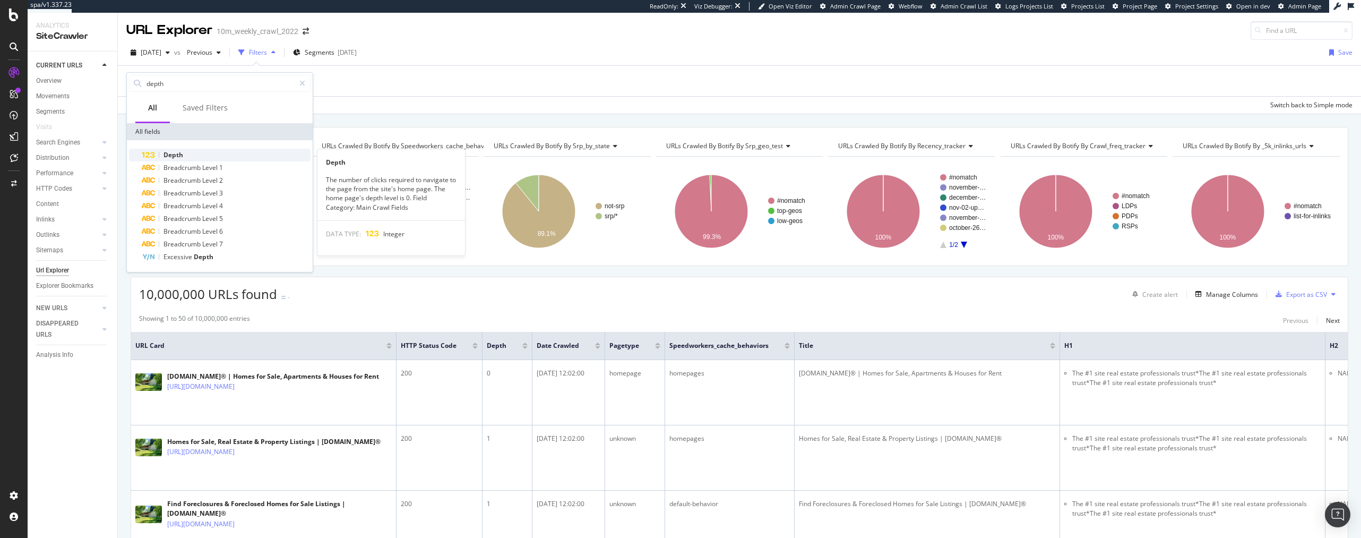
type input "depth"
click at [198, 154] on div "Depth" at bounding box center [226, 155] width 169 height 13
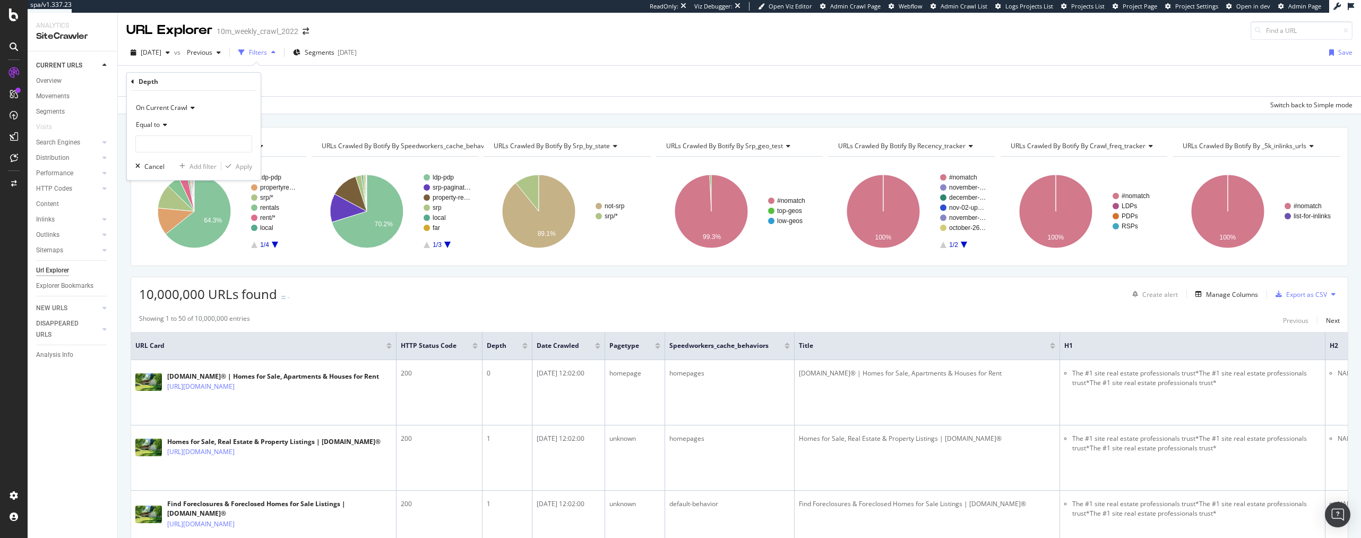
click at [161, 122] on icon at bounding box center [163, 125] width 7 height 6
click at [164, 175] on span "Less than" at bounding box center [155, 174] width 28 height 9
click at [159, 143] on input "number" at bounding box center [193, 143] width 117 height 17
type input "2"
click at [239, 165] on div "Apply" at bounding box center [244, 166] width 16 height 9
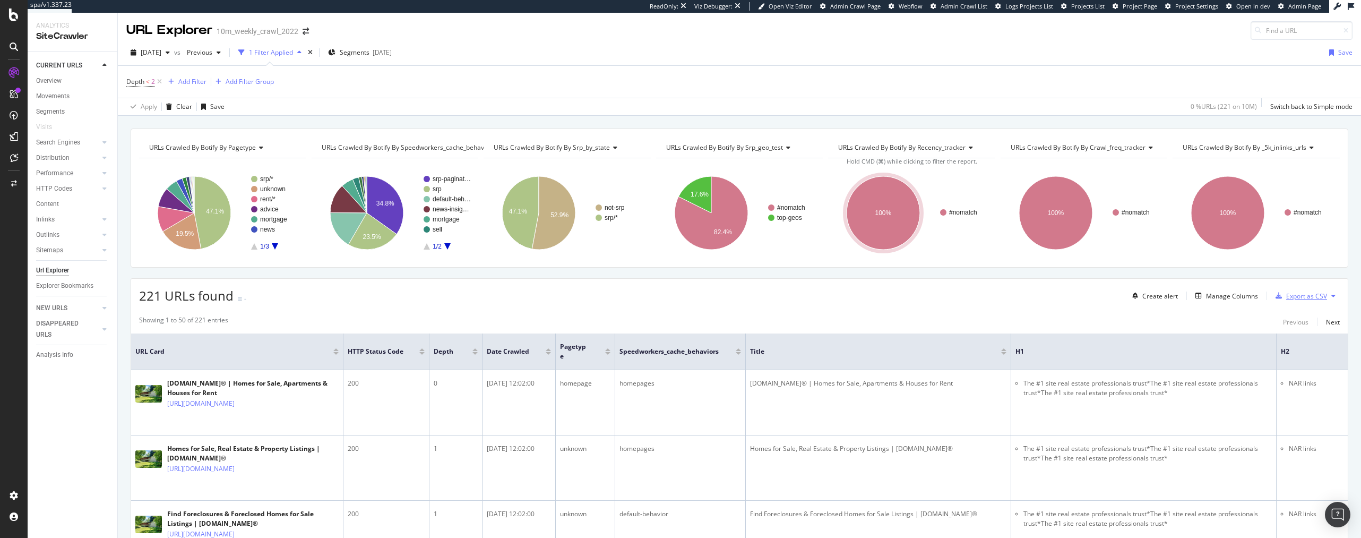
click at [1290, 295] on div "Export as CSV" at bounding box center [1306, 295] width 41 height 9
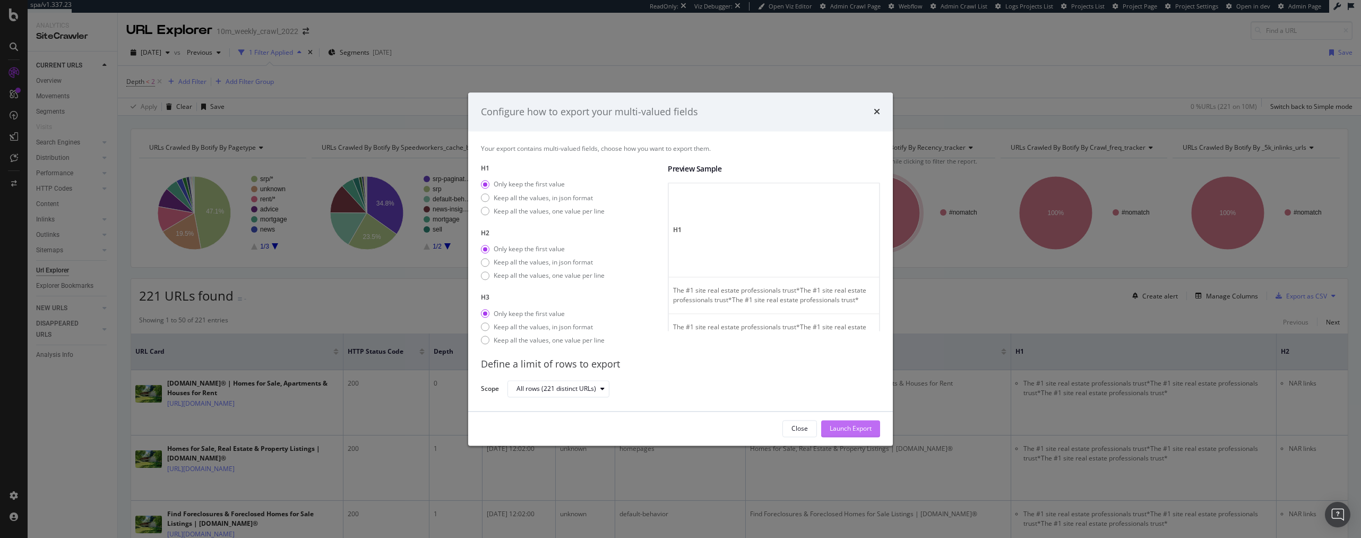
click at [852, 429] on div "Launch Export" at bounding box center [850, 428] width 42 height 9
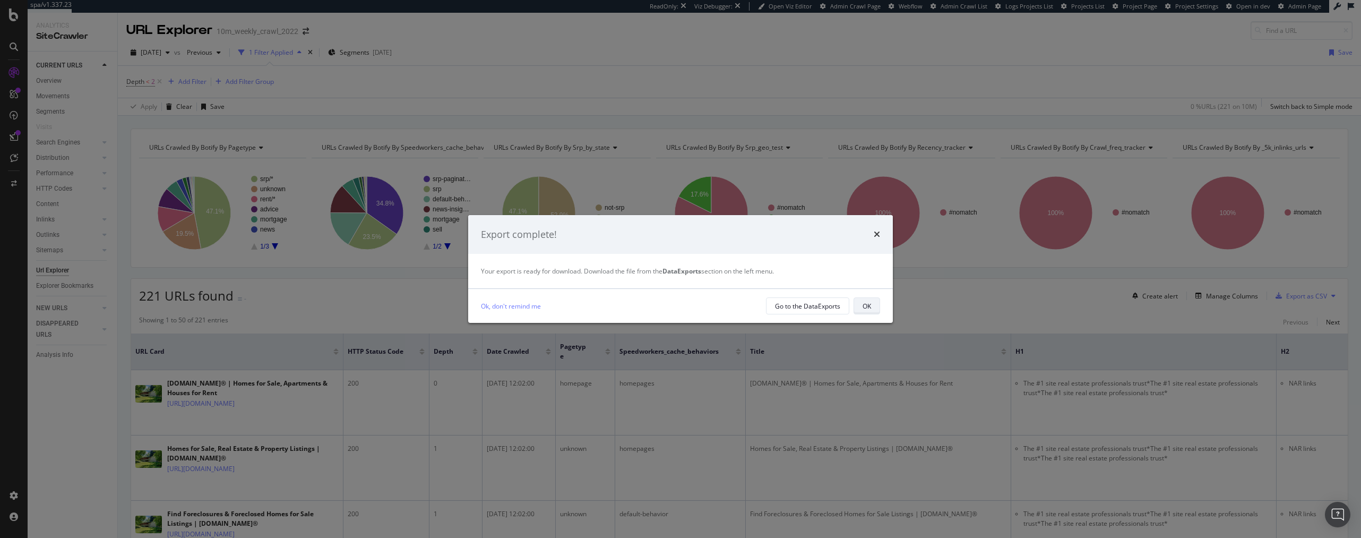
click at [870, 309] on div "OK" at bounding box center [866, 305] width 8 height 9
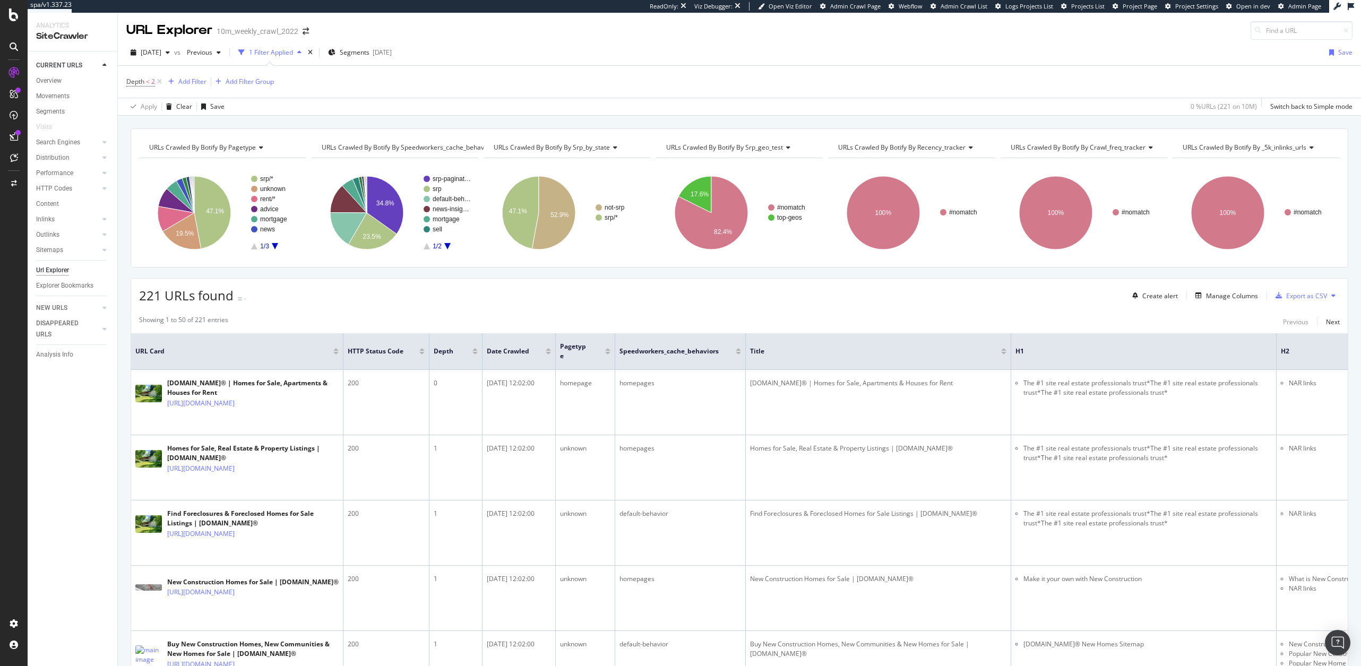
click at [105, 537] on div "CURRENT URLS Overview Movements Segments Visits Search Engines Top Charts Segme…" at bounding box center [73, 358] width 90 height 614
click at [96, 537] on div "CURRENT URLS Overview Movements Segments Visits Search Engines Top Charts Segme…" at bounding box center [73, 358] width 90 height 614
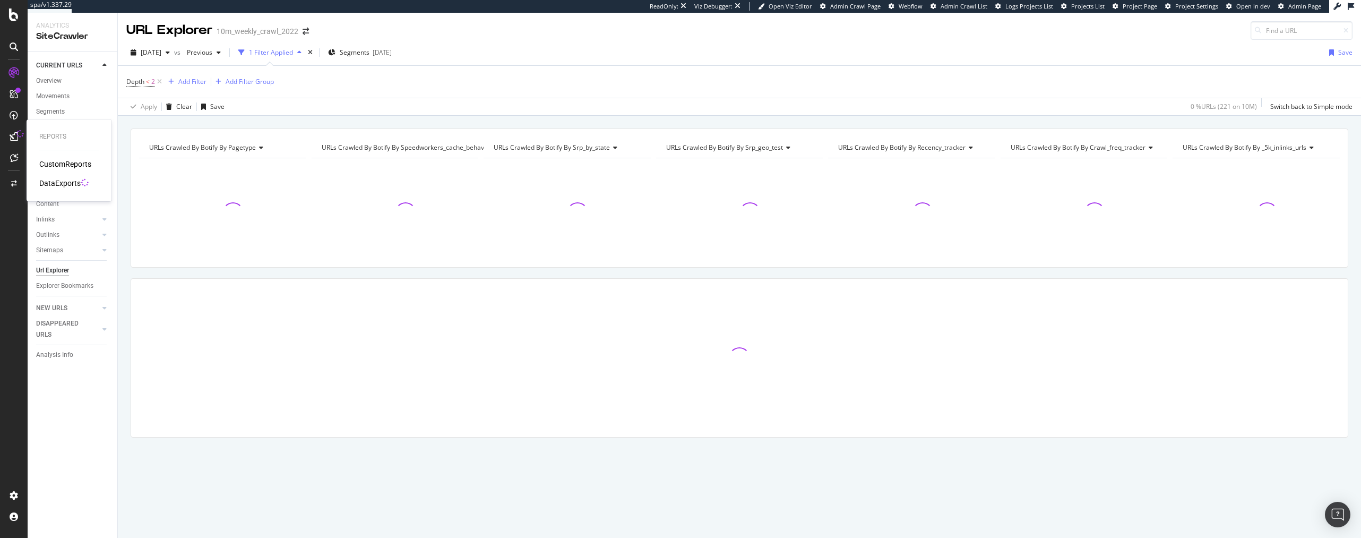
click at [66, 185] on div "DataExports" at bounding box center [59, 183] width 41 height 11
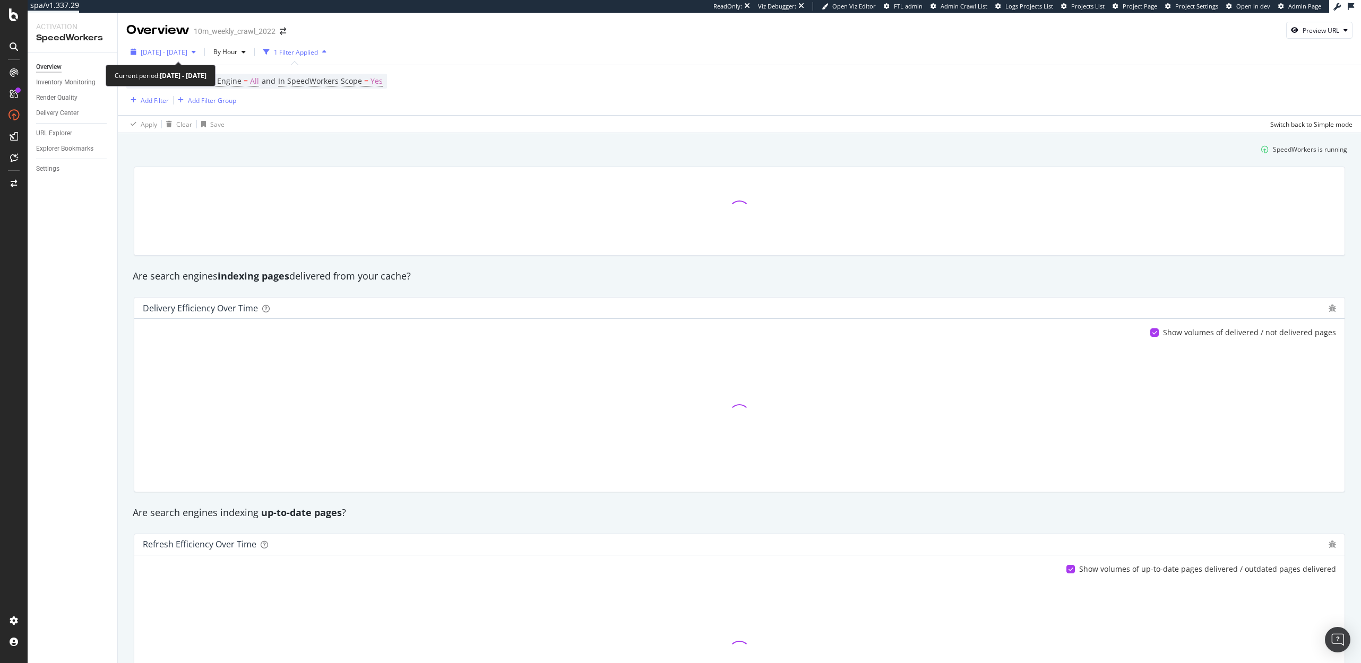
click at [186, 54] on span "2025 Sep. 12th - Sep. 15th" at bounding box center [164, 52] width 47 height 9
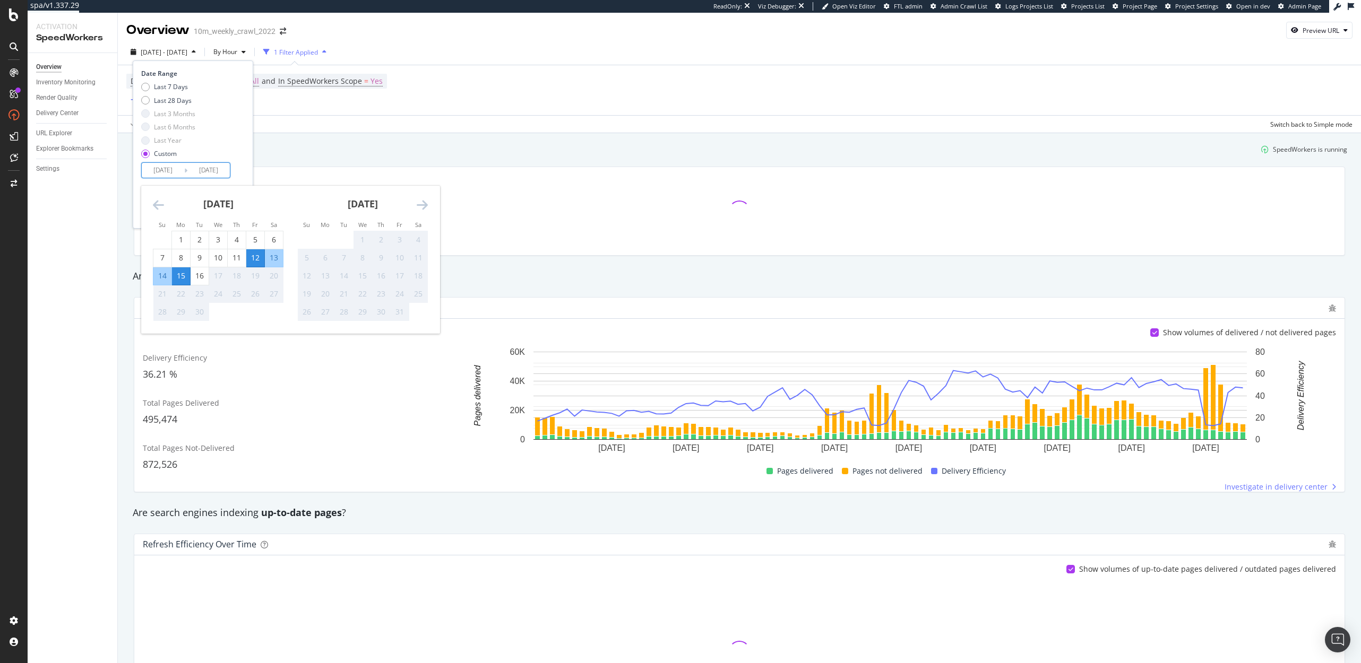
click at [160, 171] on input "2025/09/12" at bounding box center [163, 170] width 42 height 15
click at [257, 258] on div "12" at bounding box center [255, 258] width 18 height 11
click at [197, 276] on div "16" at bounding box center [200, 276] width 18 height 11
type input "2025/09/16"
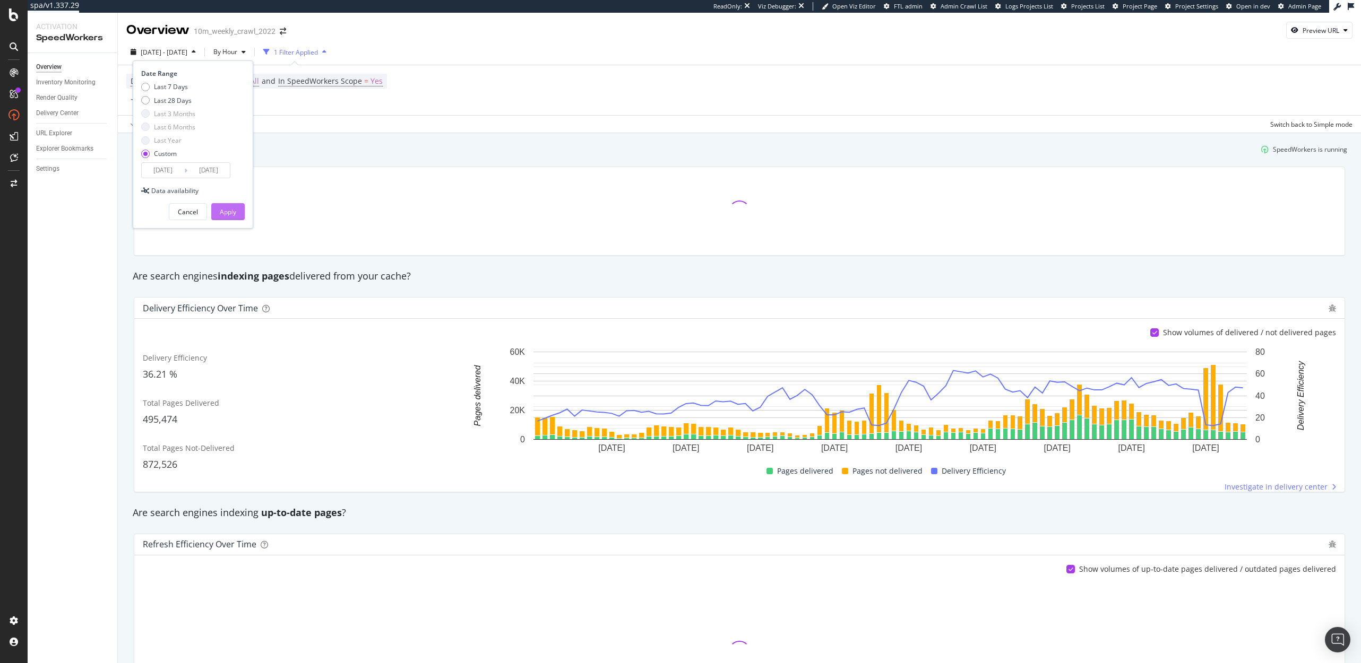
click at [230, 207] on div "Apply" at bounding box center [228, 211] width 16 height 9
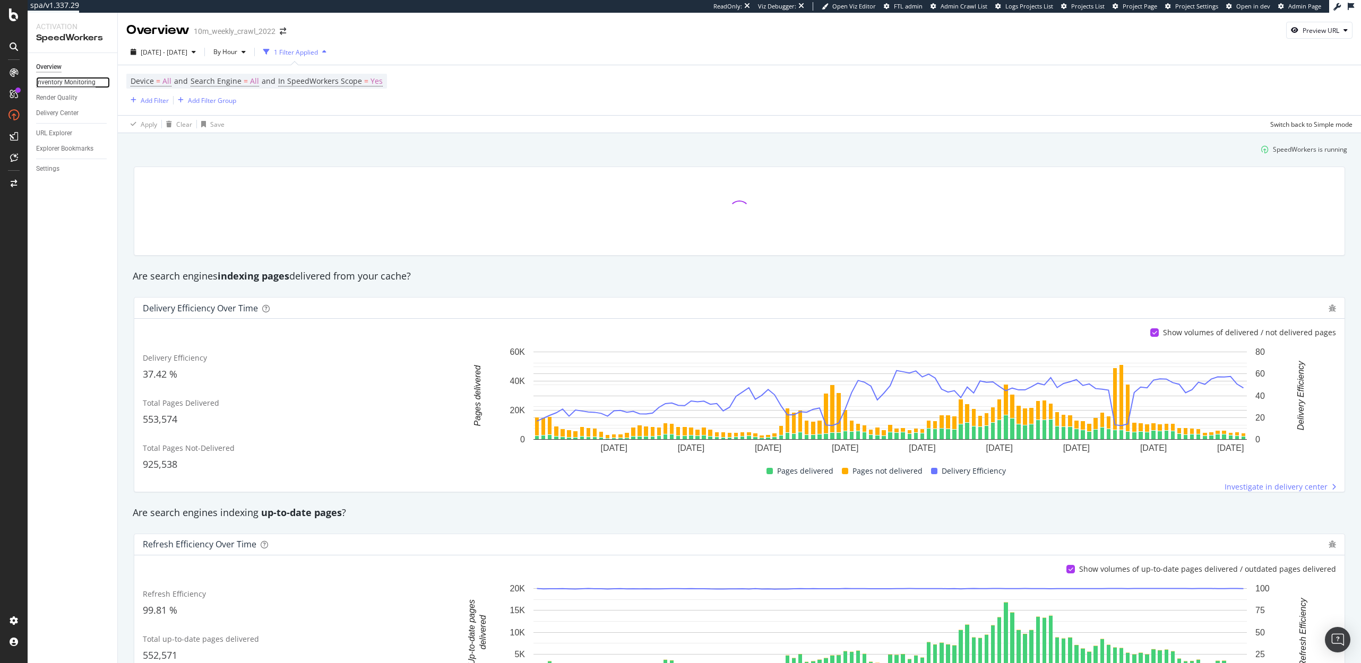
click at [50, 82] on div "Inventory Monitoring" at bounding box center [65, 82] width 59 height 11
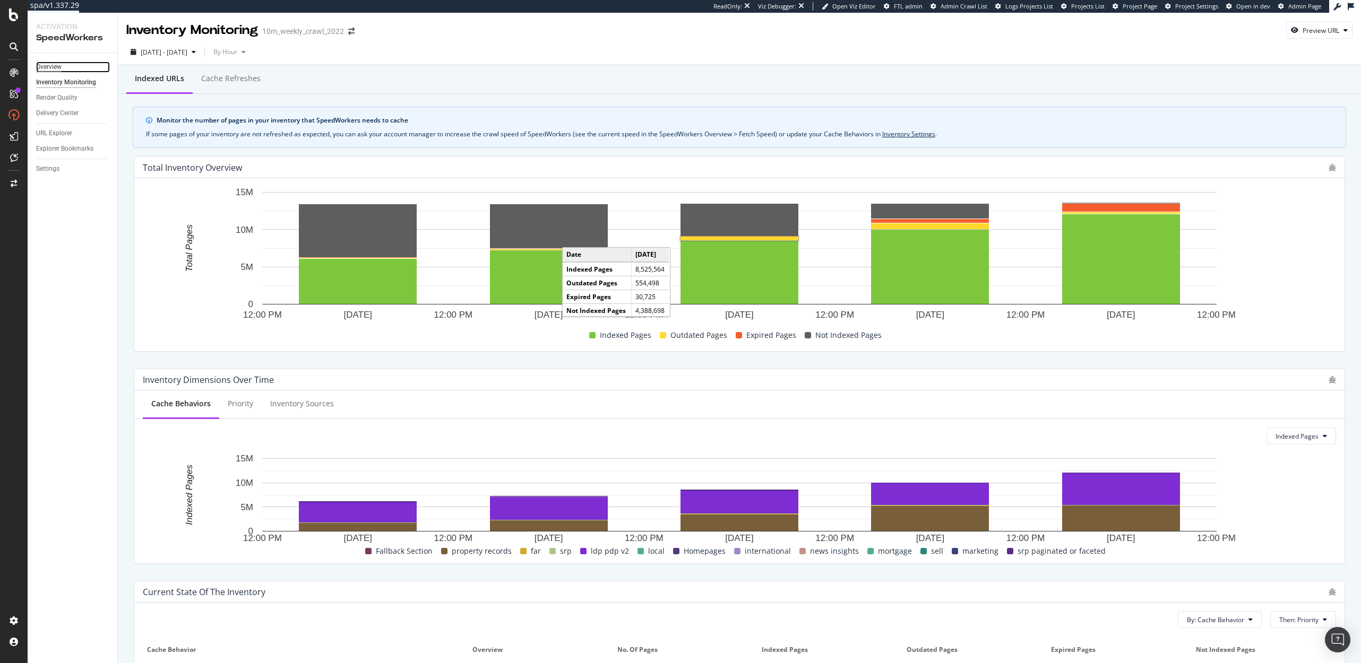
click at [42, 70] on div "Overview" at bounding box center [48, 67] width 25 height 11
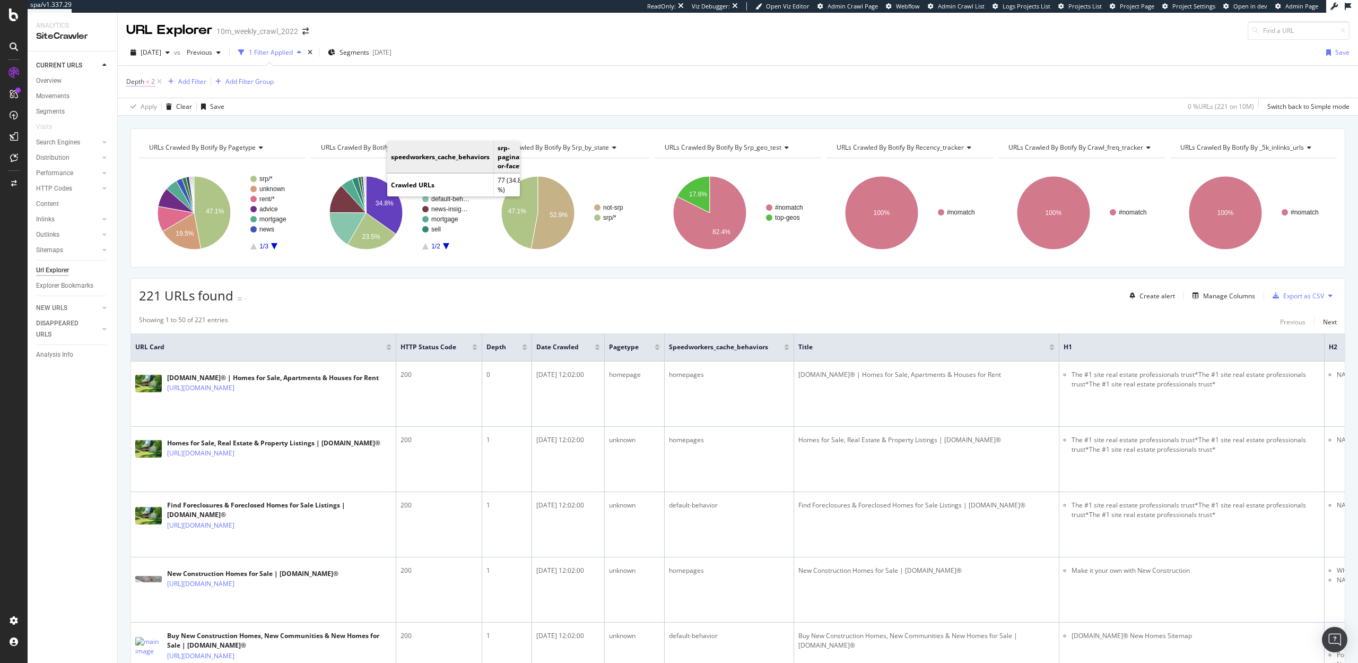
click at [138, 79] on span "Depth" at bounding box center [135, 81] width 18 height 9
click at [151, 143] on input "2" at bounding box center [193, 142] width 117 height 17
type input "3"
click at [238, 165] on div "Apply" at bounding box center [244, 165] width 16 height 9
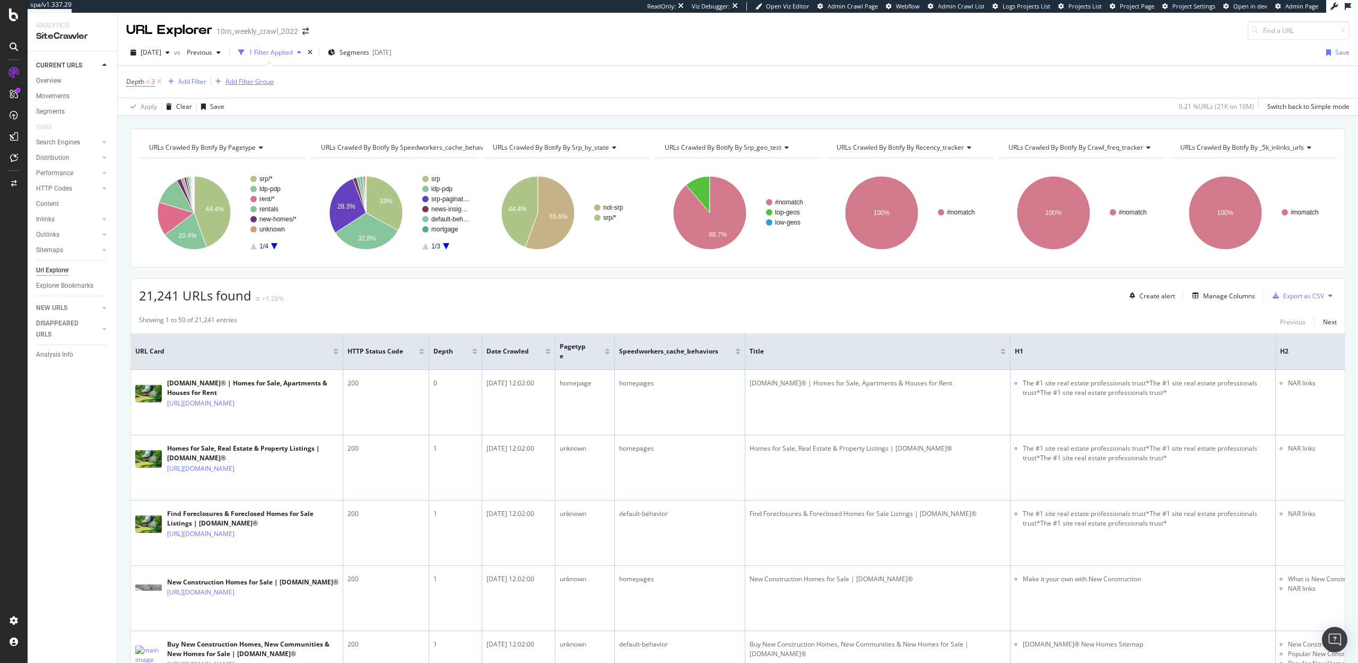
click at [240, 82] on div "Add Filter Group" at bounding box center [250, 81] width 48 height 9
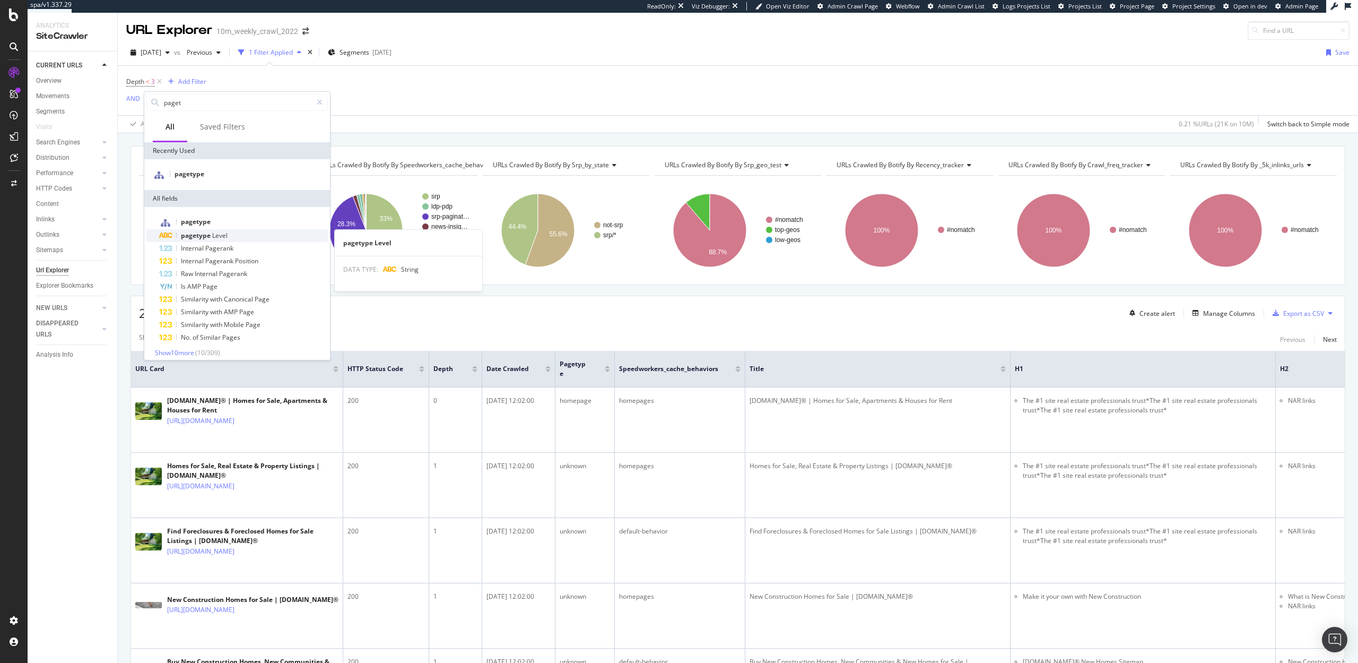
type input "paget"
click at [204, 235] on span "pagetype" at bounding box center [196, 235] width 31 height 9
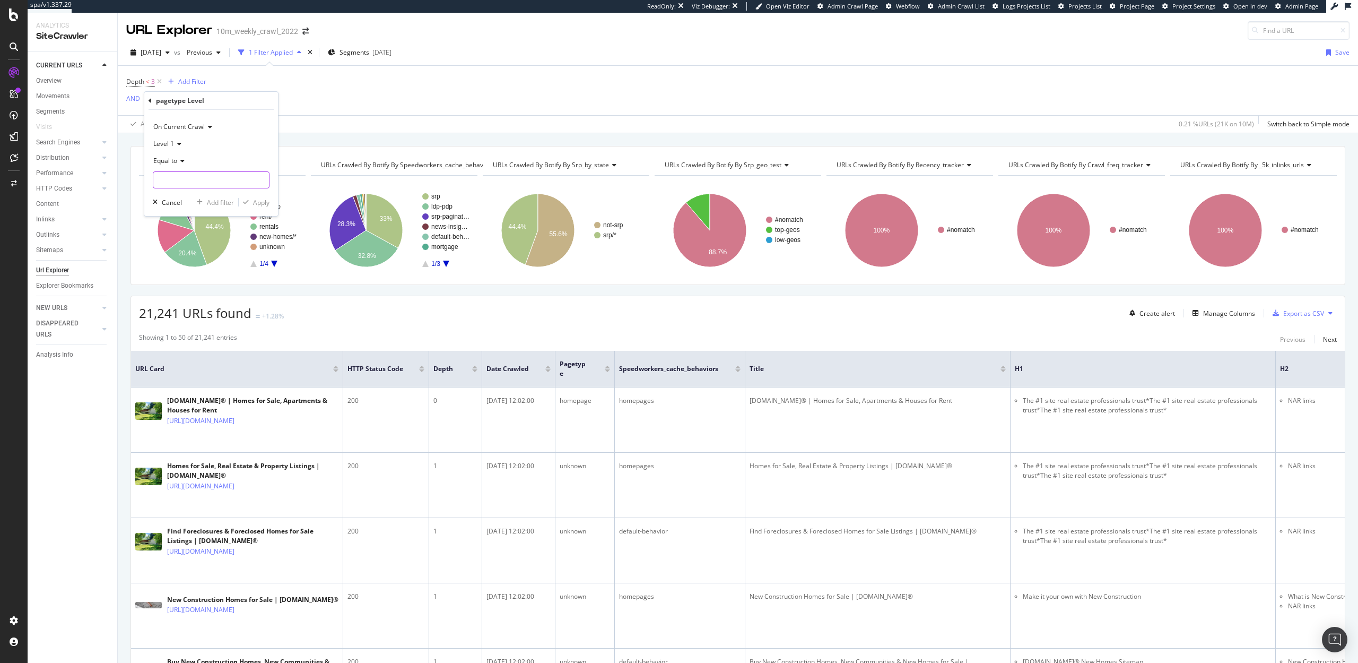
click at [177, 180] on input "text" at bounding box center [211, 179] width 116 height 17
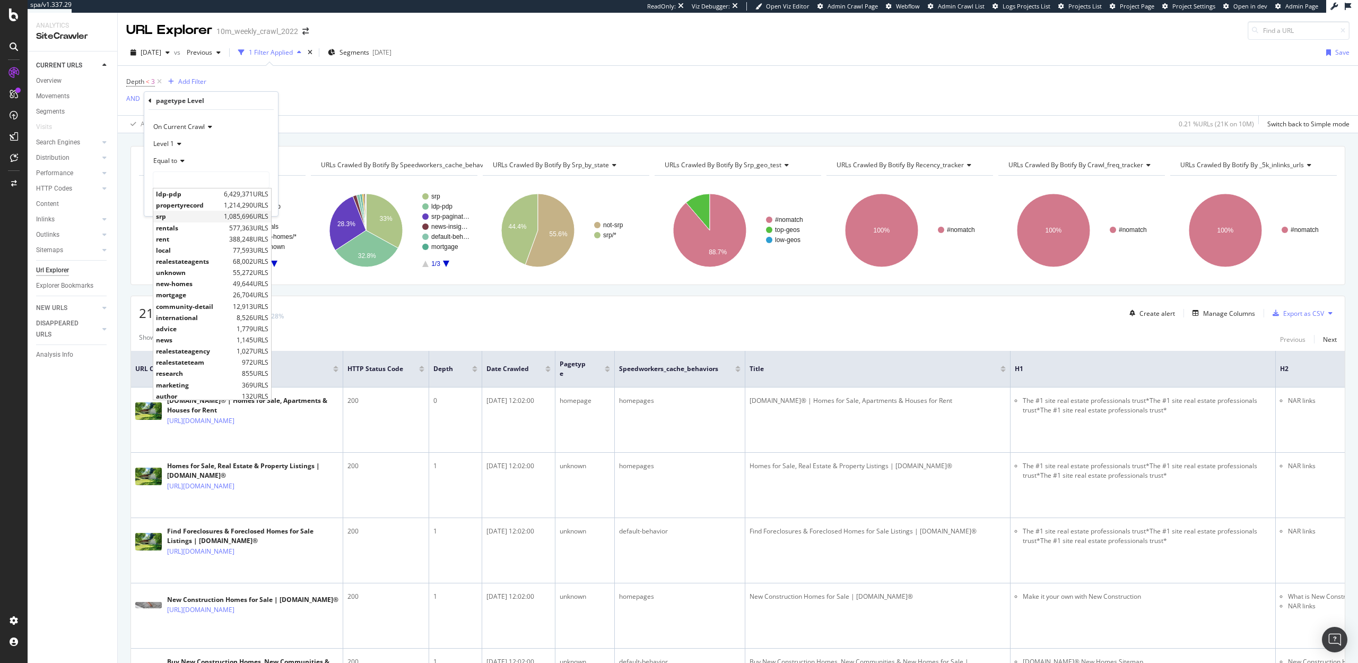
click at [181, 212] on span "srp" at bounding box center [188, 216] width 65 height 9
type input "srp"
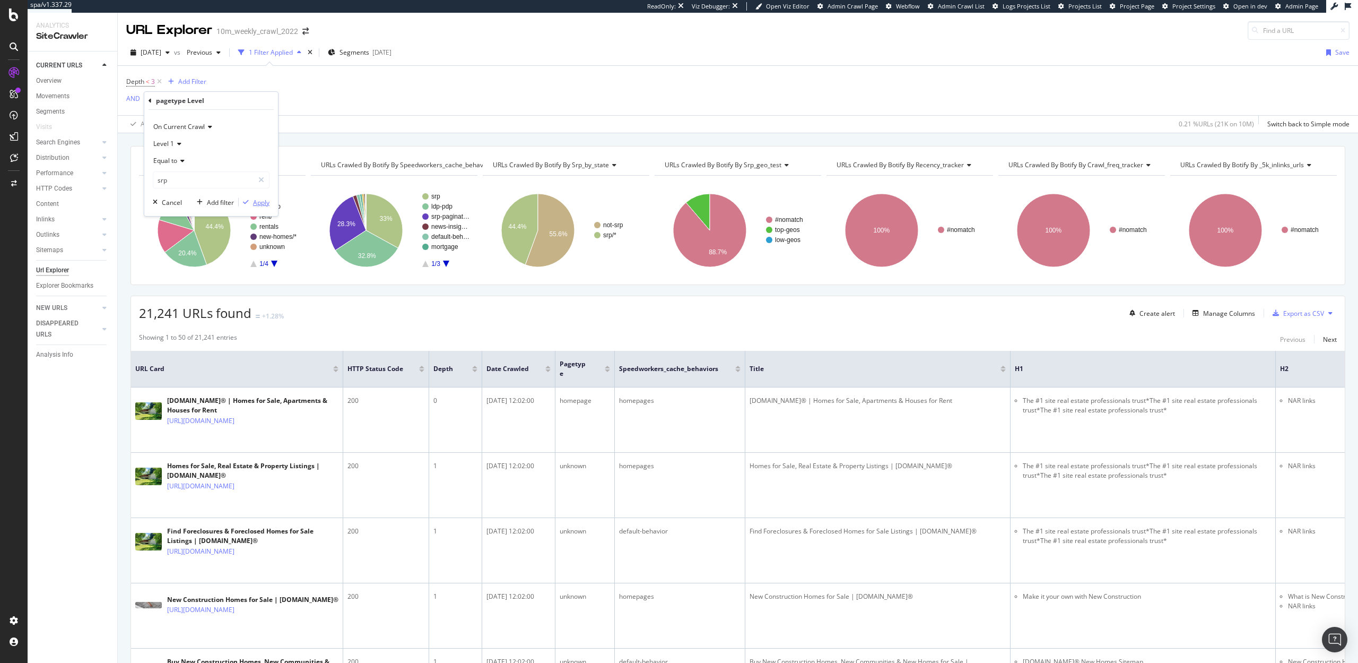
click at [257, 202] on div "Apply" at bounding box center [261, 202] width 16 height 9
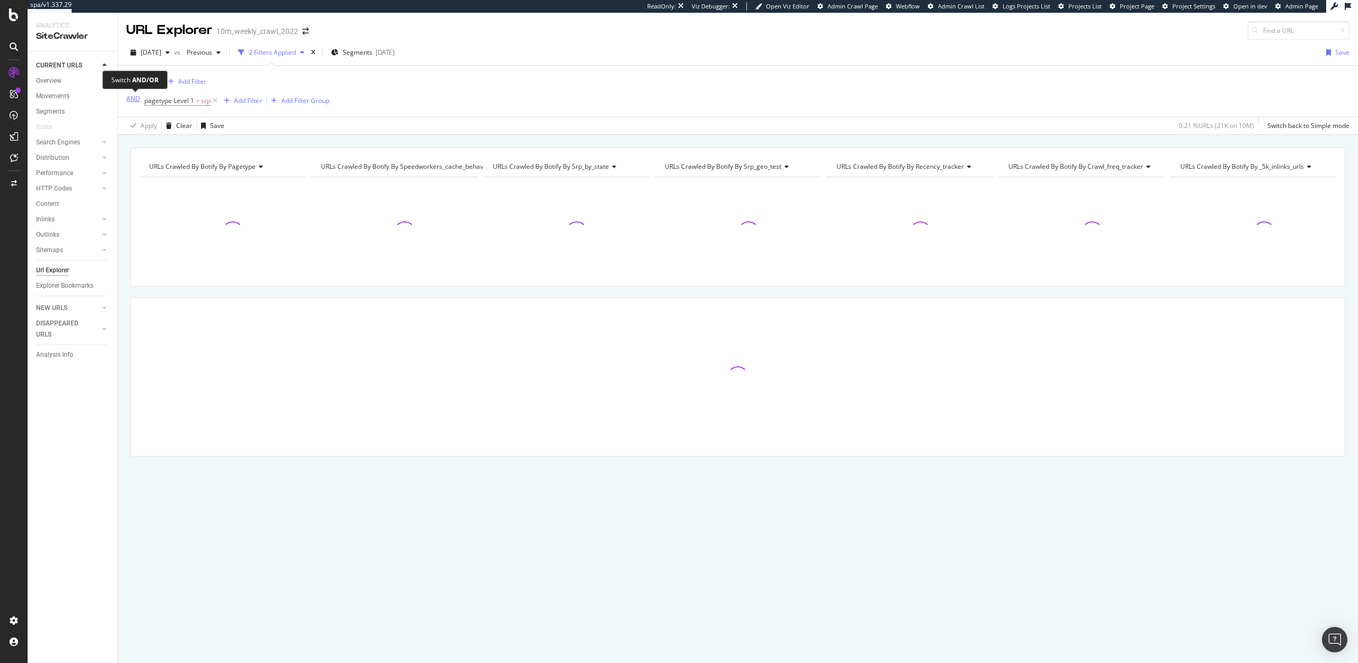
click at [129, 98] on div "AND" at bounding box center [133, 98] width 14 height 9
click at [237, 101] on div "Add Filter" at bounding box center [243, 100] width 28 height 9
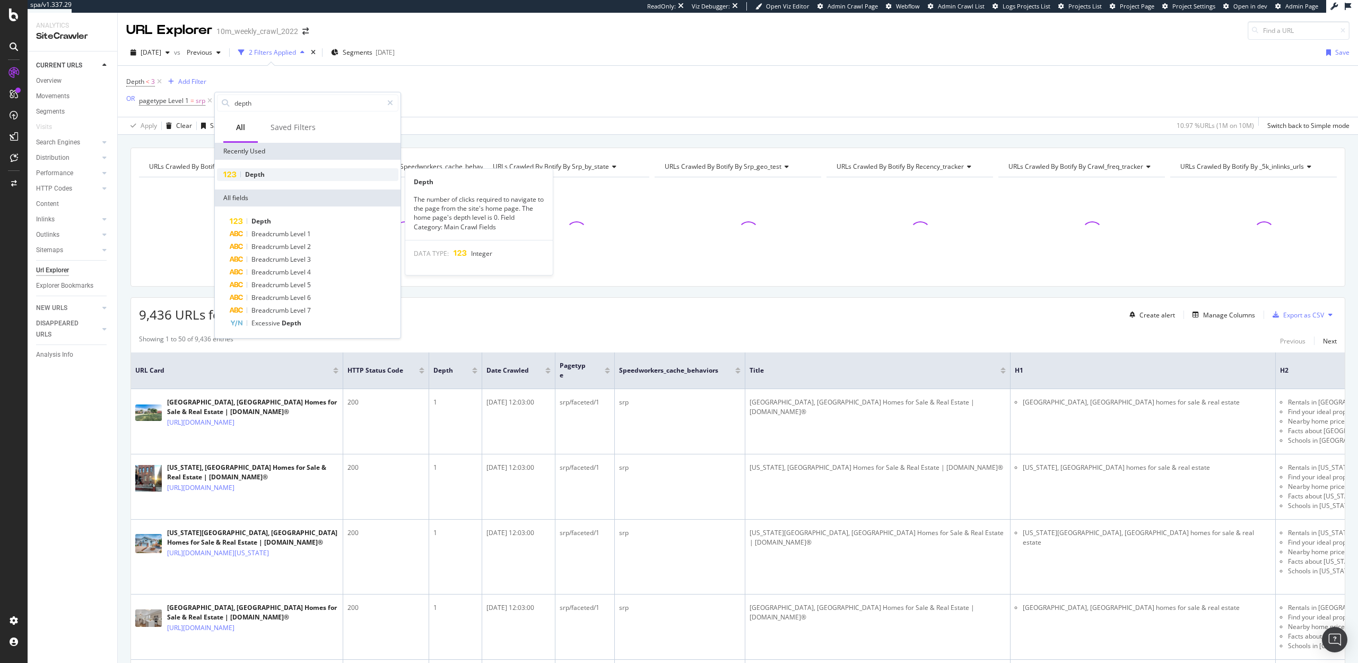
type input "depth"
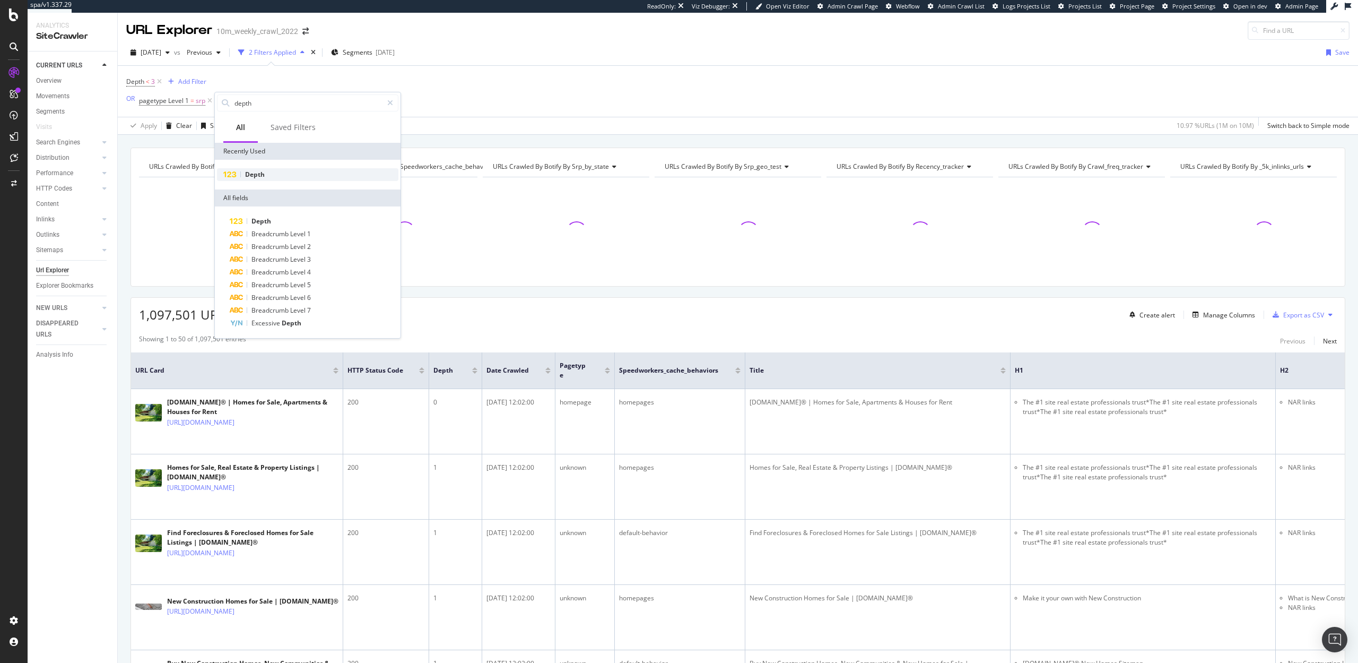
click at [263, 177] on span "Depth" at bounding box center [255, 174] width 20 height 9
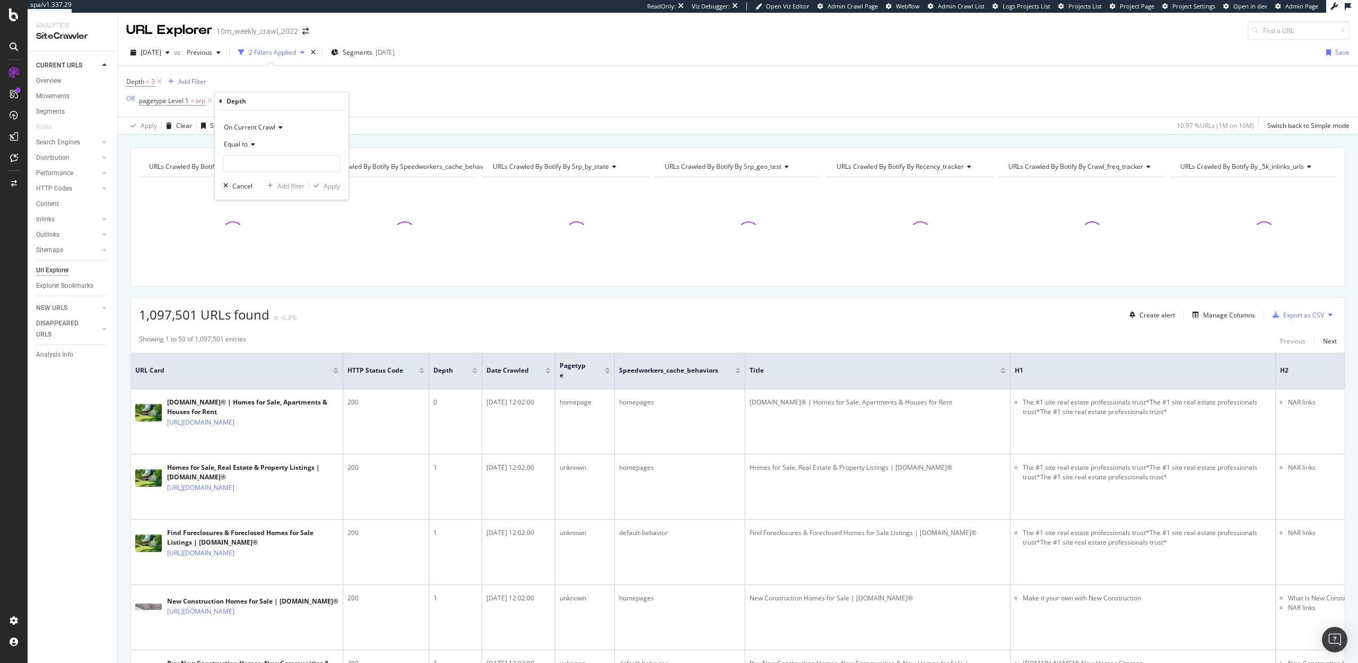
click at [244, 141] on span "Equal to" at bounding box center [236, 144] width 24 height 9
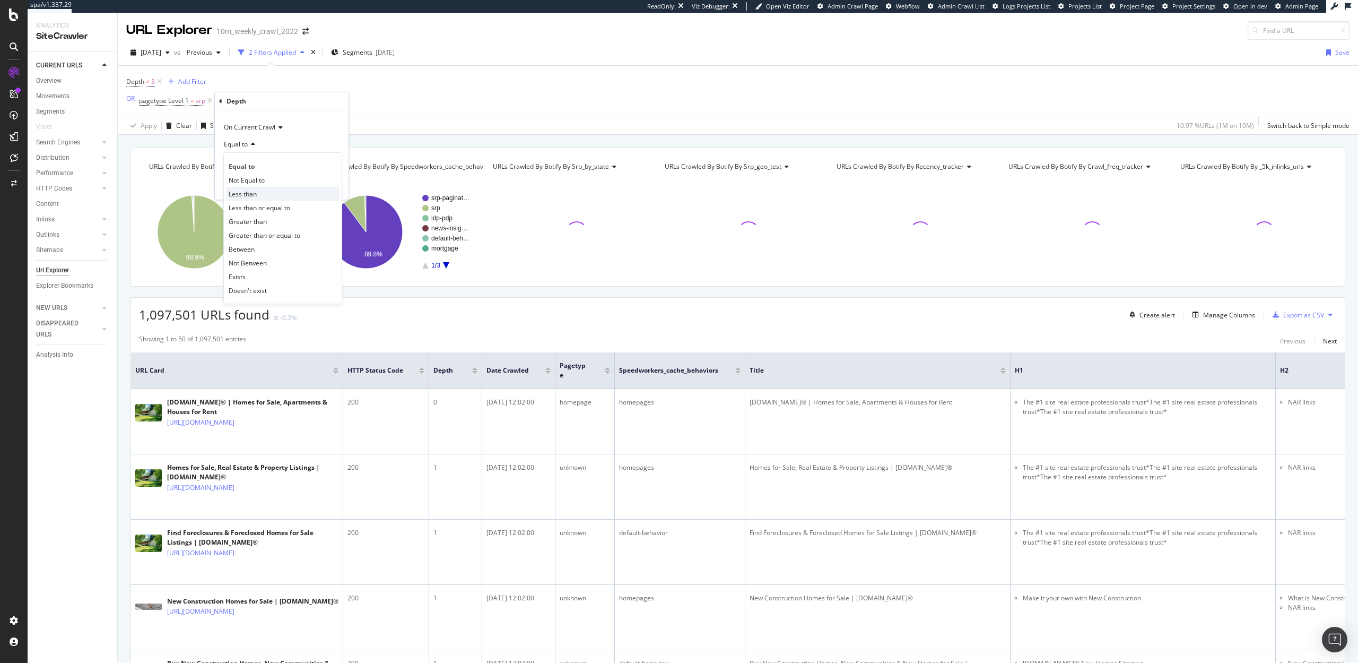
click at [247, 193] on span "Less than" at bounding box center [243, 193] width 28 height 9
click at [244, 166] on input "number" at bounding box center [281, 163] width 117 height 17
type input "2"
click at [328, 185] on div "Apply" at bounding box center [332, 185] width 16 height 9
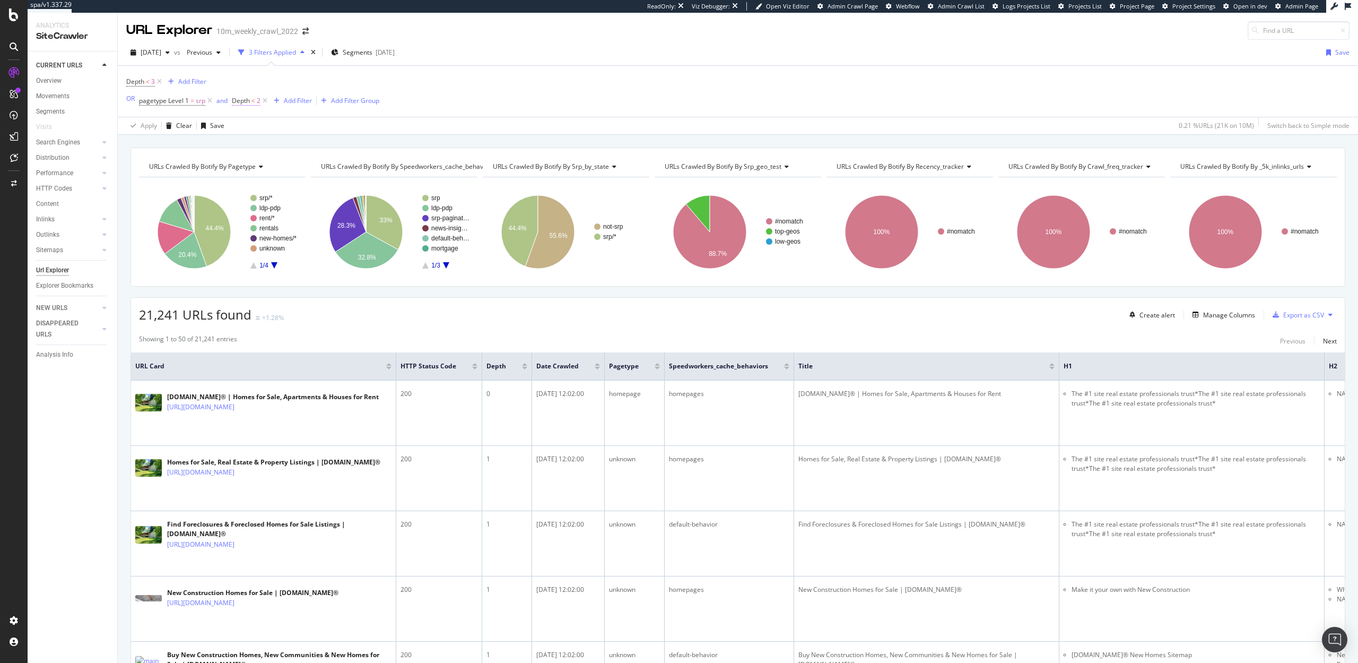
click at [237, 100] on span "Depth" at bounding box center [241, 100] width 18 height 9
click at [266, 160] on input "2" at bounding box center [299, 161] width 117 height 17
click at [247, 100] on span "Depth" at bounding box center [241, 100] width 18 height 9
click at [265, 165] on input "2" at bounding box center [299, 161] width 117 height 17
type input "1"
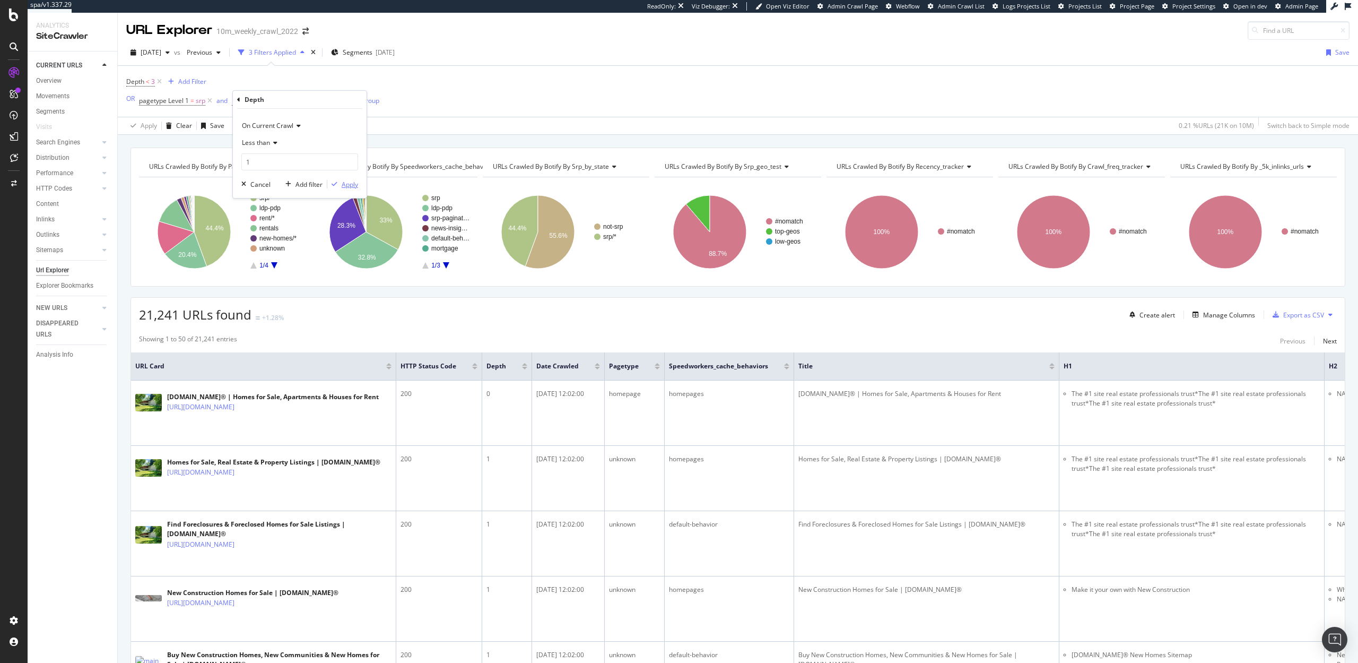
click at [345, 188] on div "Apply" at bounding box center [350, 184] width 16 height 9
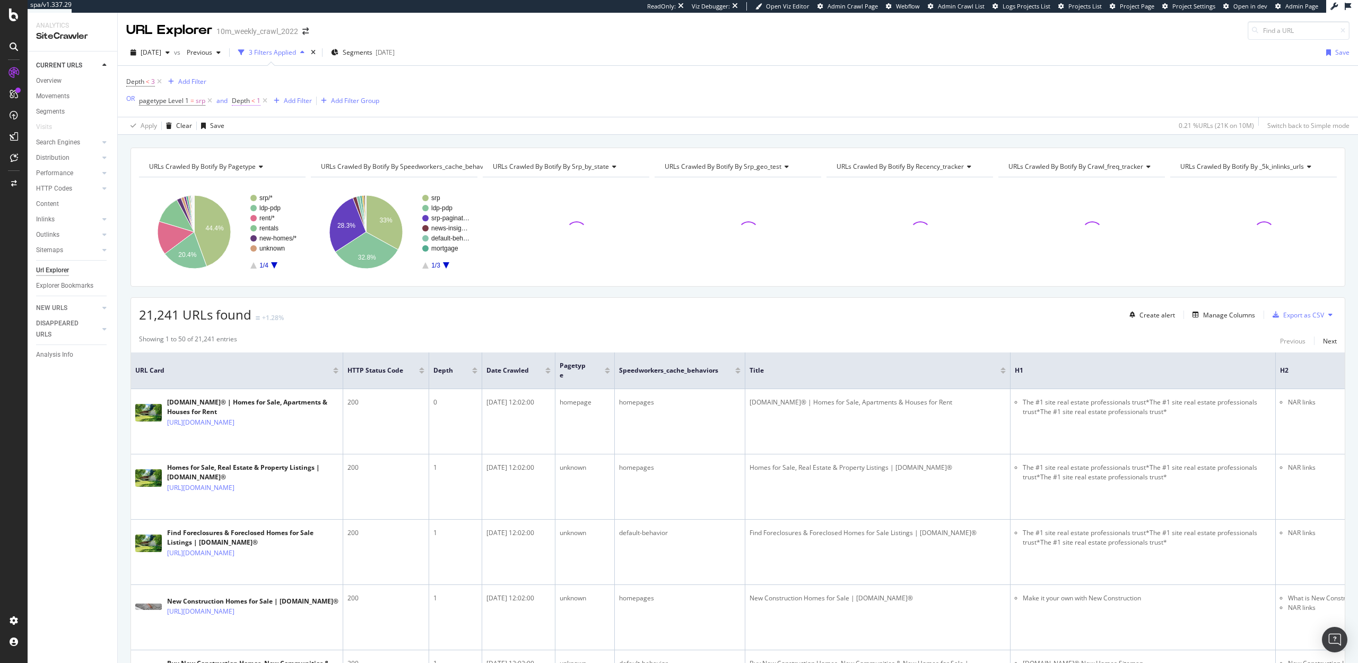
click at [246, 99] on span "Depth" at bounding box center [241, 100] width 18 height 9
click at [267, 161] on input "1" at bounding box center [299, 161] width 117 height 17
type input "2"
click at [340, 183] on div "button" at bounding box center [334, 184] width 14 height 6
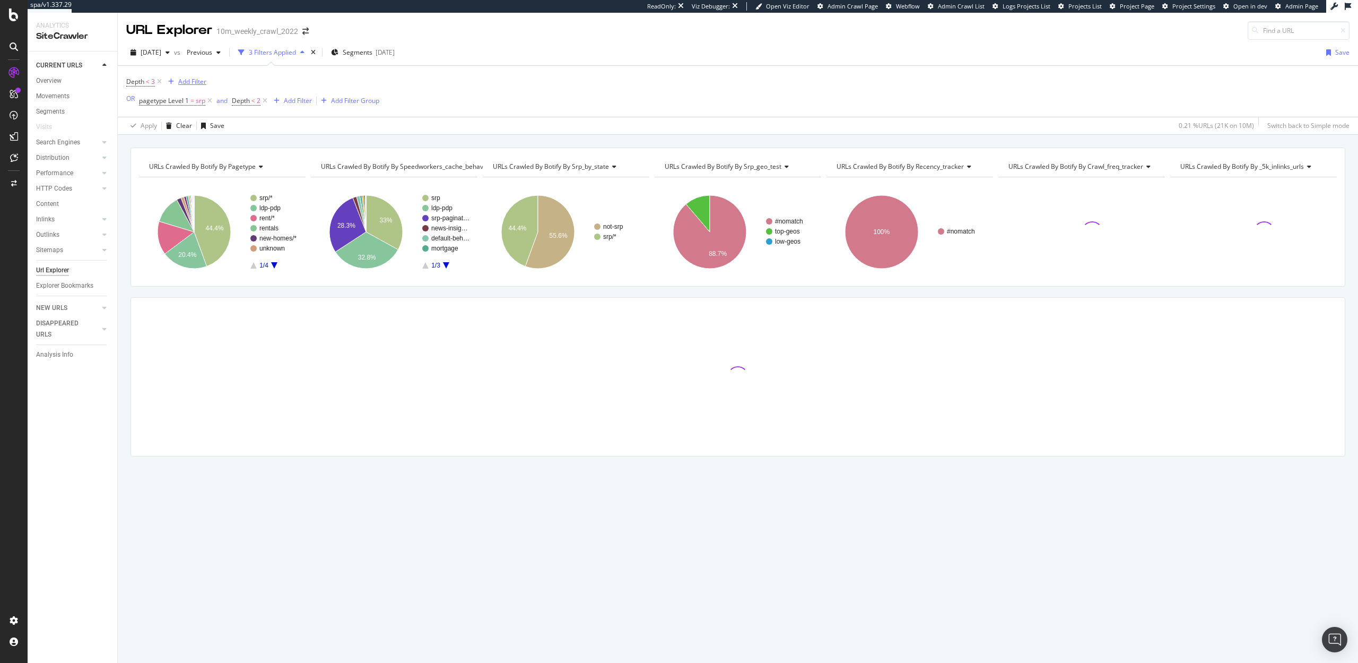
click at [186, 80] on div "Add Filter" at bounding box center [192, 81] width 28 height 9
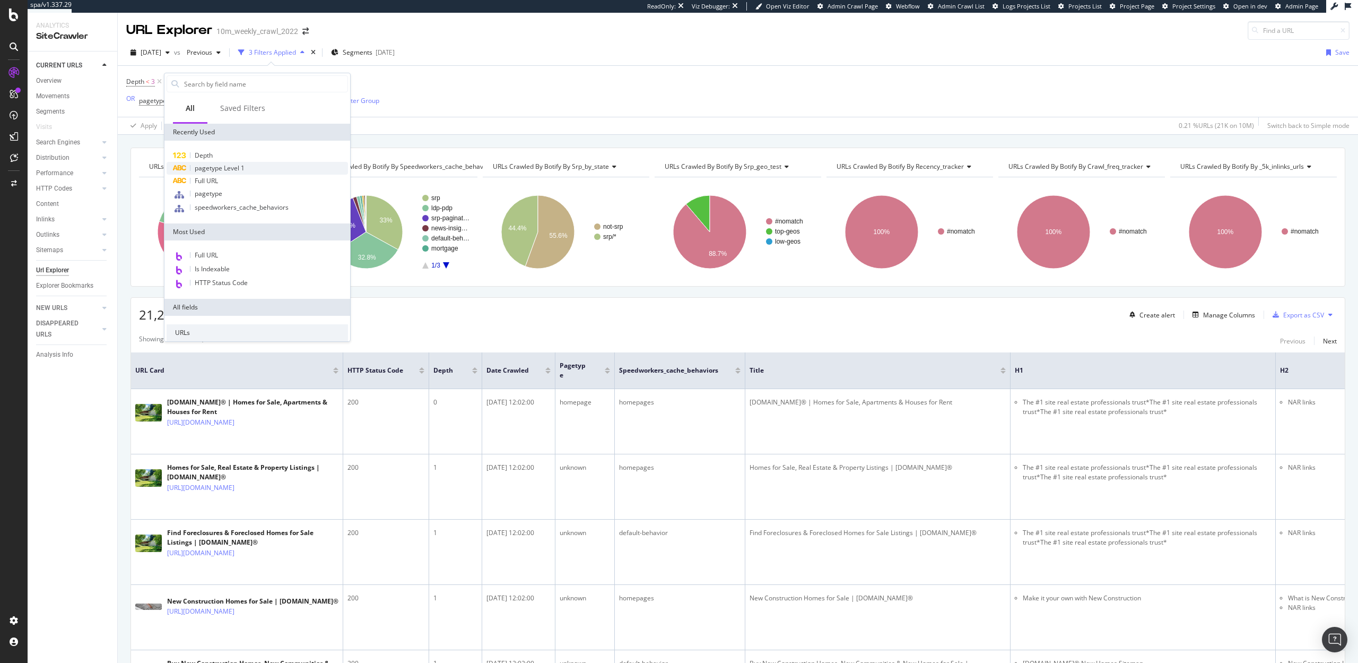
click at [224, 162] on div "pagetype Level 1" at bounding box center [257, 168] width 181 height 13
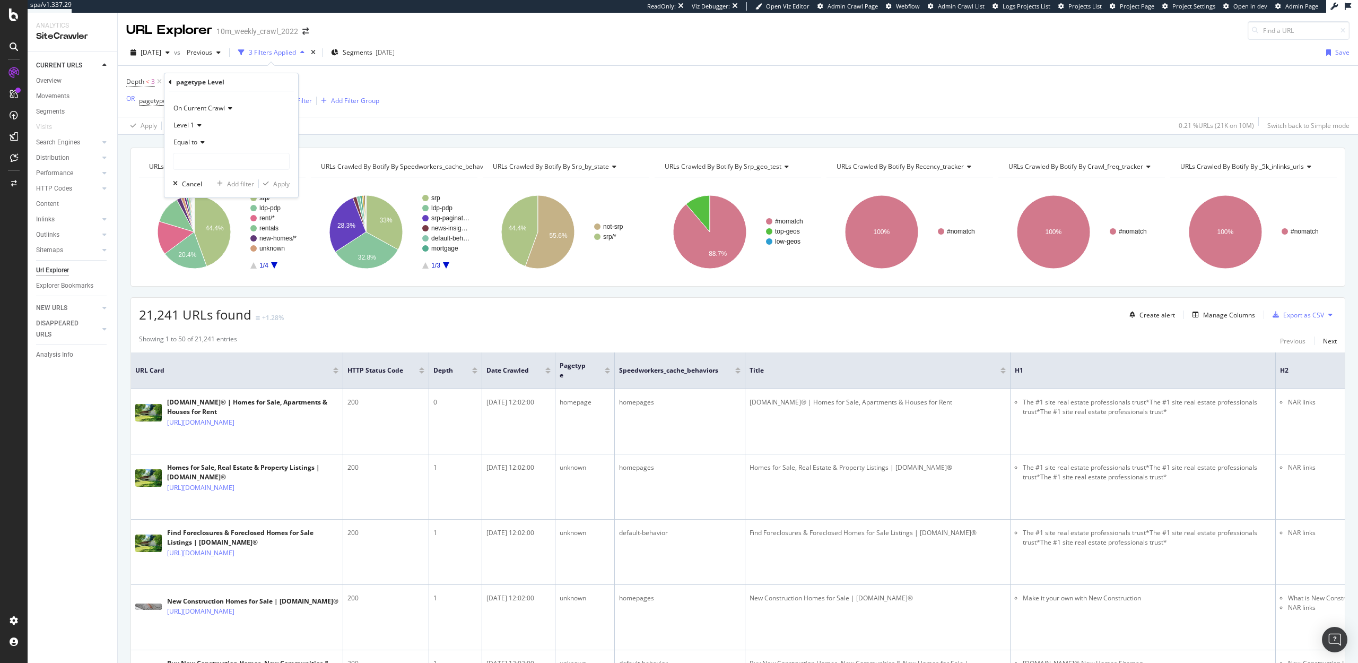
click at [199, 139] on icon at bounding box center [200, 142] width 7 height 6
click at [196, 174] on span "Not equal to" at bounding box center [196, 178] width 36 height 9
click at [189, 153] on input "text" at bounding box center [232, 161] width 116 height 17
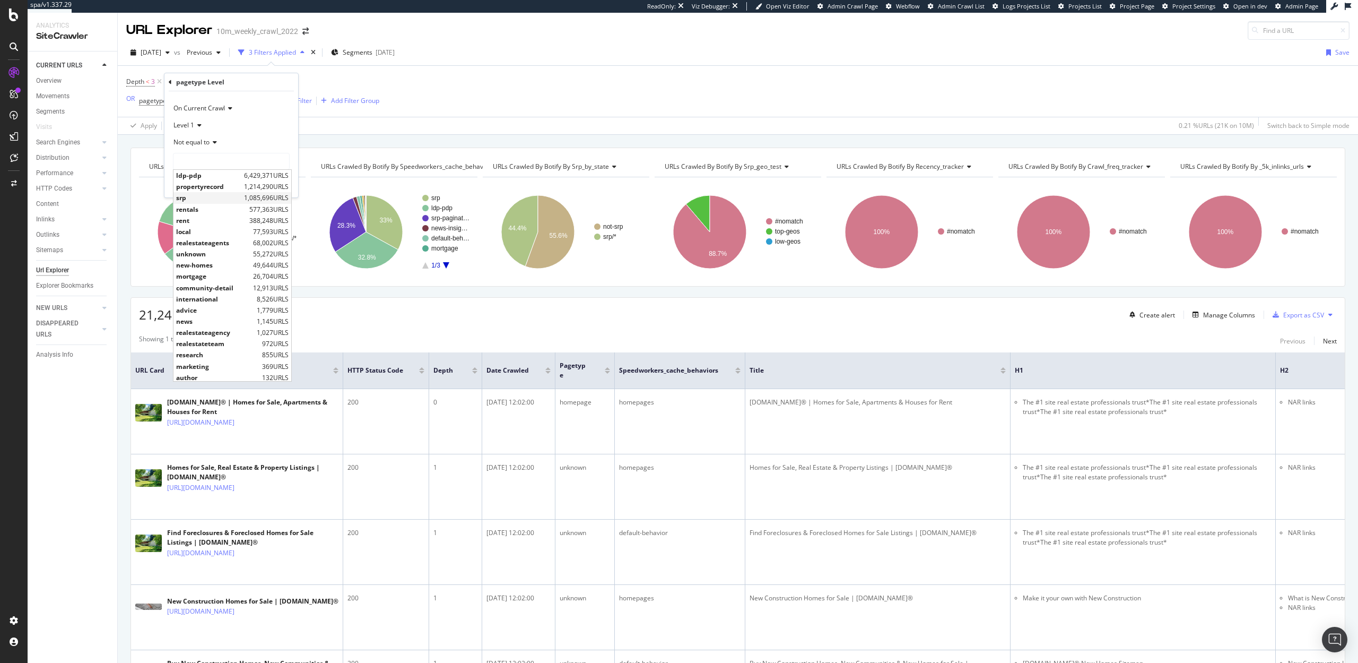
click at [200, 198] on span "srp" at bounding box center [208, 197] width 65 height 9
type input "srp"
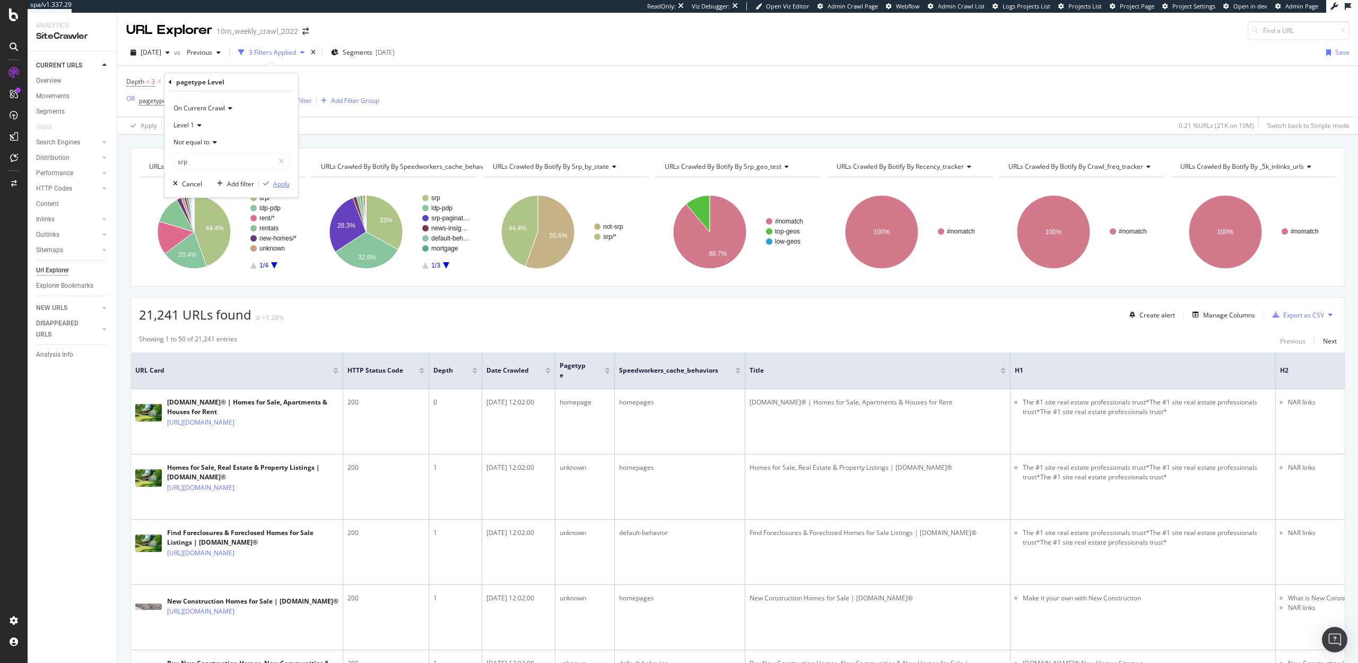
click at [285, 184] on div "Apply" at bounding box center [281, 183] width 16 height 9
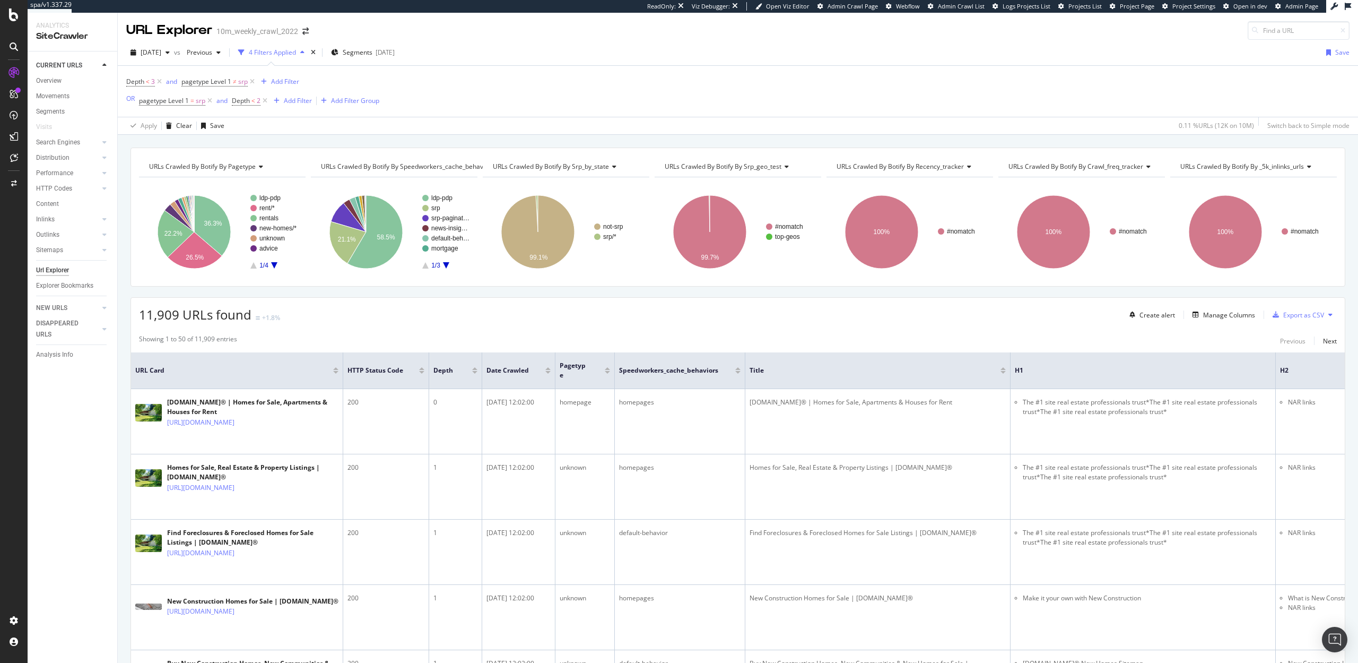
click at [307, 122] on div "Apply Clear Save 0.11 % URLs ( 12K on 10M ) Switch back to Simple mode" at bounding box center [738, 126] width 1241 height 18
click at [185, 129] on div "Clear" at bounding box center [184, 125] width 16 height 9
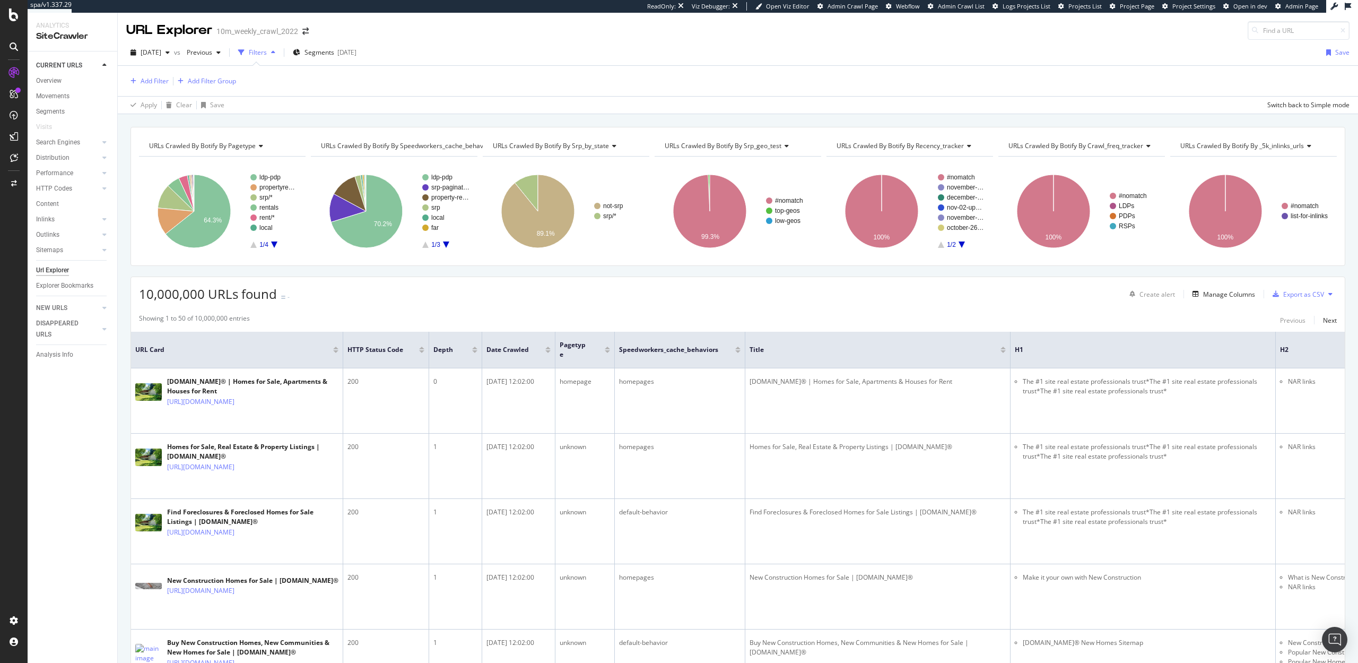
click at [1332, 294] on icon at bounding box center [1331, 294] width 4 height 6
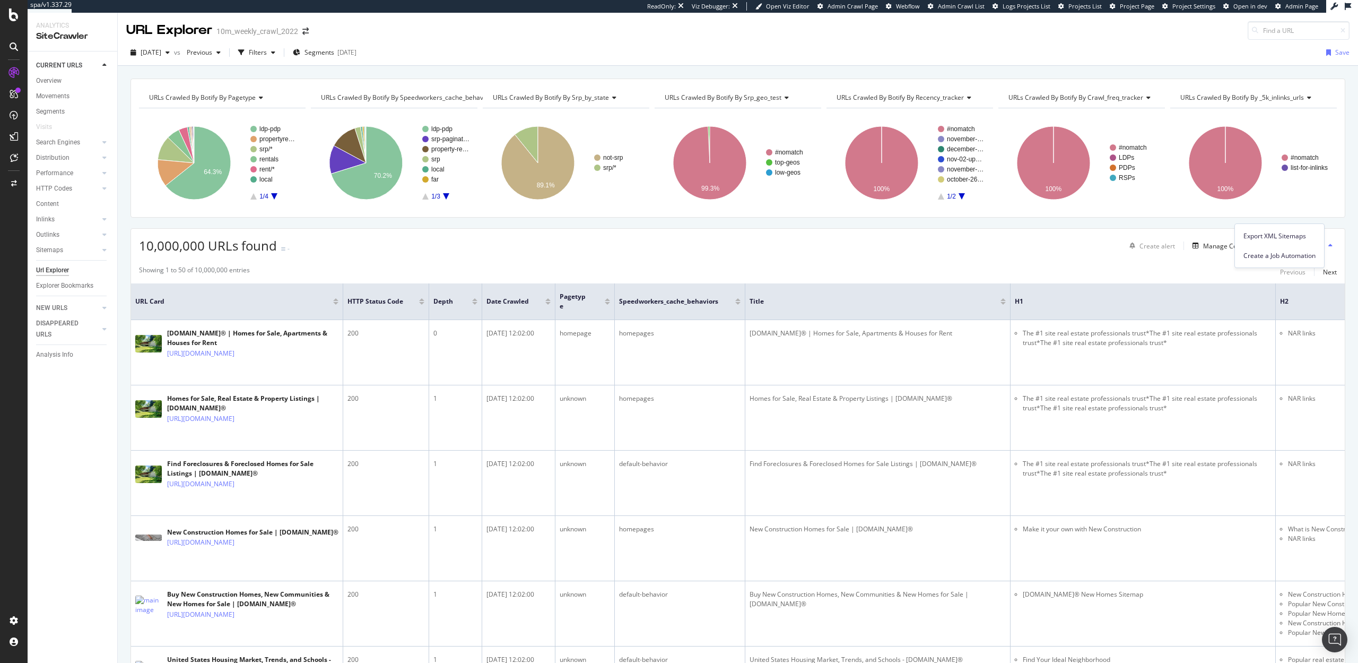
click at [1163, 265] on div "Showing 1 to 50 of 10,000,000 entries Previous Next" at bounding box center [738, 271] width 1214 height 13
click at [1293, 248] on div "Export as CSV" at bounding box center [1304, 245] width 41 height 9
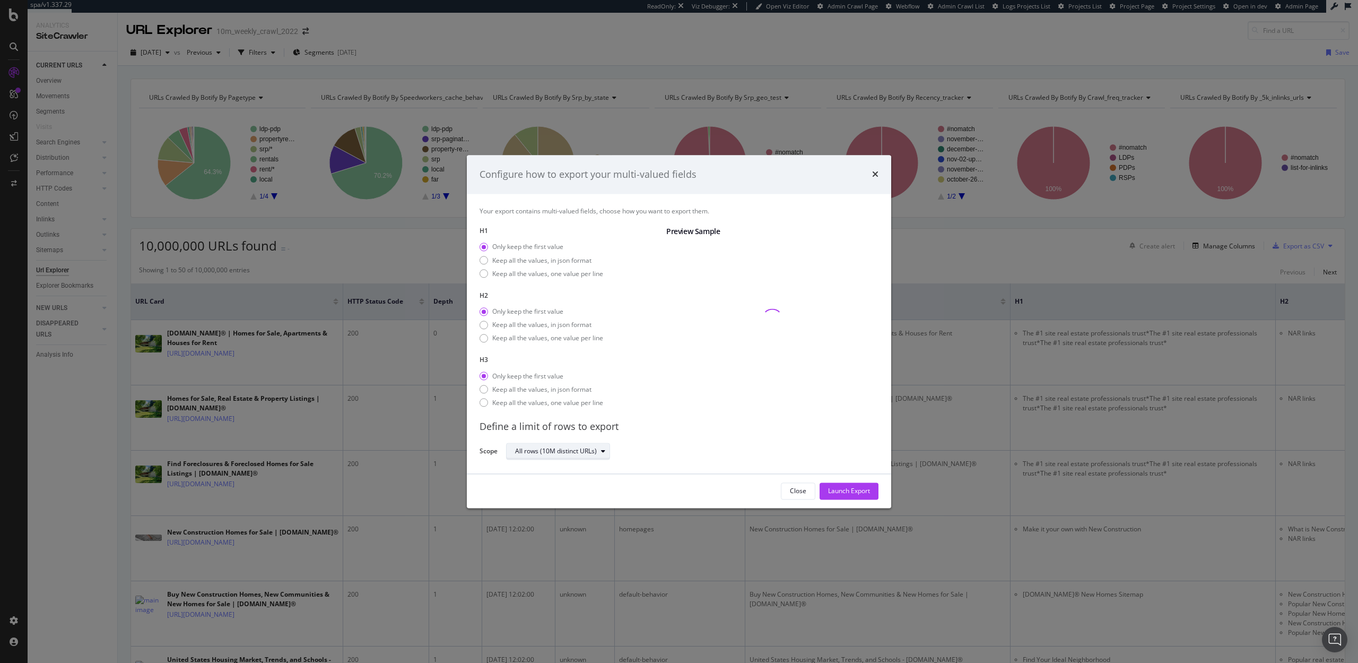
click at [593, 452] on div "All rows (10M distinct URLs)" at bounding box center [556, 451] width 82 height 6
click at [567, 489] on div "Define a limit" at bounding box center [563, 486] width 105 height 13
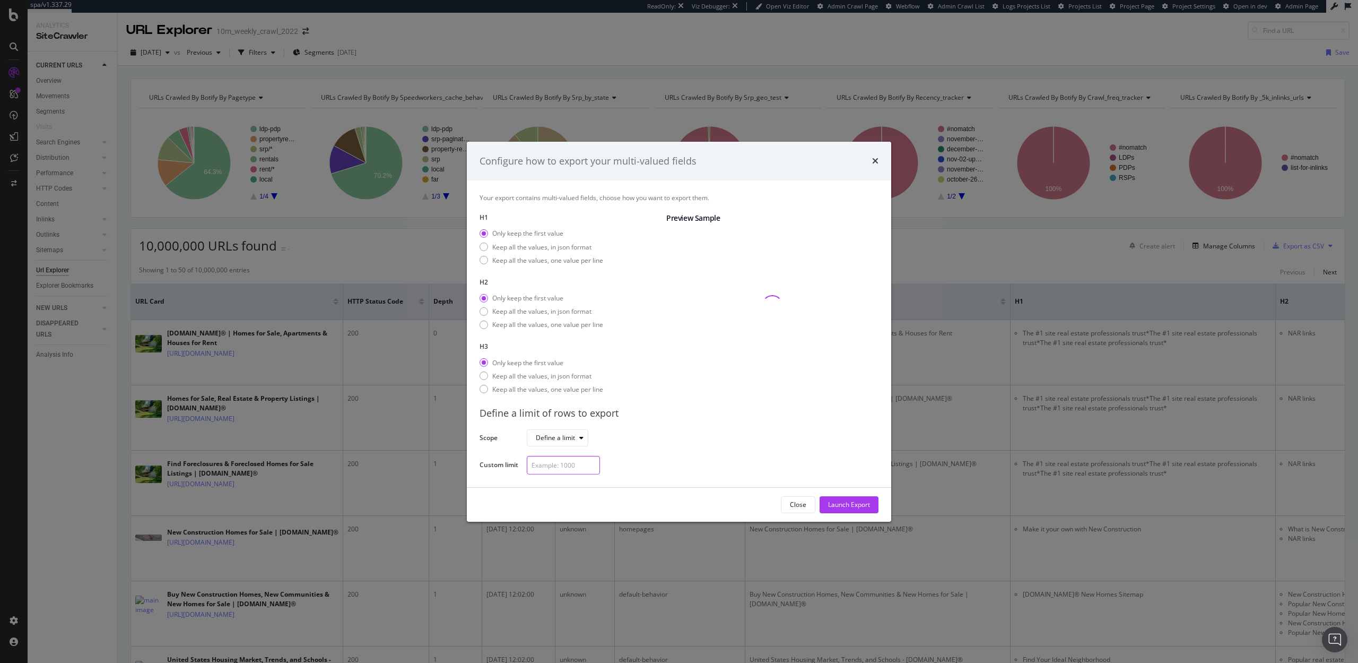
click at [558, 466] on input "modal" at bounding box center [563, 465] width 73 height 19
click at [540, 468] on input "10000" at bounding box center [563, 465] width 73 height 19
type input "10000"
click at [836, 508] on div "Launch Export" at bounding box center [849, 504] width 42 height 9
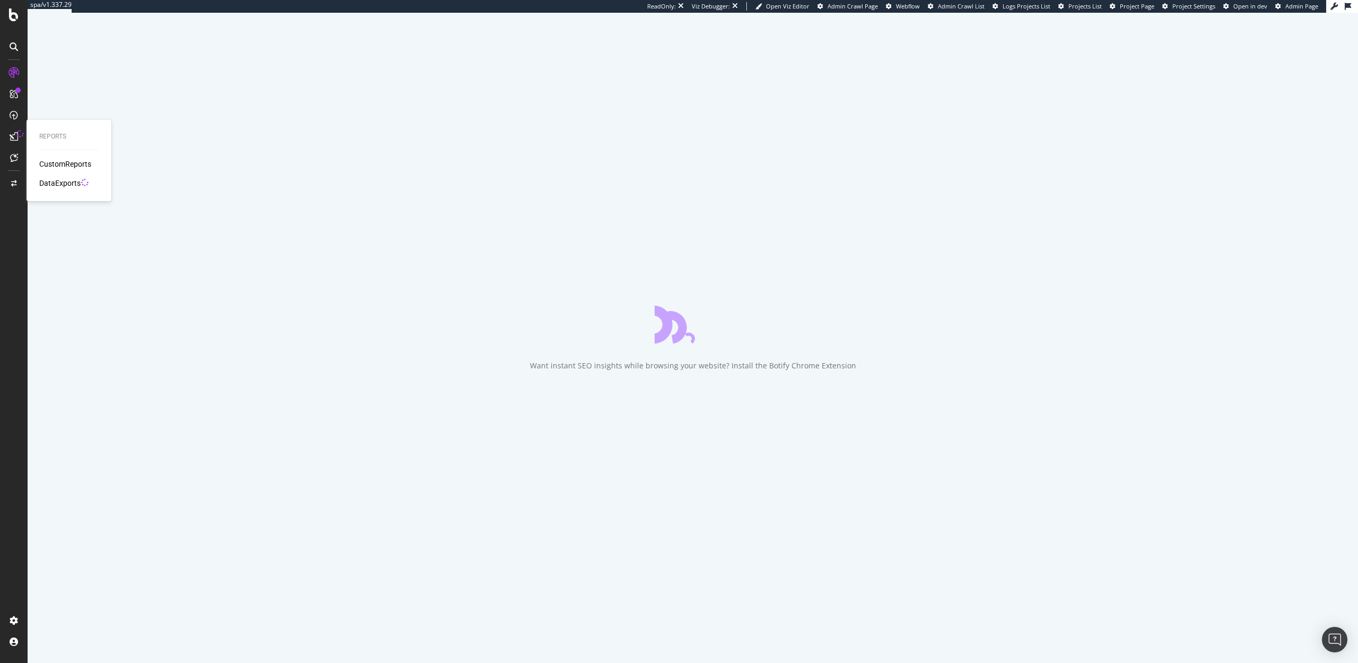
click at [64, 184] on div "DataExports" at bounding box center [59, 183] width 41 height 11
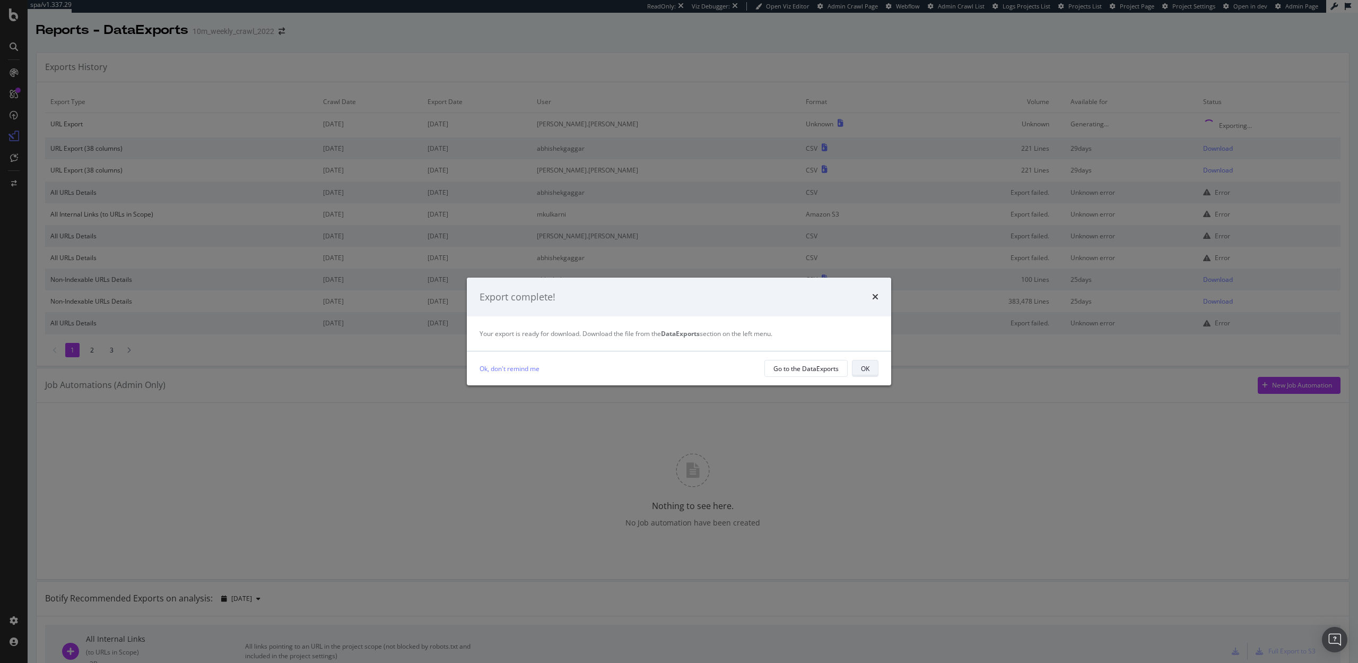
click at [869, 369] on div "OK" at bounding box center [865, 368] width 8 height 9
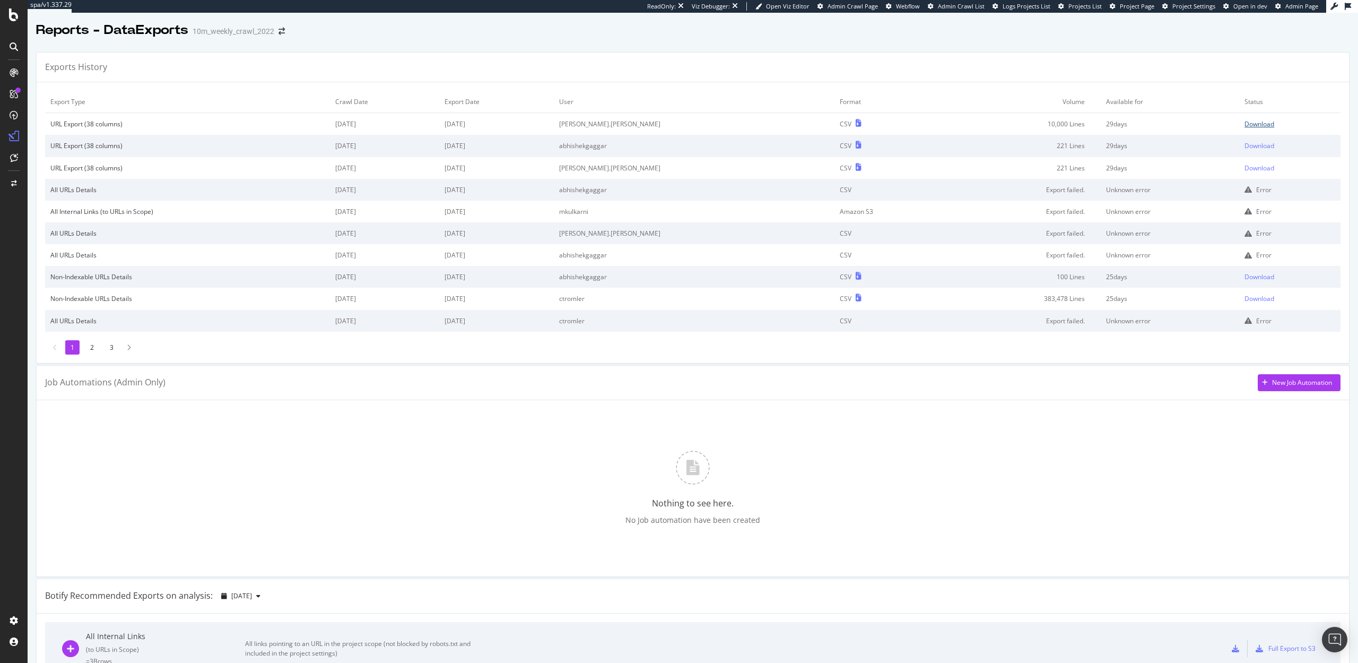
click at [1248, 122] on div "Download" at bounding box center [1260, 123] width 30 height 9
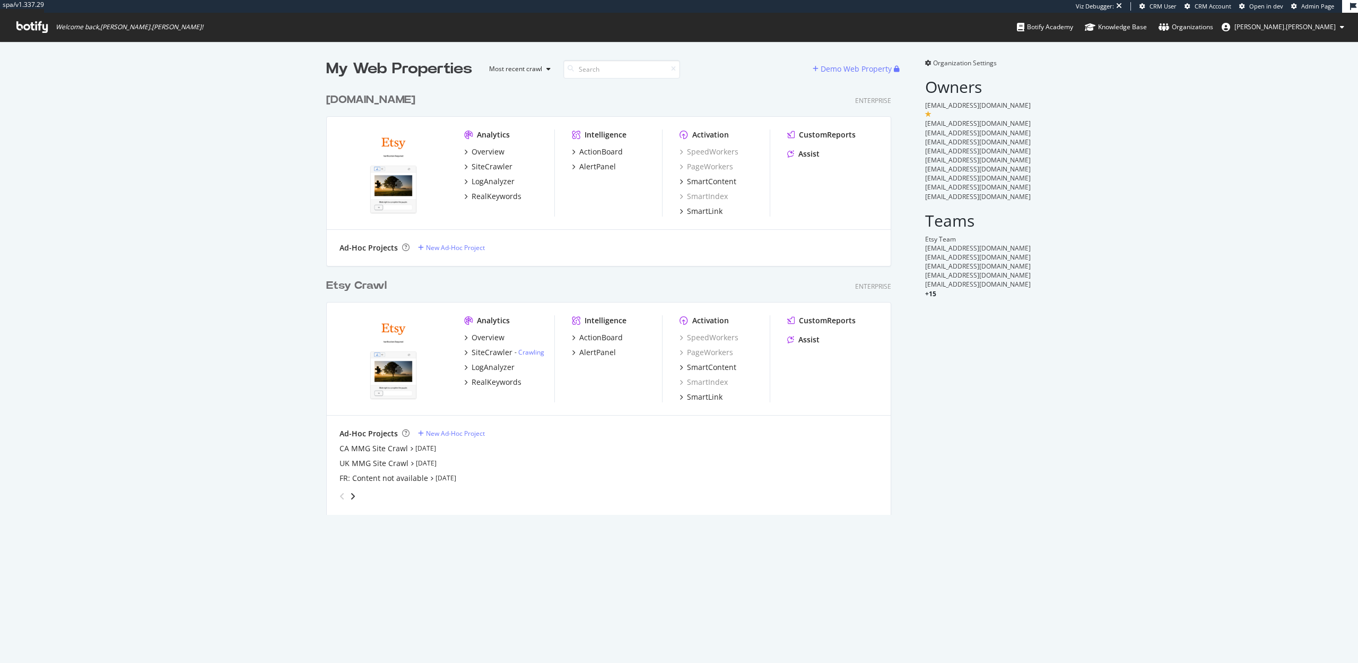
scroll to position [435, 574]
click at [490, 371] on div "LogAnalyzer" at bounding box center [493, 367] width 43 height 11
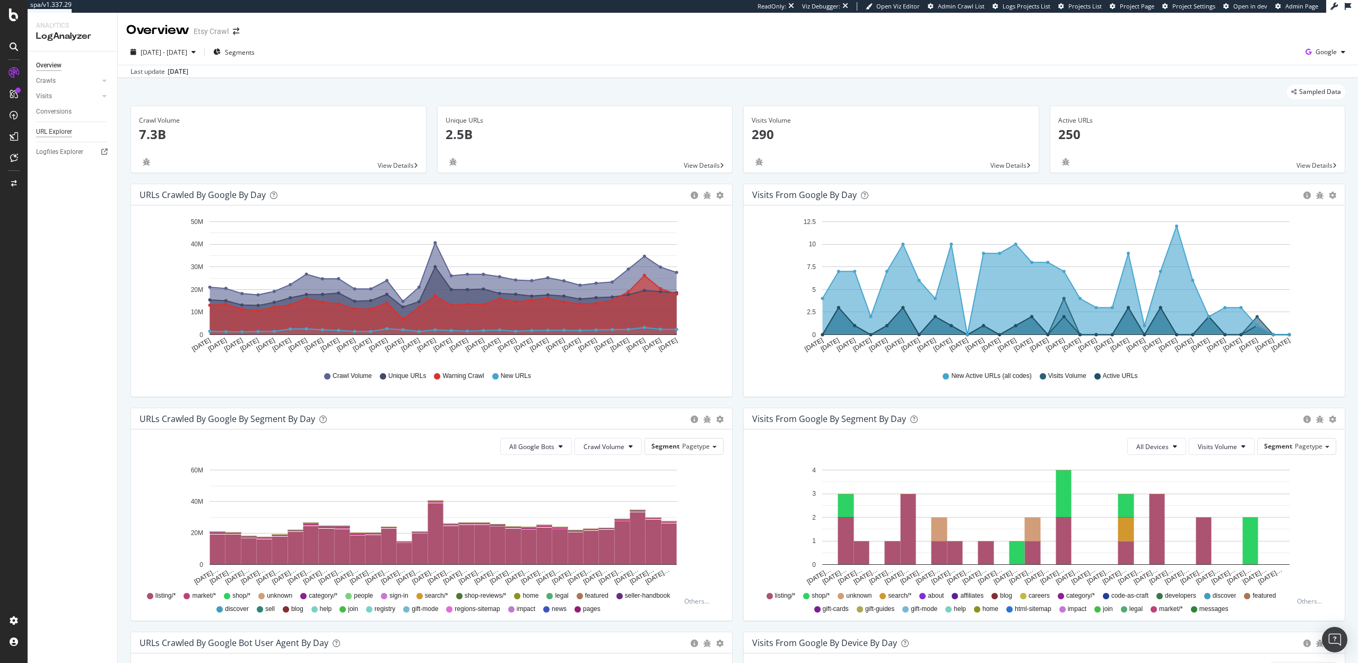
click at [66, 131] on div "URL Explorer" at bounding box center [54, 131] width 36 height 11
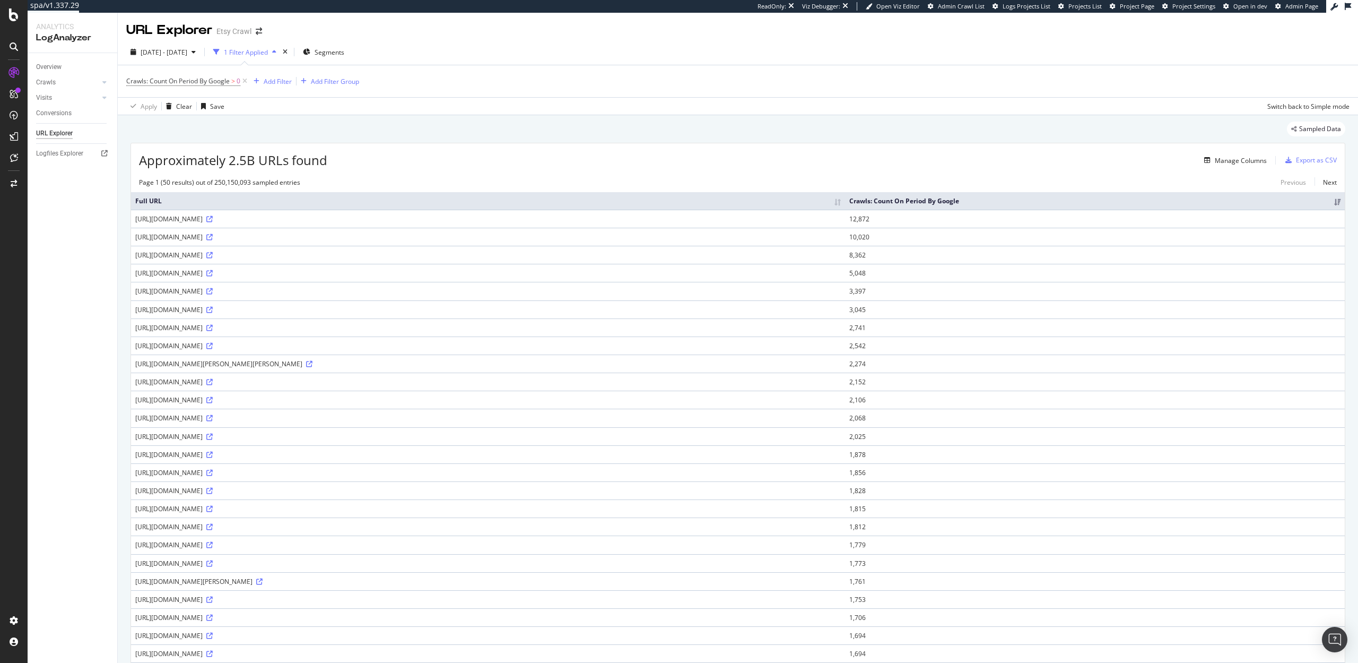
click at [92, 337] on div "Overview Crawls Daily Distribution Segments Distribution HTTP Codes Resources V…" at bounding box center [73, 358] width 90 height 610
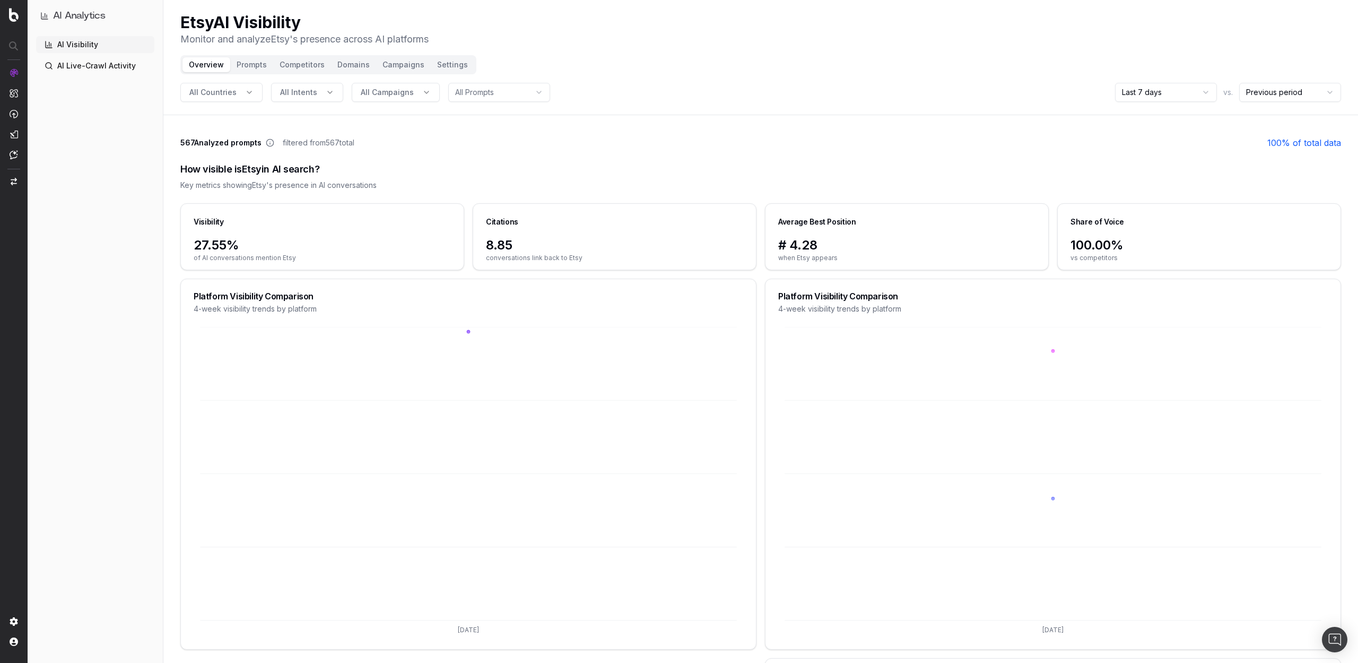
click at [1150, 92] on html "AI Analytics AI Visibility AI Live-Crawl Activity Etsy AI Visibility Monitor an…" at bounding box center [679, 331] width 1358 height 663
click at [1159, 94] on html "AI Analytics AI Visibility AI Live-Crawl Activity Etsy AI Visibility Monitor an…" at bounding box center [679, 331] width 1358 height 663
click at [248, 66] on button "Prompts" at bounding box center [251, 64] width 43 height 15
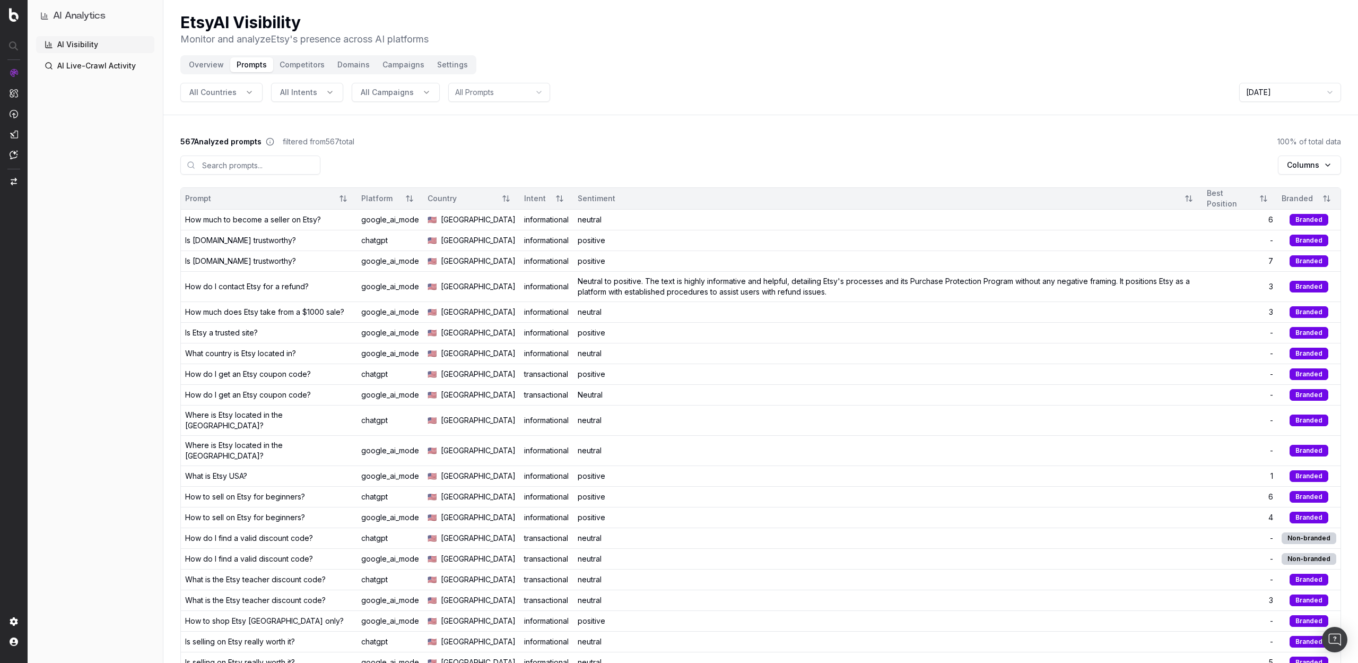
click at [243, 292] on div "How do I contact Etsy for a refund?" at bounding box center [247, 286] width 124 height 11
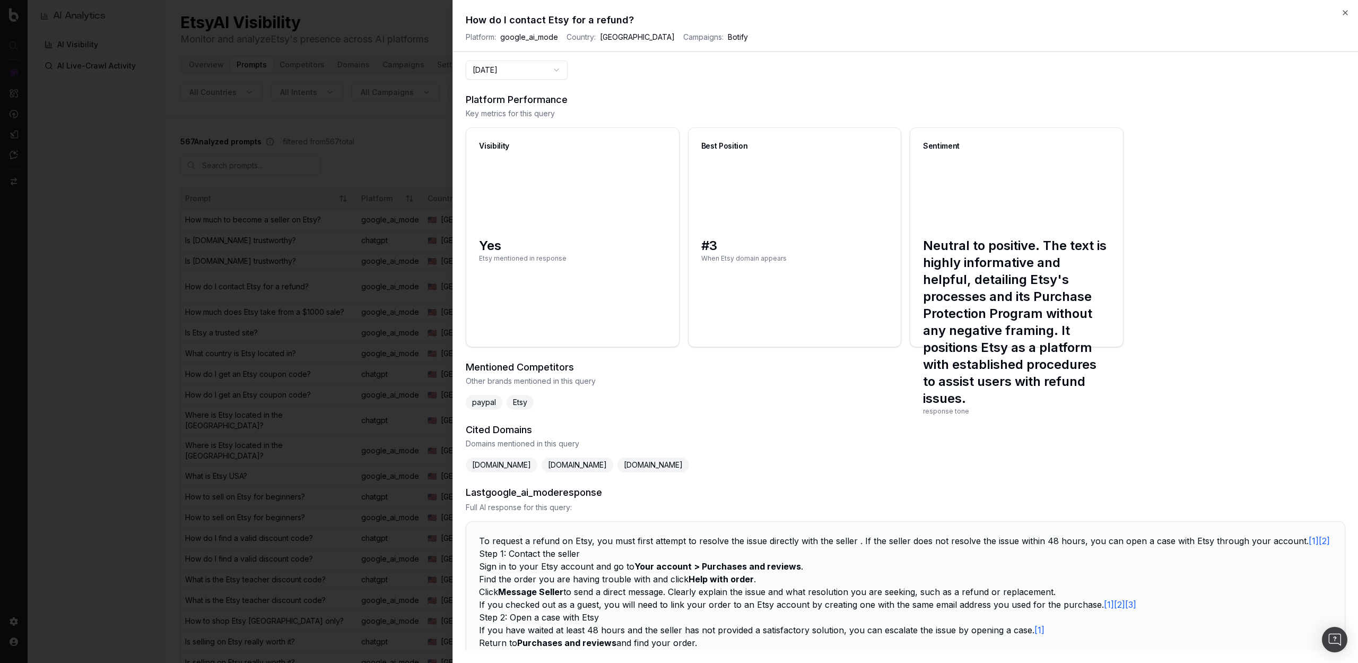
click at [1345, 10] on icon "button" at bounding box center [1345, 12] width 8 height 8
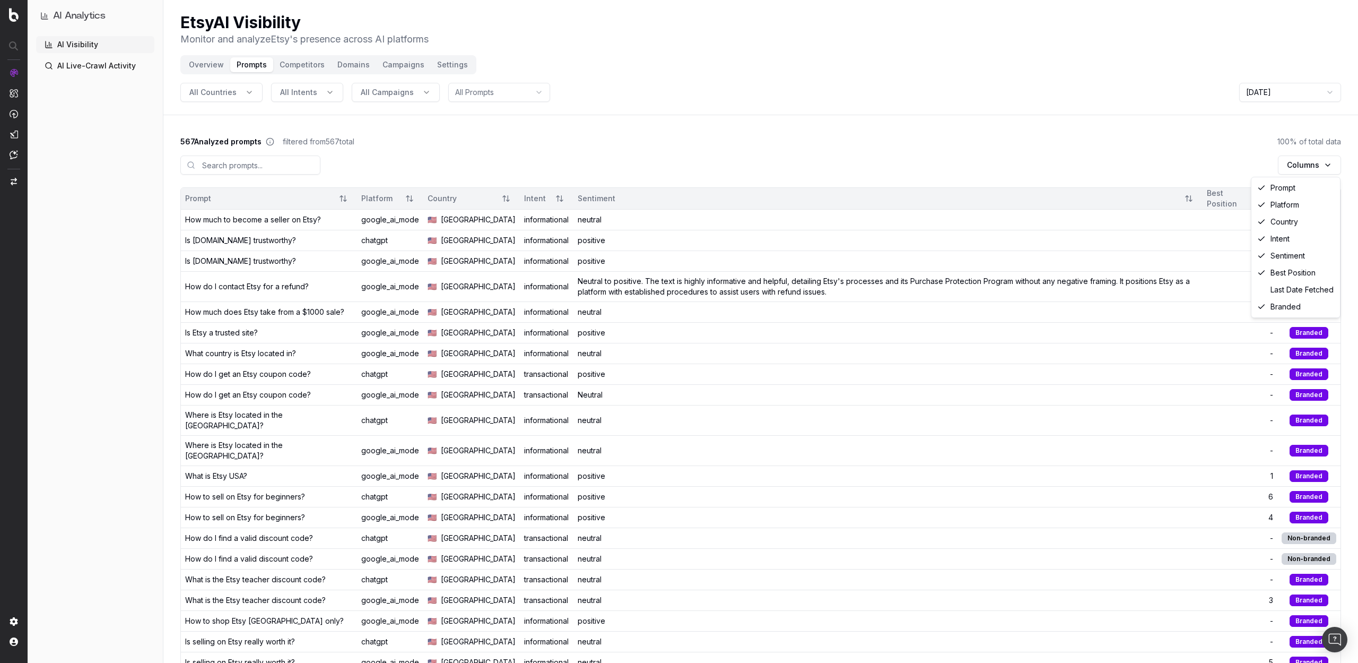
click at [1320, 162] on html "AI Analytics AI Visibility AI Live-Crawl Activity Etsy AI Visibility Monitor an…" at bounding box center [679, 331] width 1358 height 663
click at [512, 132] on html "AI Analytics AI Visibility AI Live-Crawl Activity Etsy AI Visibility Monitor an…" at bounding box center [679, 331] width 1358 height 663
click at [218, 95] on span "All Countries" at bounding box center [212, 92] width 47 height 11
click at [322, 95] on button "All Intents" at bounding box center [307, 92] width 72 height 19
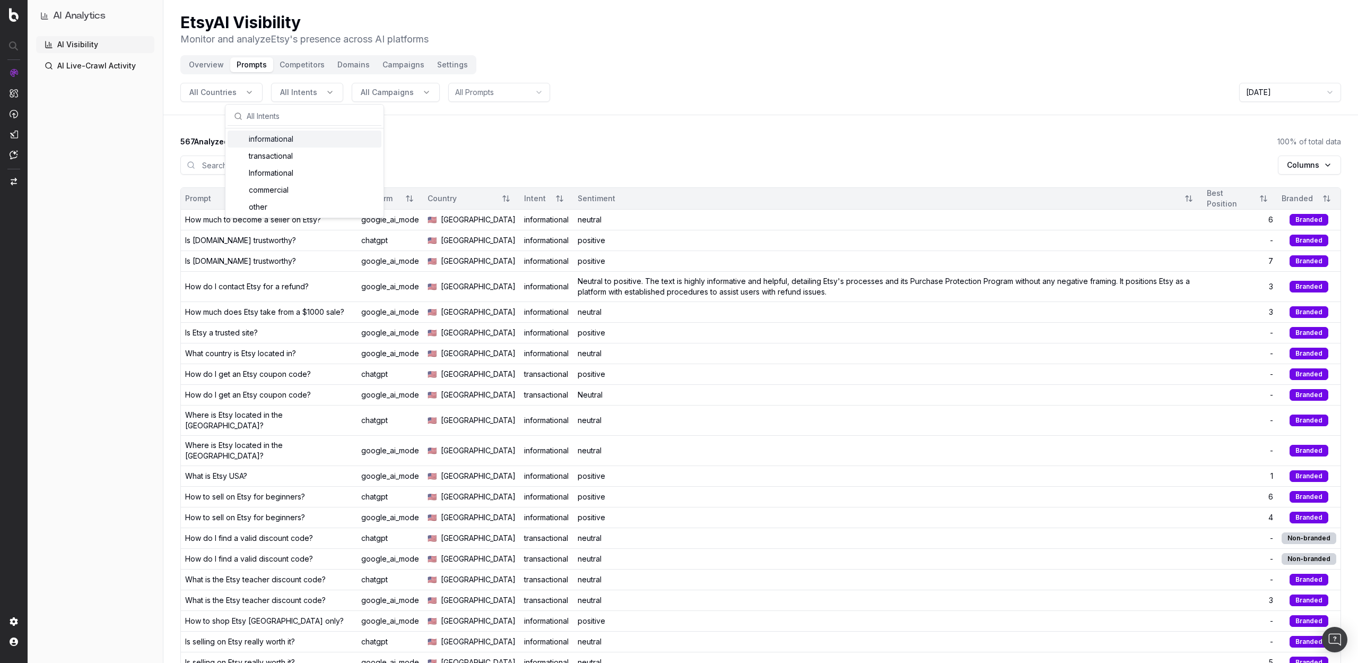
click at [457, 144] on div "567 Analyzed prompts filtered from 567 total 100 % of total data" at bounding box center [760, 141] width 1161 height 11
click at [400, 100] on button "All Campaigns" at bounding box center [396, 92] width 88 height 19
click at [502, 105] on header "Etsy AI Visibility Monitor and analyze Etsy 's presence across AI platforms Ove…" at bounding box center [760, 57] width 1195 height 115
click at [498, 87] on html "AI Analytics AI Visibility AI Live-Crawl Activity Etsy AI Visibility Monitor an…" at bounding box center [679, 331] width 1358 height 663
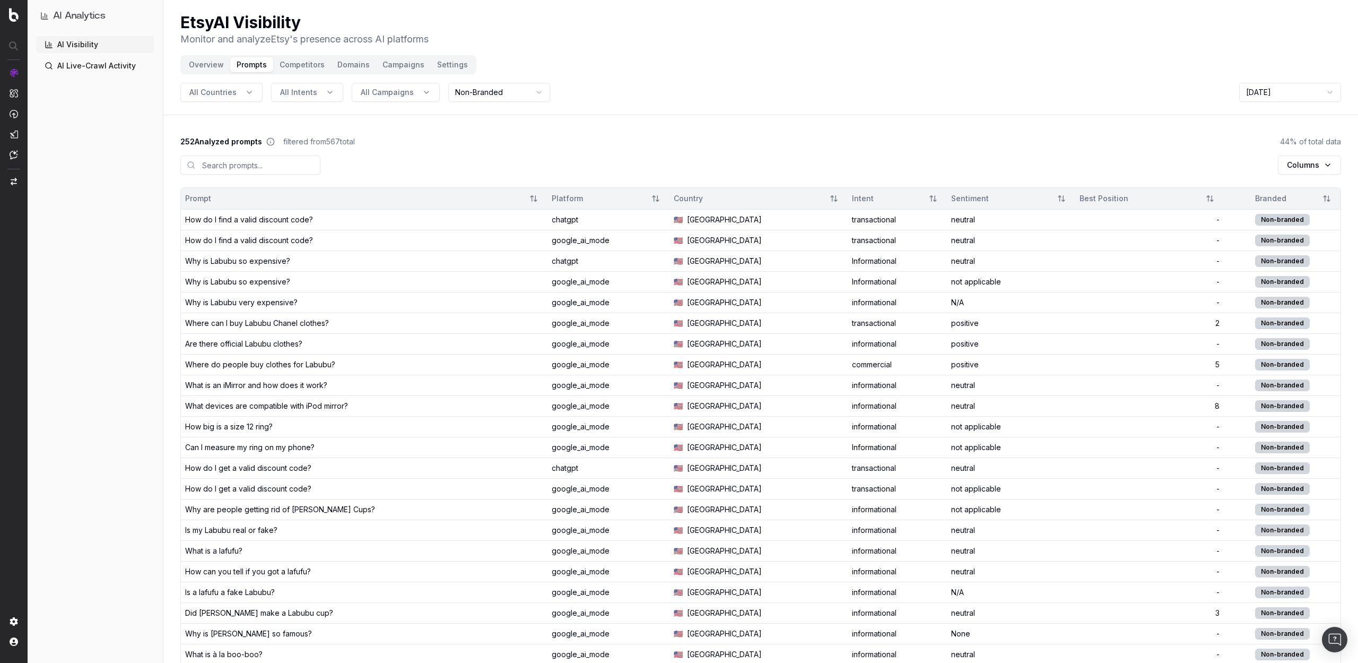
scroll to position [8, 0]
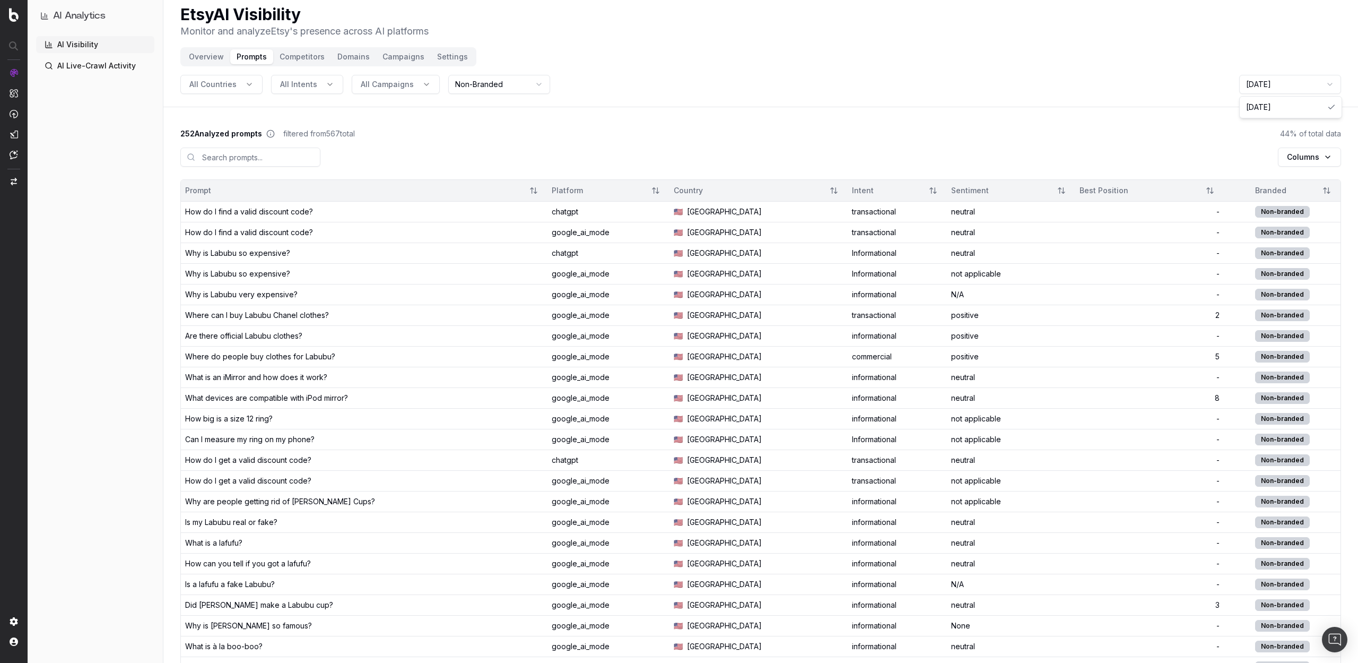
click at [1311, 85] on html "AI Analytics AI Visibility AI Live-Crawl Activity Etsy AI Visibility Monitor an…" at bounding box center [679, 323] width 1358 height 663
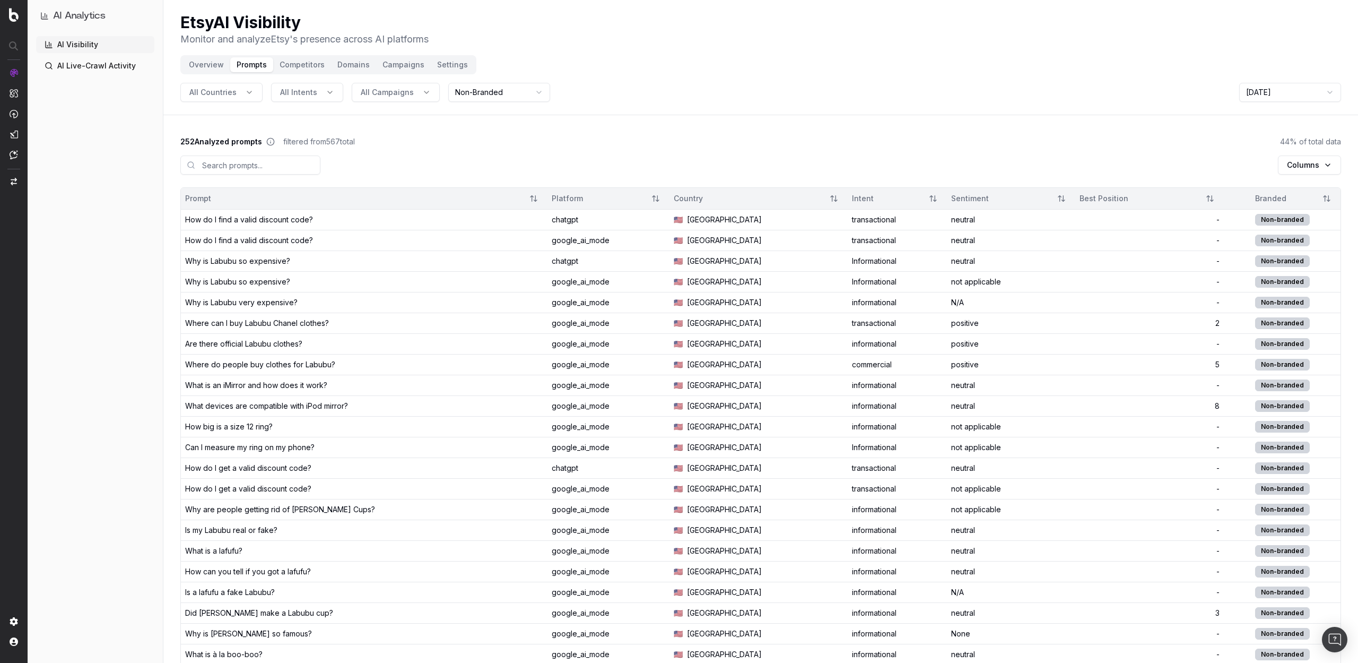
click at [301, 61] on button "Competitors" at bounding box center [302, 64] width 58 height 15
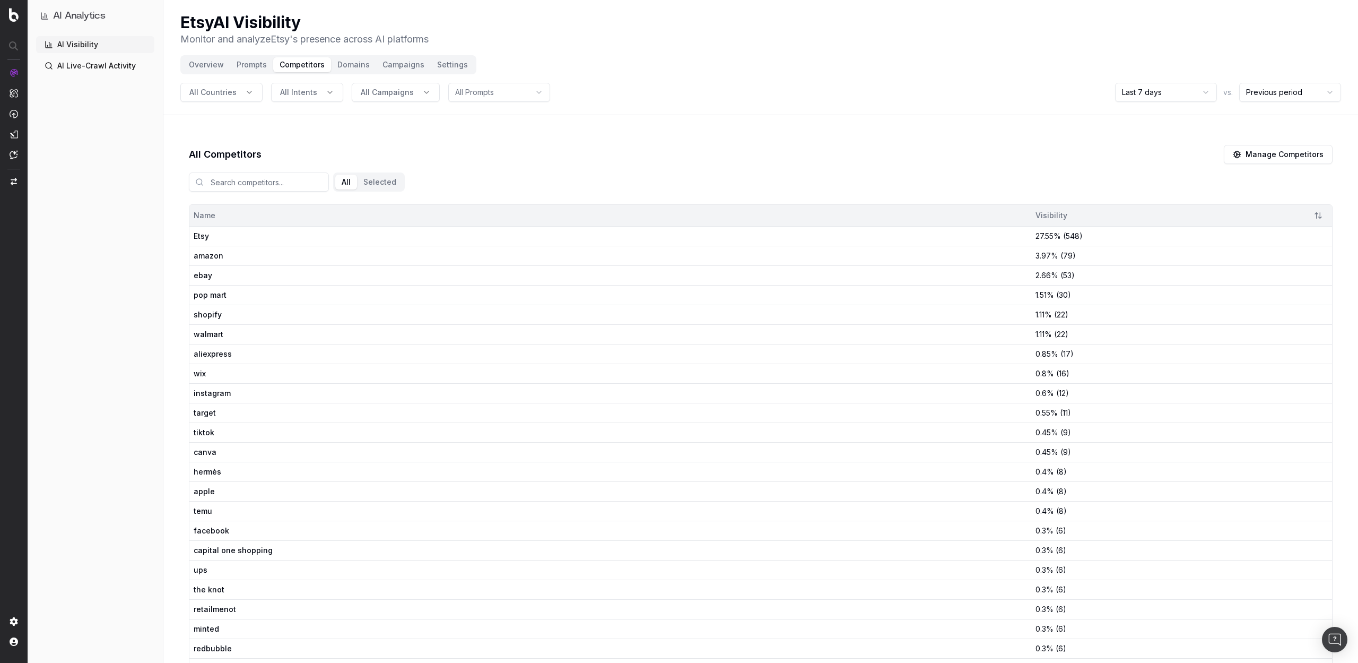
click at [358, 63] on button "Domains" at bounding box center [353, 64] width 45 height 15
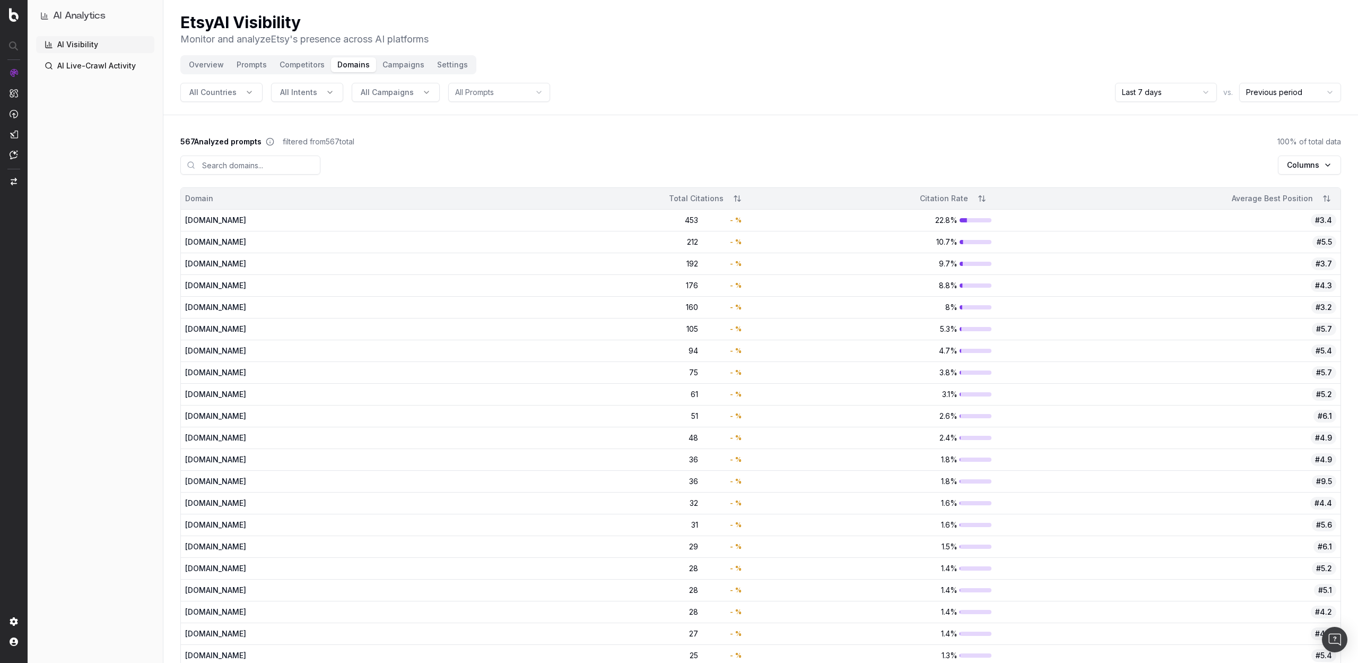
click at [234, 66] on button "Prompts" at bounding box center [251, 64] width 43 height 15
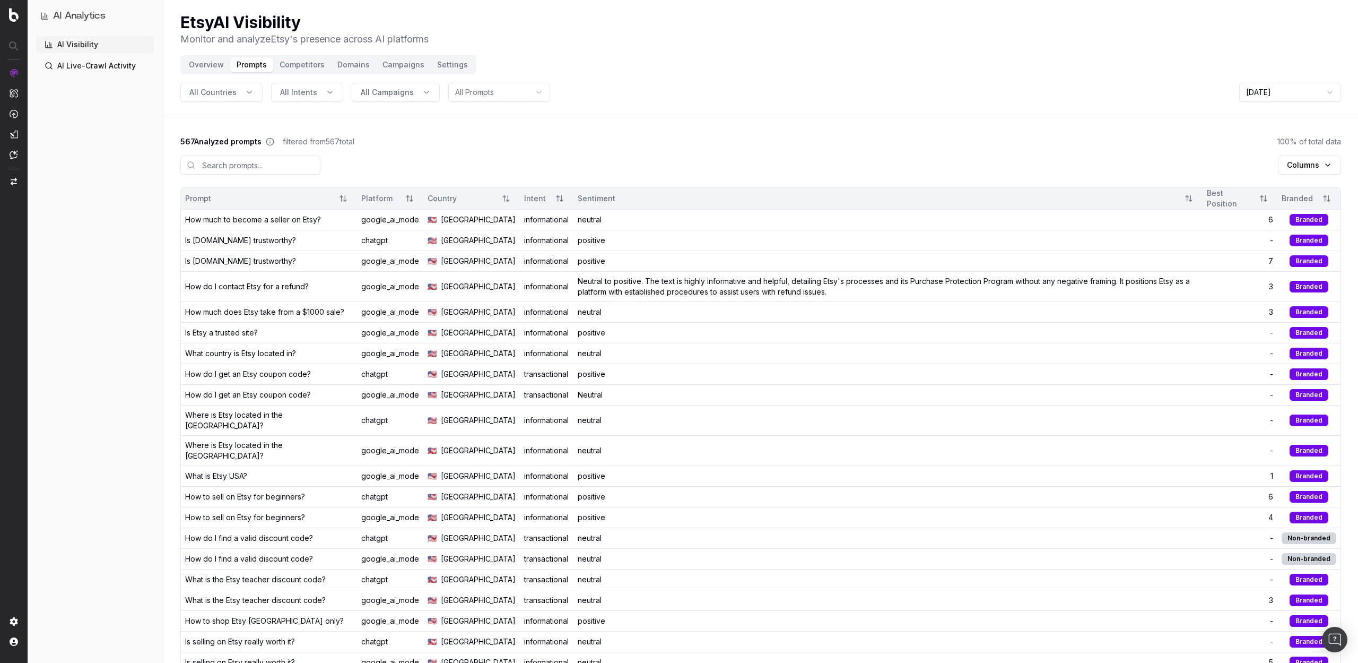
click at [244, 93] on button "All Countries" at bounding box center [221, 92] width 82 height 19
click at [430, 94] on button "All Campaigns" at bounding box center [396, 92] width 88 height 19
click at [490, 91] on html "AI Analytics AI Visibility AI Live-Crawl Activity Etsy AI Visibility Monitor an…" at bounding box center [679, 331] width 1358 height 663
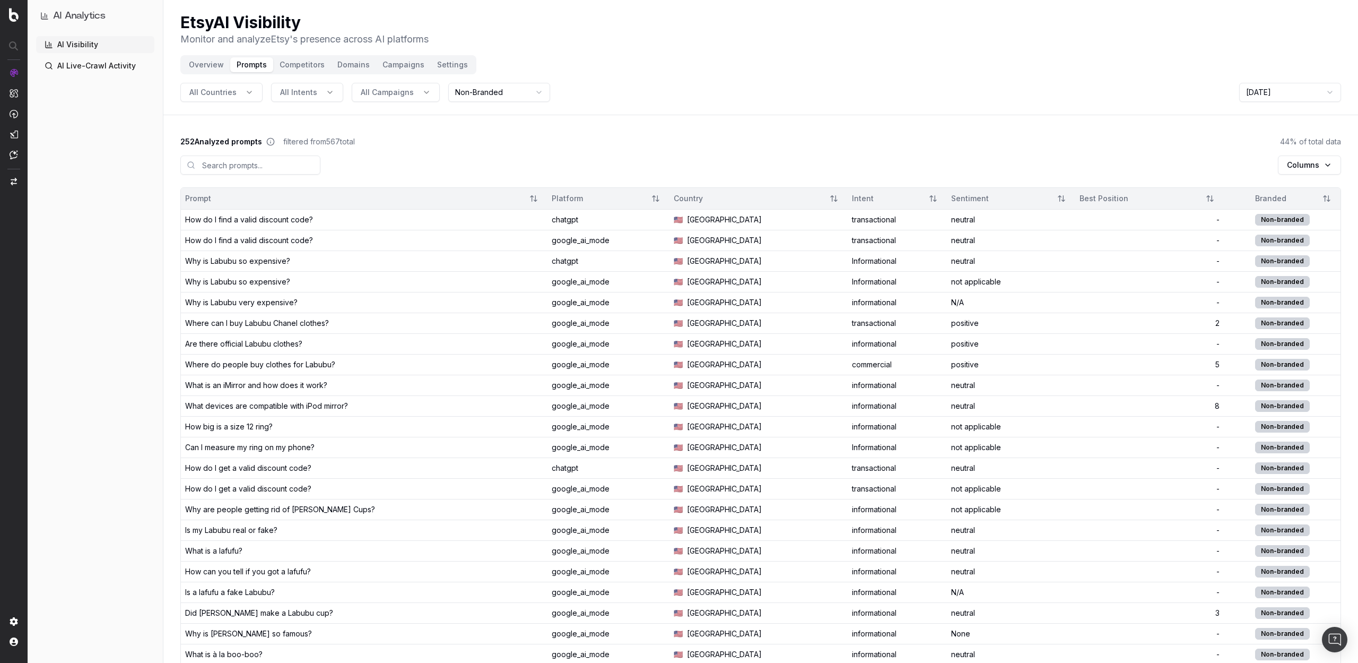
click at [270, 216] on div "How do I find a valid discount code?" at bounding box center [249, 219] width 128 height 11
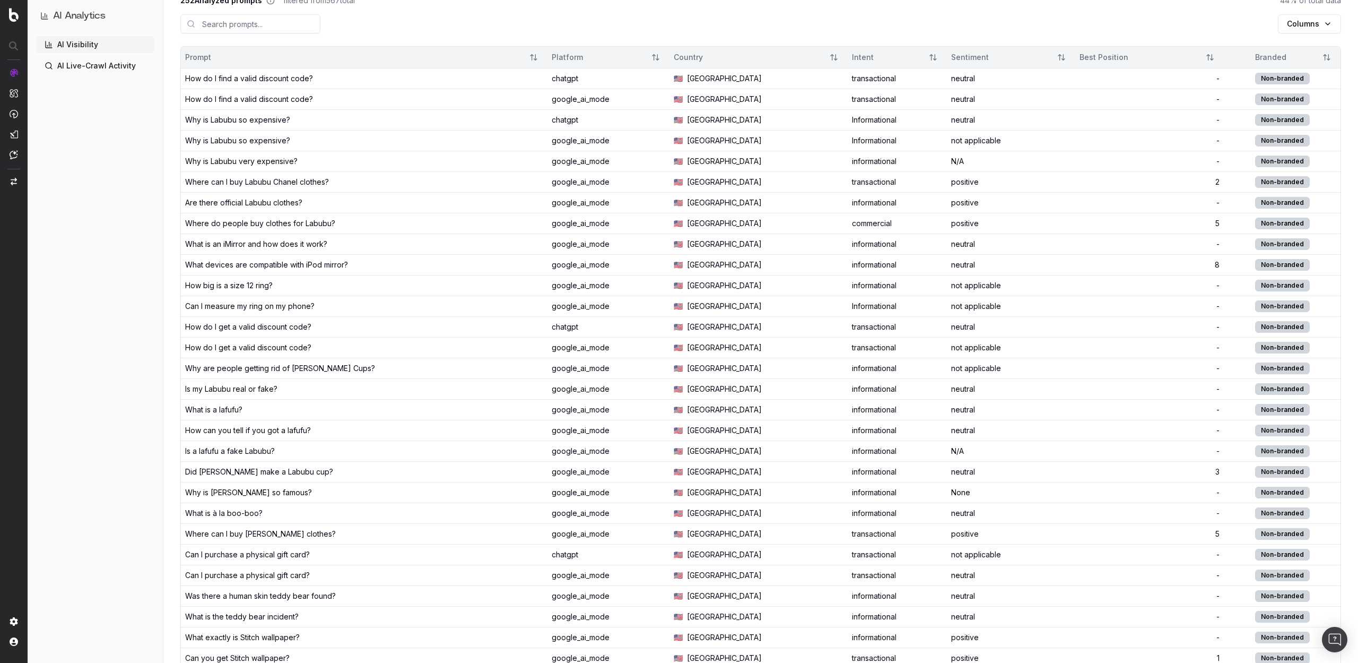
scroll to position [146, 0]
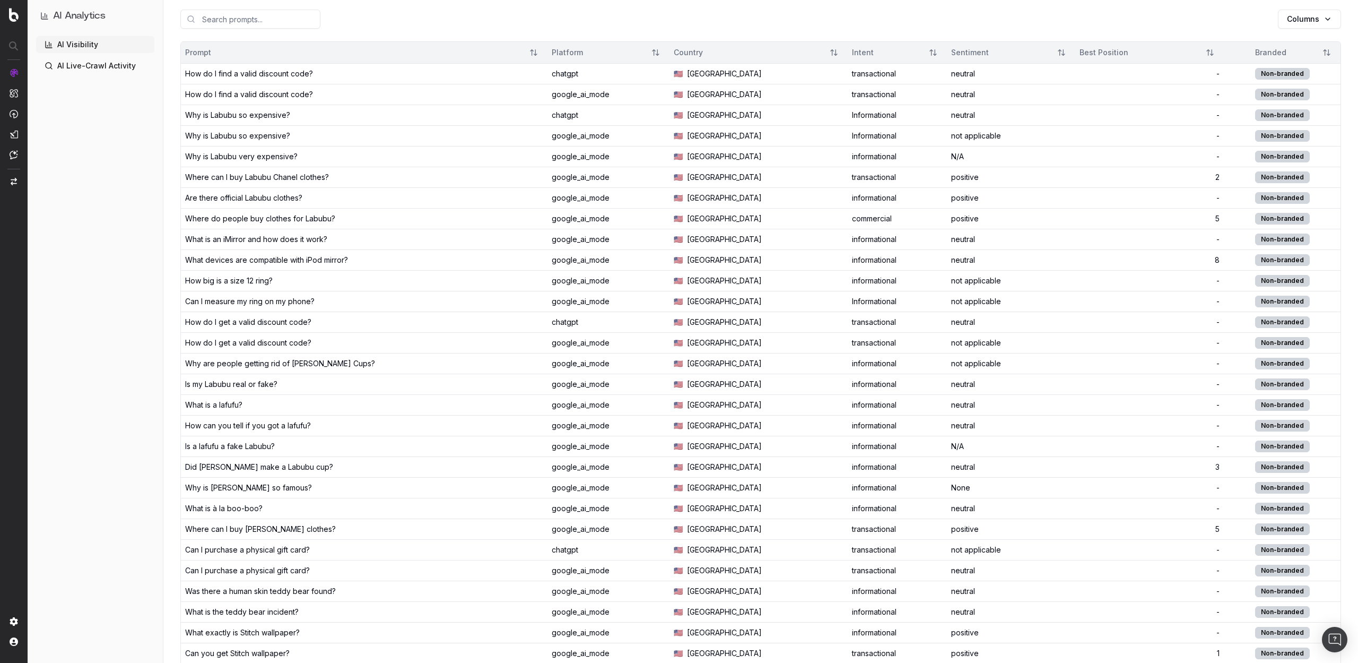
click at [284, 532] on div "Where can I buy Chris Brown clothes?" at bounding box center [260, 529] width 151 height 11
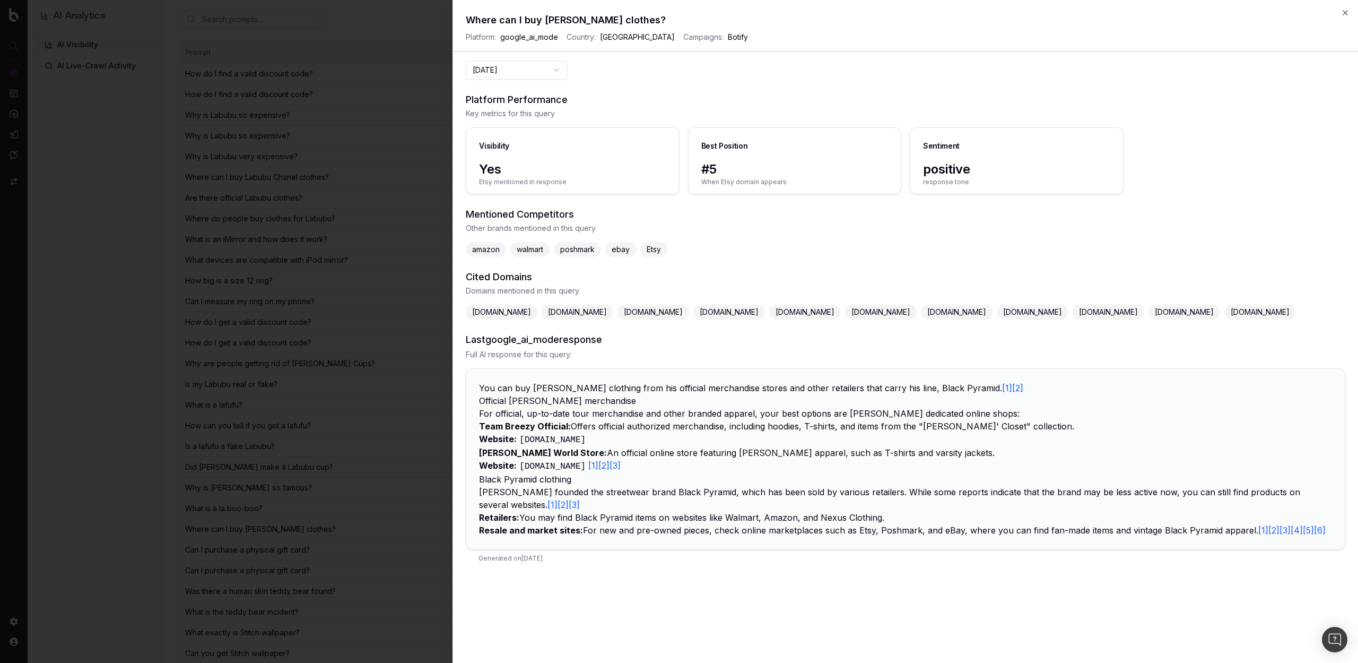
click at [841, 312] on span "www.etsy.com" at bounding box center [805, 312] width 72 height 15
click at [1343, 12] on icon "button" at bounding box center [1345, 12] width 8 height 8
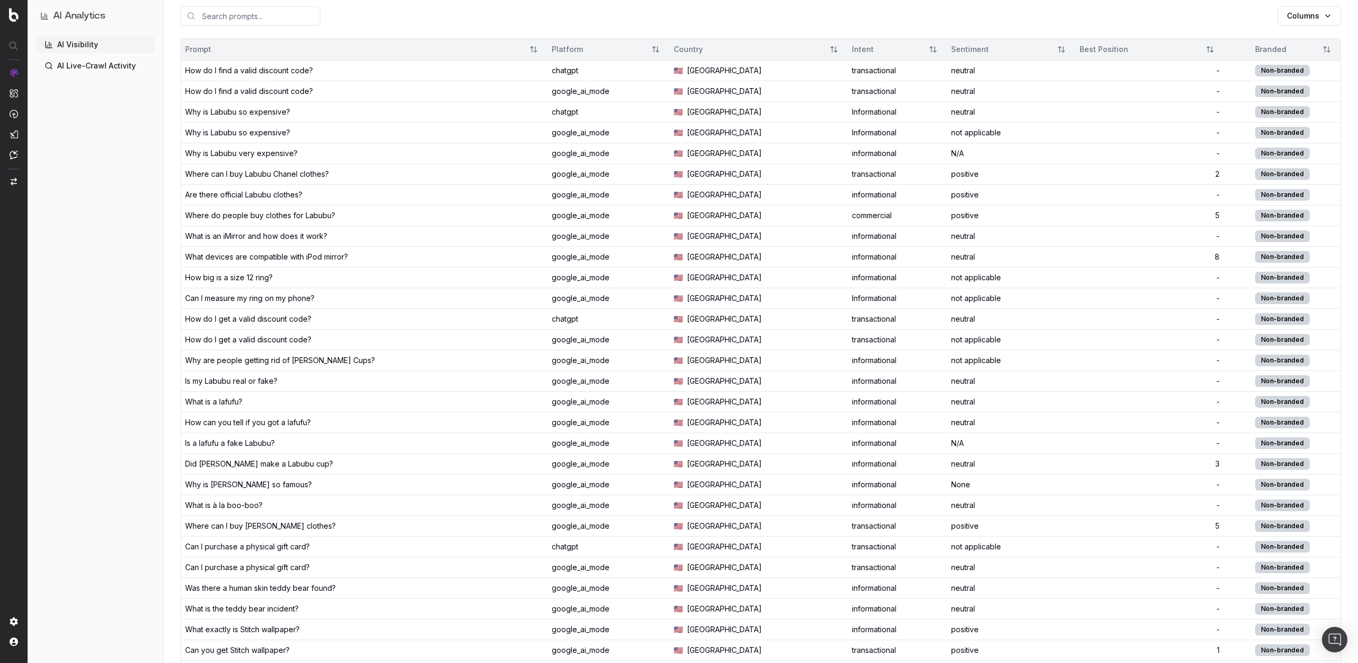
scroll to position [149, 0]
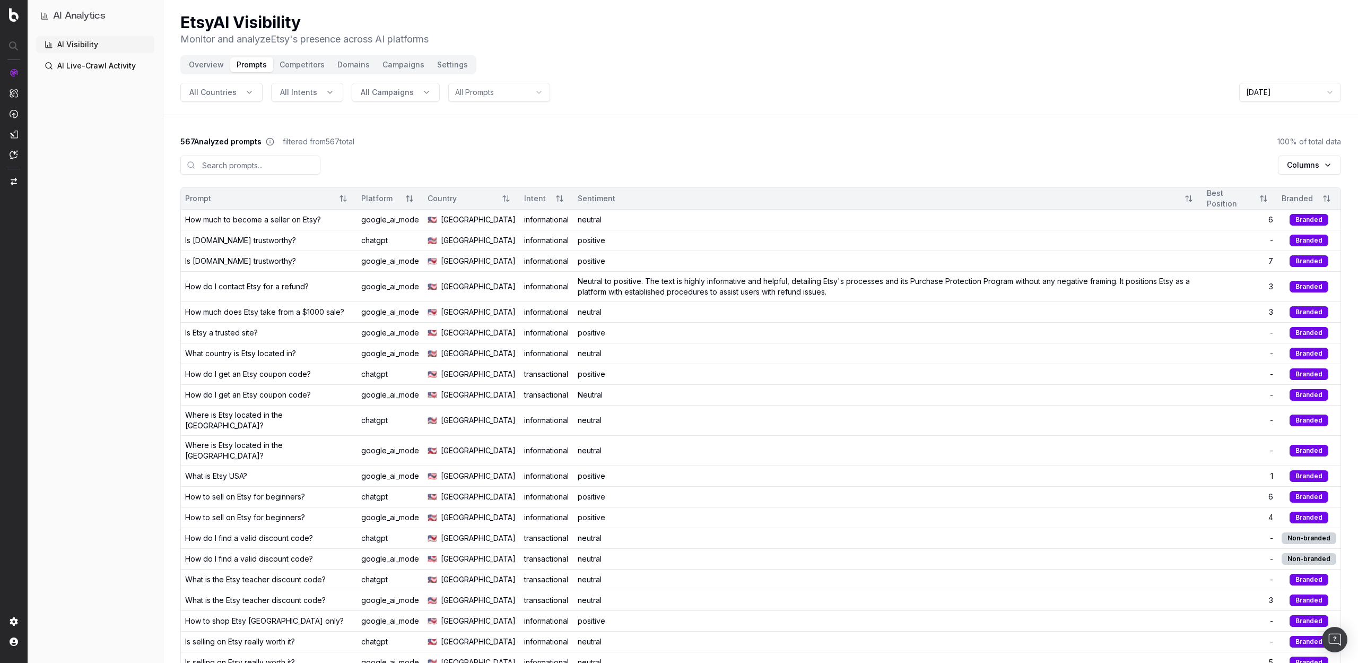
click at [196, 65] on button "Overview" at bounding box center [207, 64] width 48 height 15
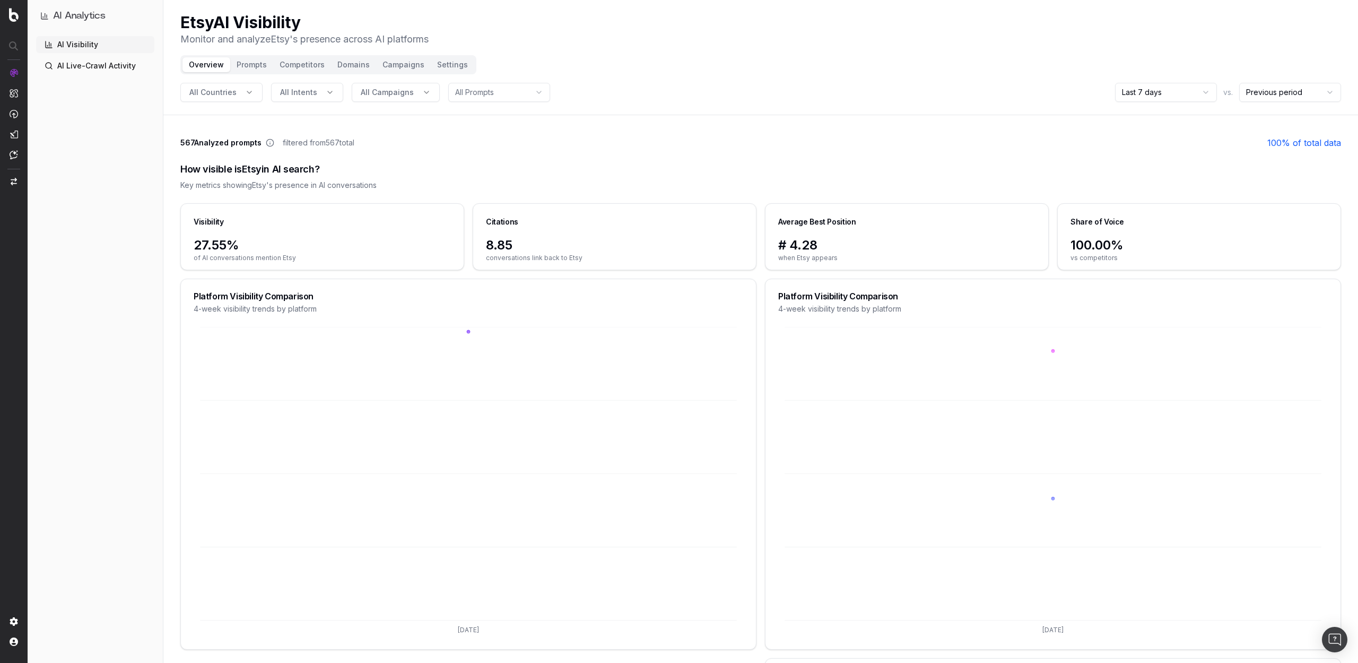
click at [254, 68] on button "Prompts" at bounding box center [251, 64] width 43 height 15
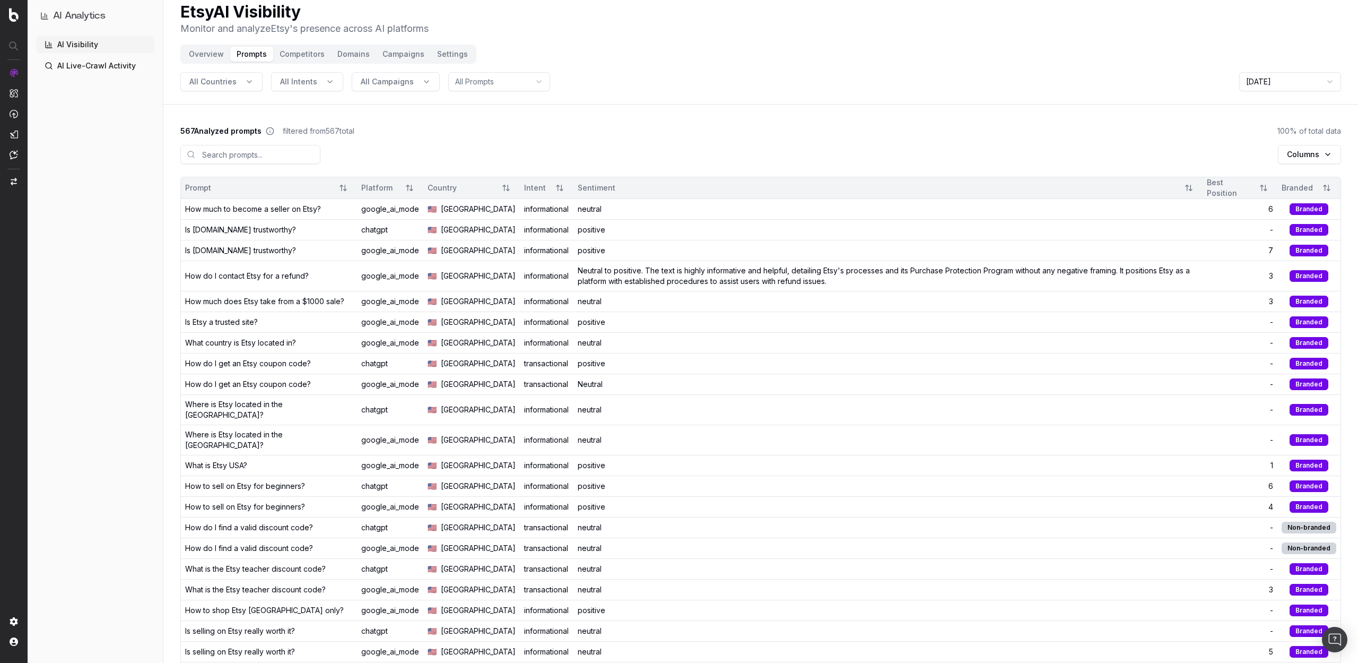
scroll to position [12, 0]
click at [443, 140] on div "Columns" at bounding box center [760, 155] width 1161 height 40
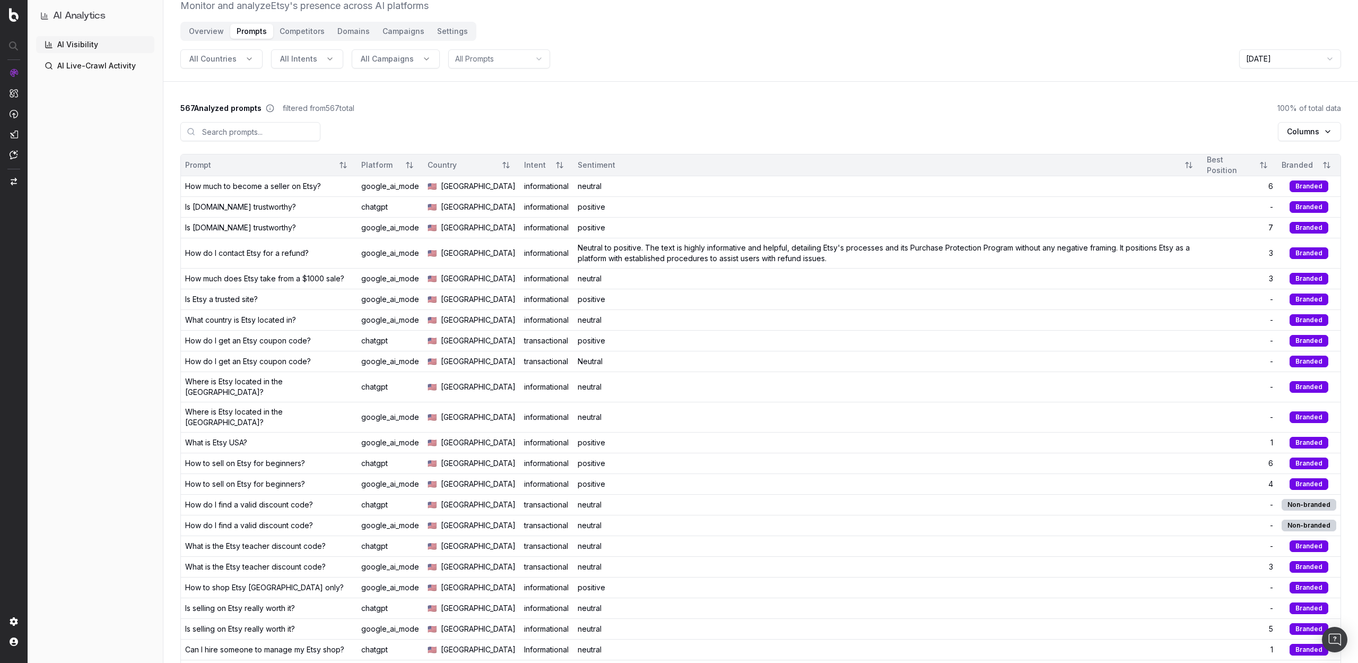
scroll to position [0, 0]
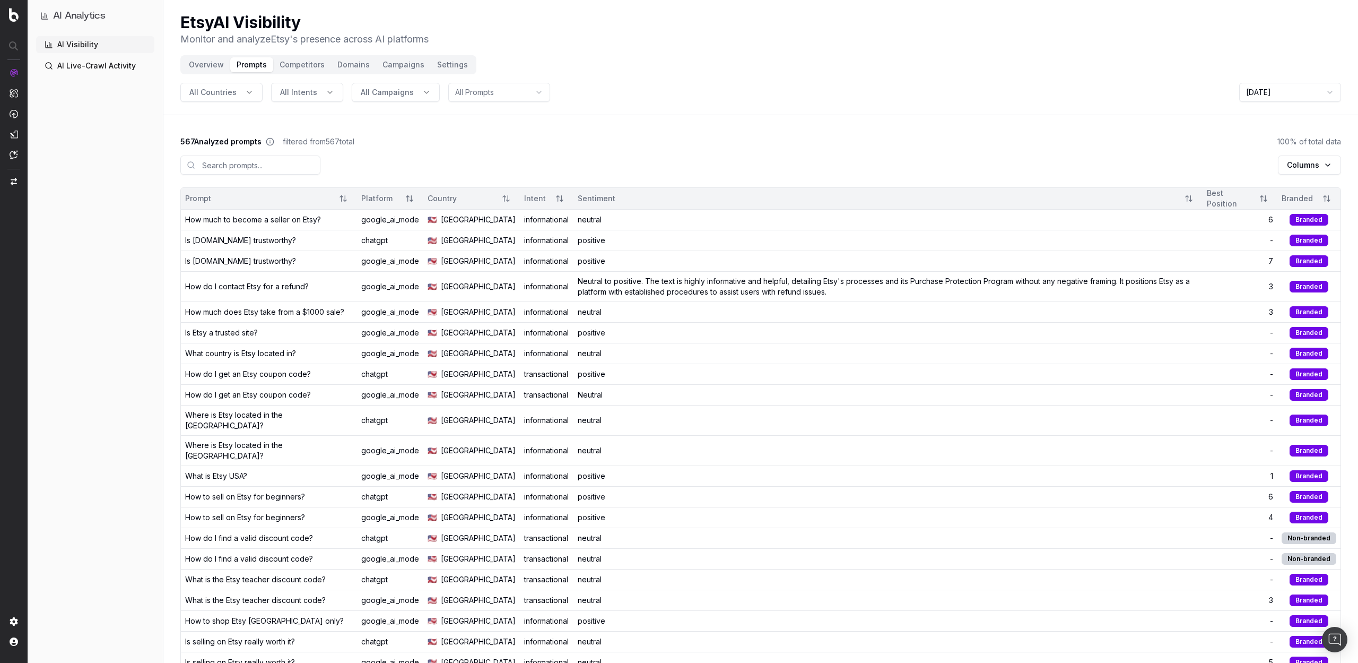
click at [269, 142] on icon at bounding box center [270, 141] width 8 height 8
click at [271, 143] on icon at bounding box center [270, 141] width 8 height 8
click at [423, 154] on div "Columns" at bounding box center [760, 167] width 1161 height 40
click at [344, 66] on button "Domains" at bounding box center [353, 64] width 45 height 15
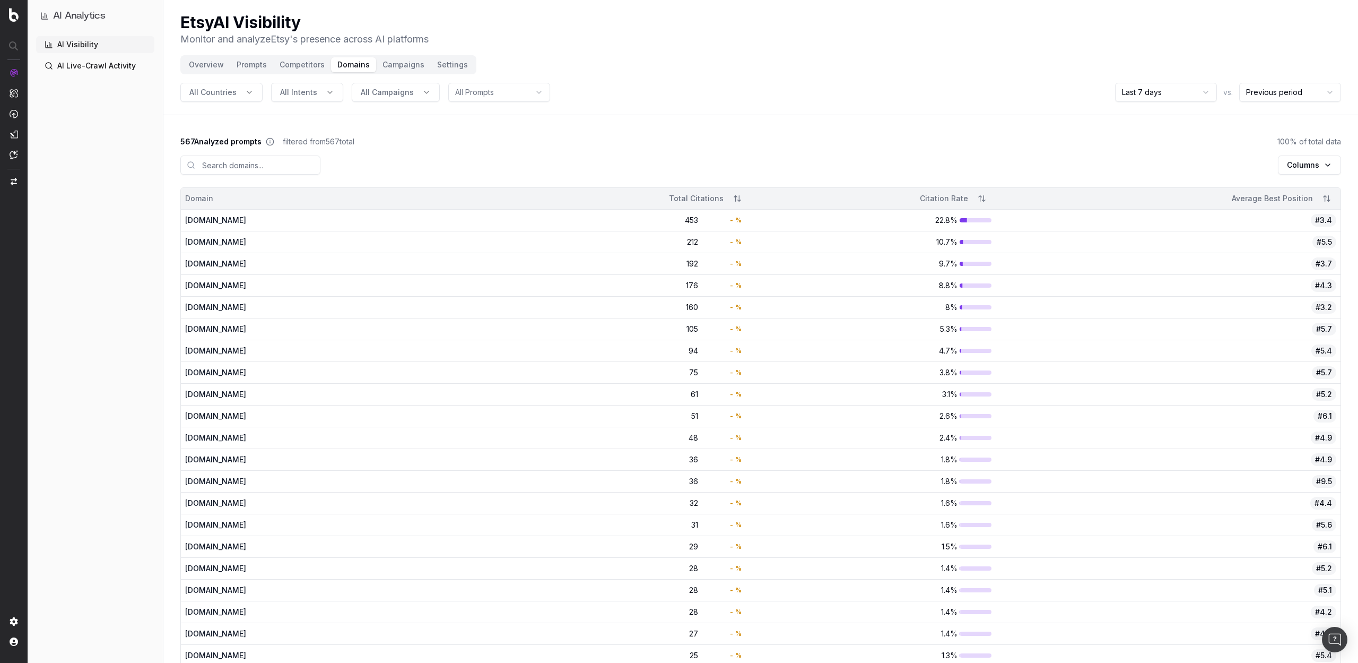
click at [300, 60] on button "Competitors" at bounding box center [302, 64] width 58 height 15
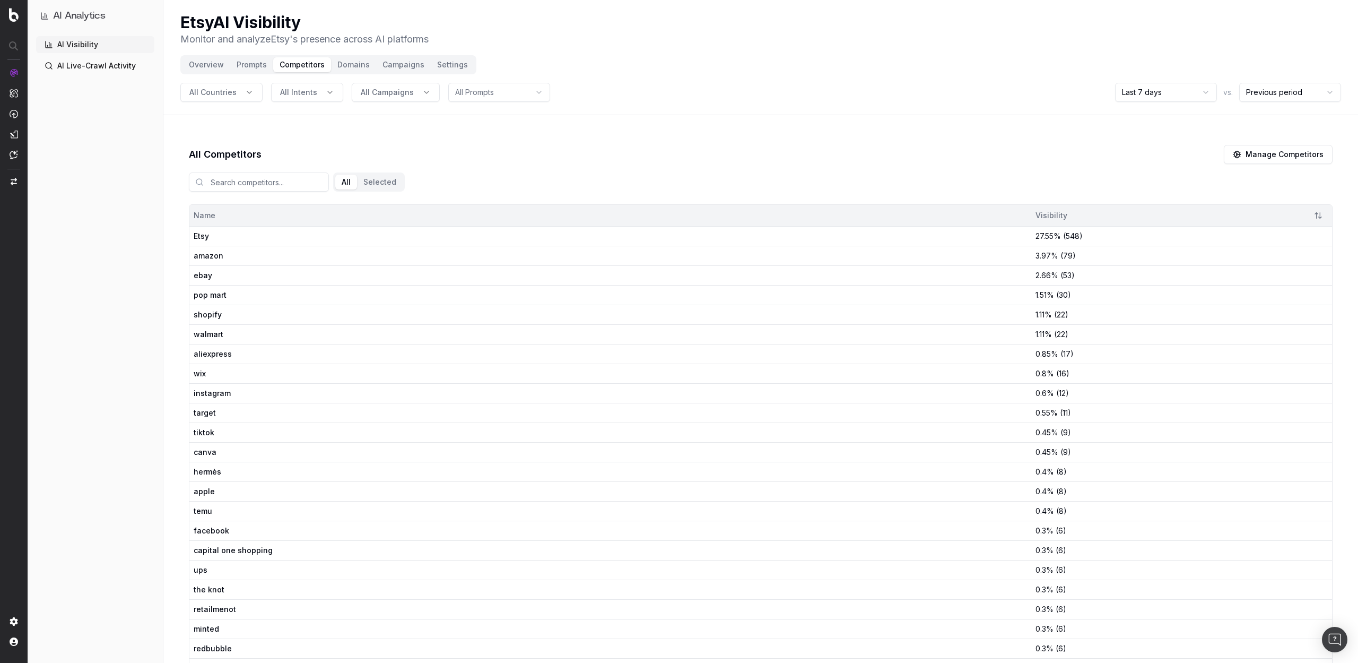
click at [191, 59] on button "Overview" at bounding box center [207, 64] width 48 height 15
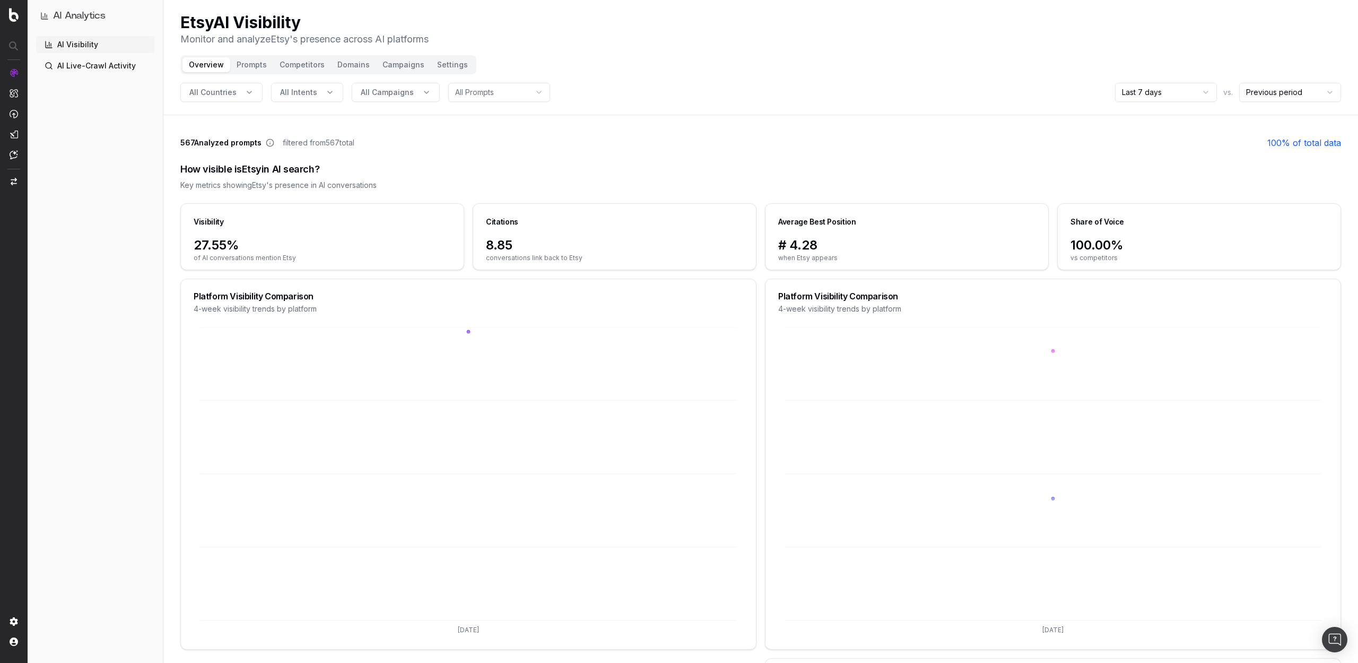
click at [248, 67] on button "Prompts" at bounding box center [251, 64] width 43 height 15
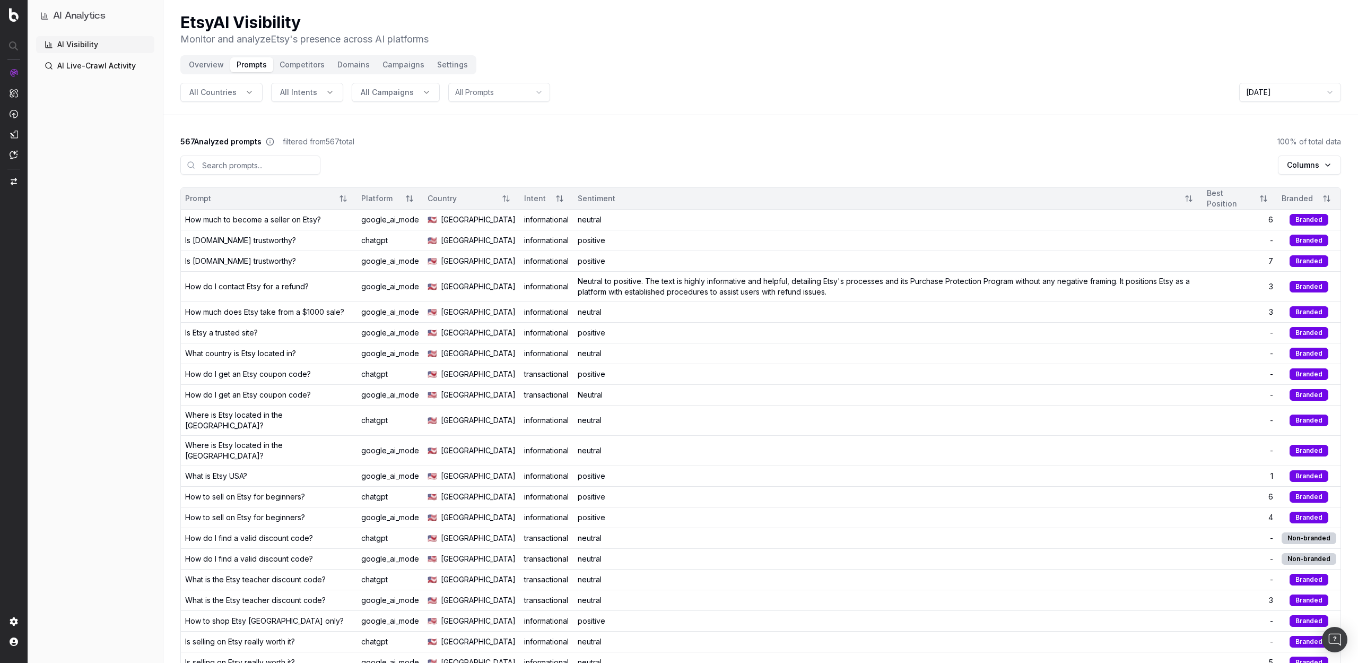
click at [60, 69] on link "AI Live-Crawl Activity" at bounding box center [95, 65] width 118 height 17
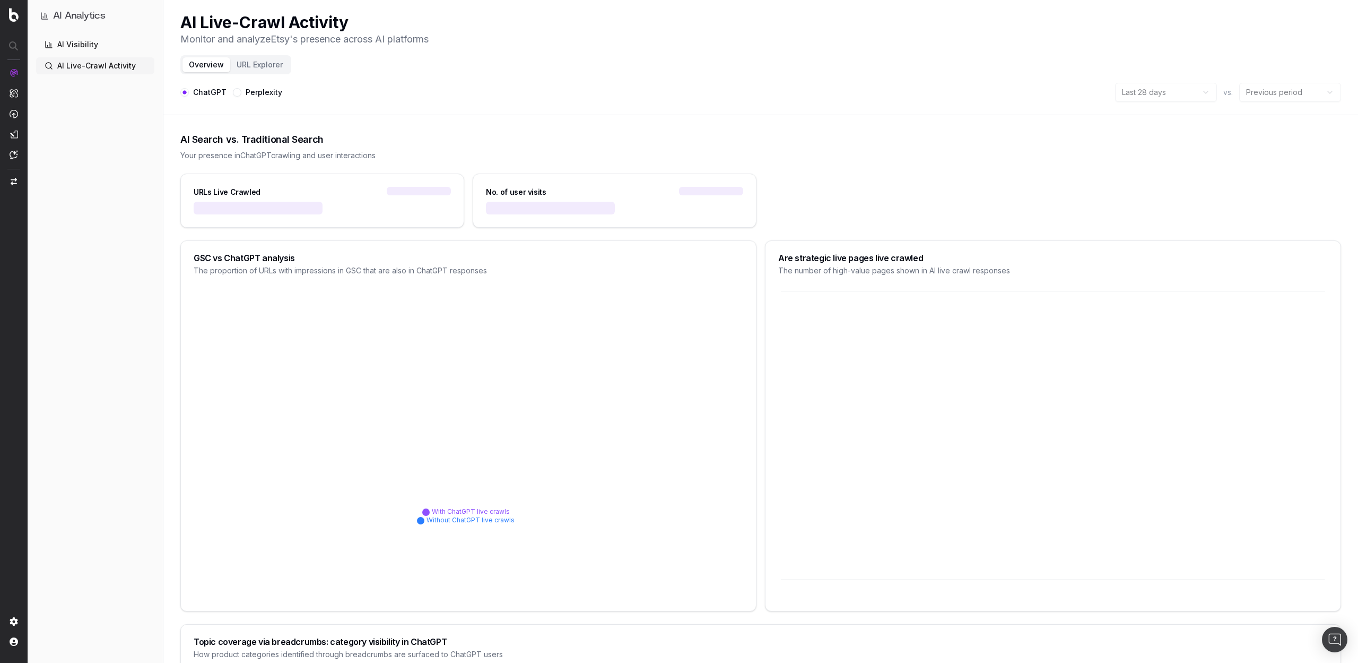
click at [247, 62] on button "URL Explorer" at bounding box center [259, 64] width 59 height 15
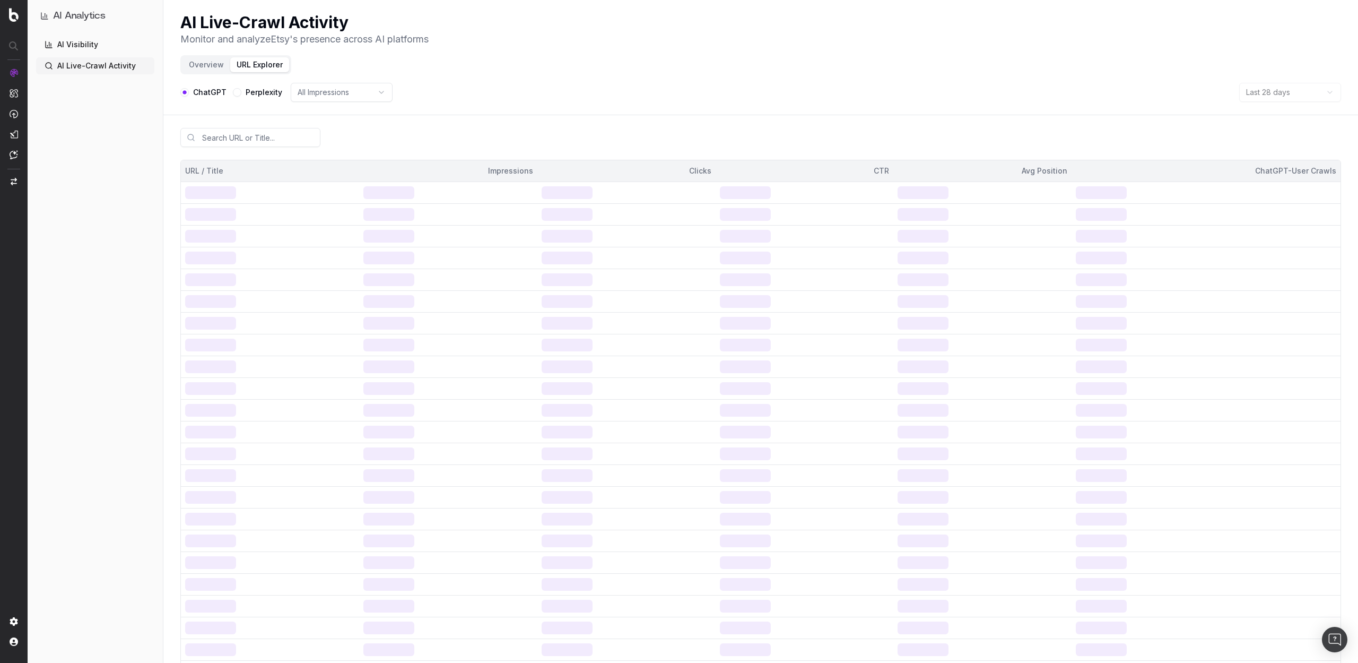
click at [213, 64] on button "Overview" at bounding box center [207, 64] width 48 height 15
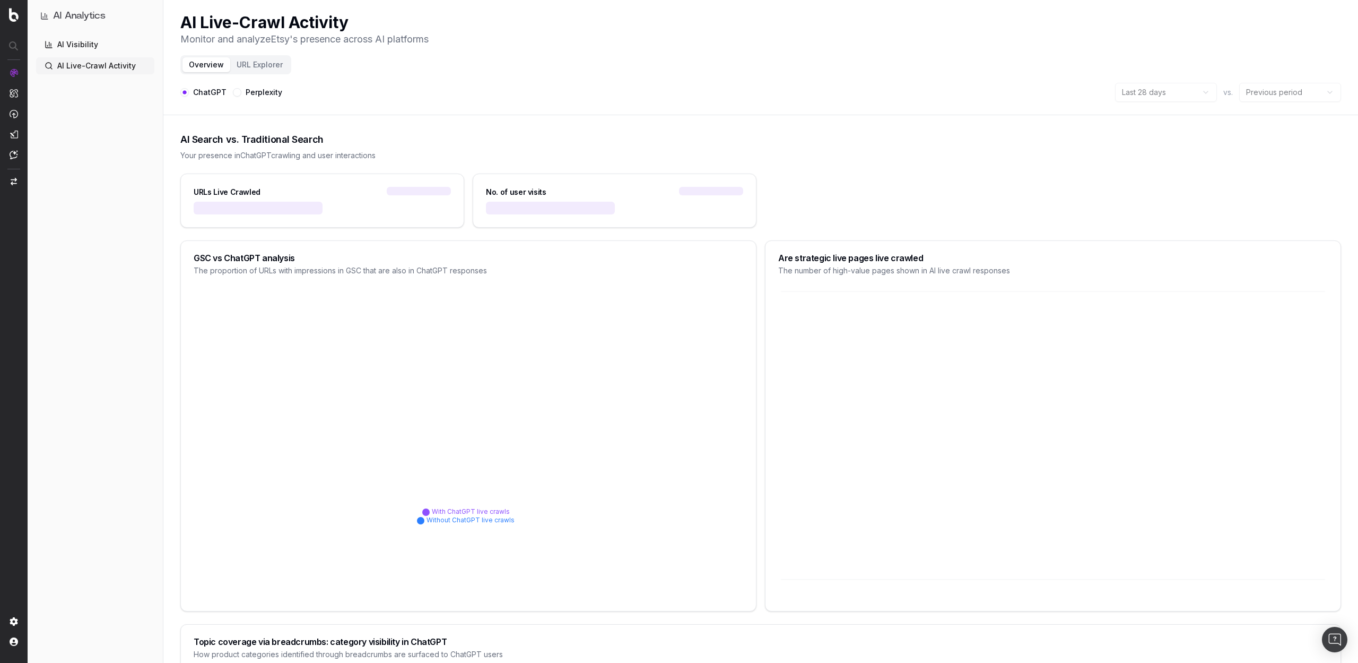
click at [265, 66] on button "URL Explorer" at bounding box center [259, 64] width 59 height 15
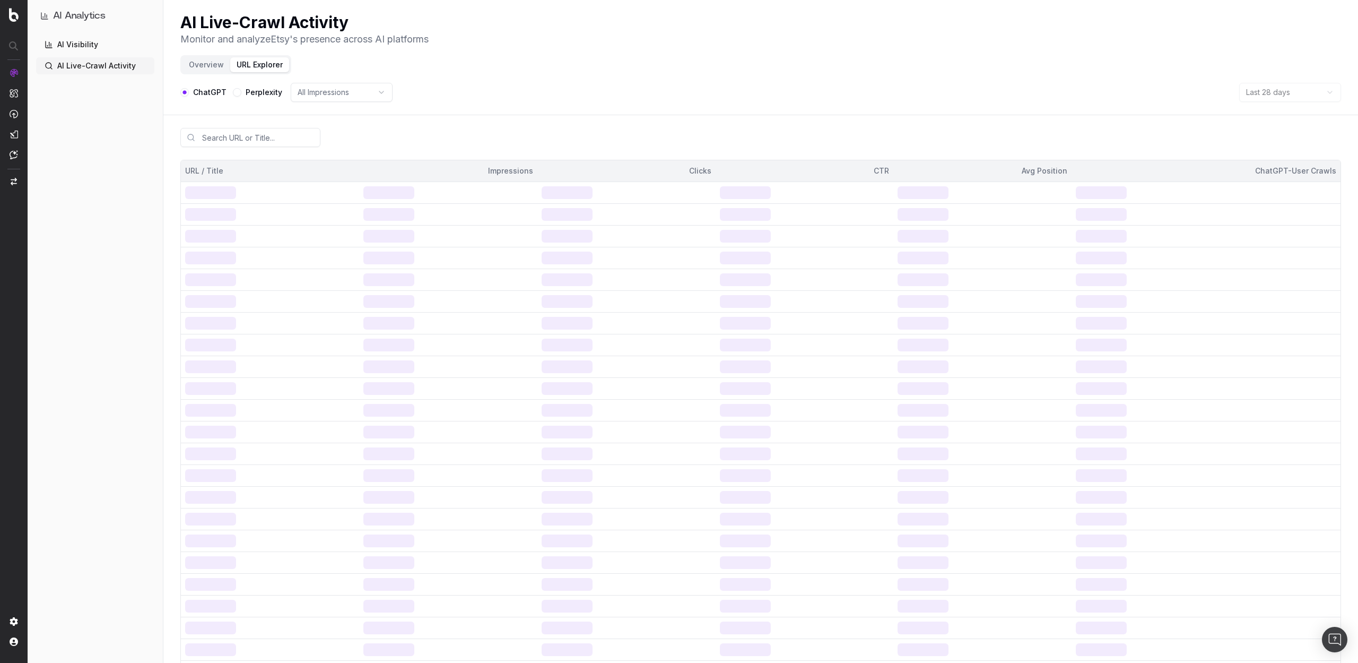
click at [71, 42] on link "AI Visibility" at bounding box center [95, 44] width 118 height 17
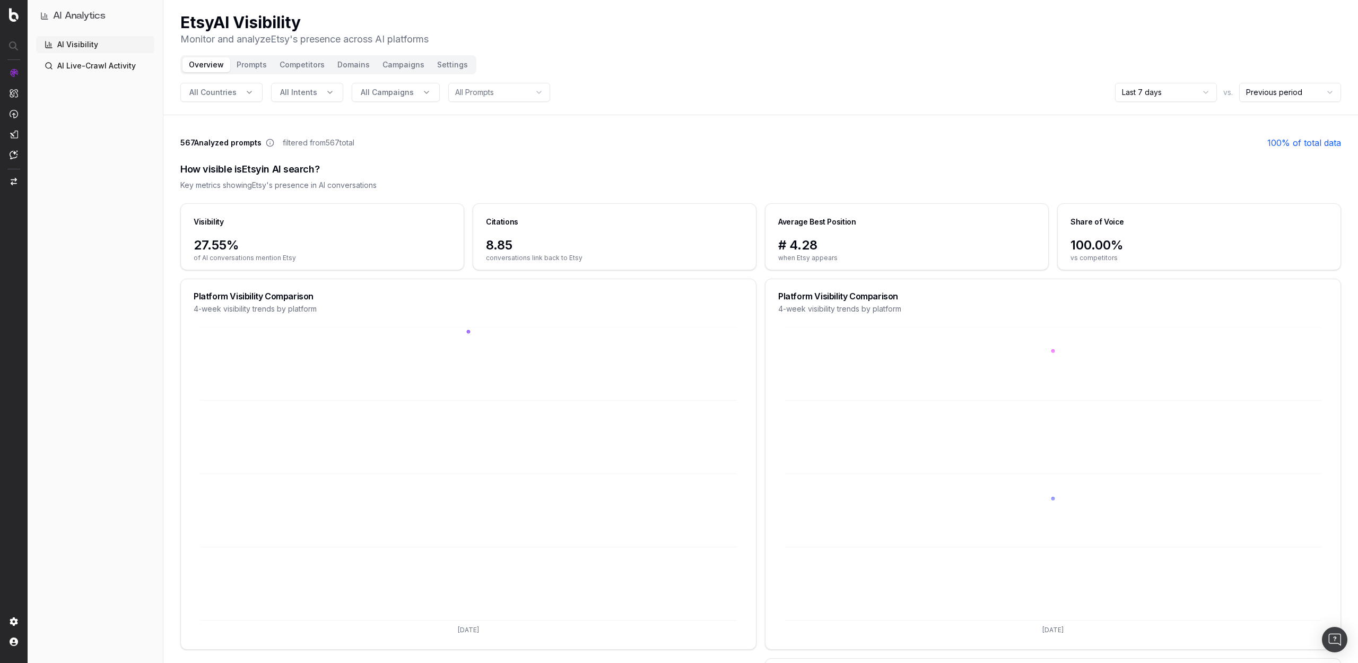
click at [445, 62] on button "Settings" at bounding box center [453, 64] width 44 height 15
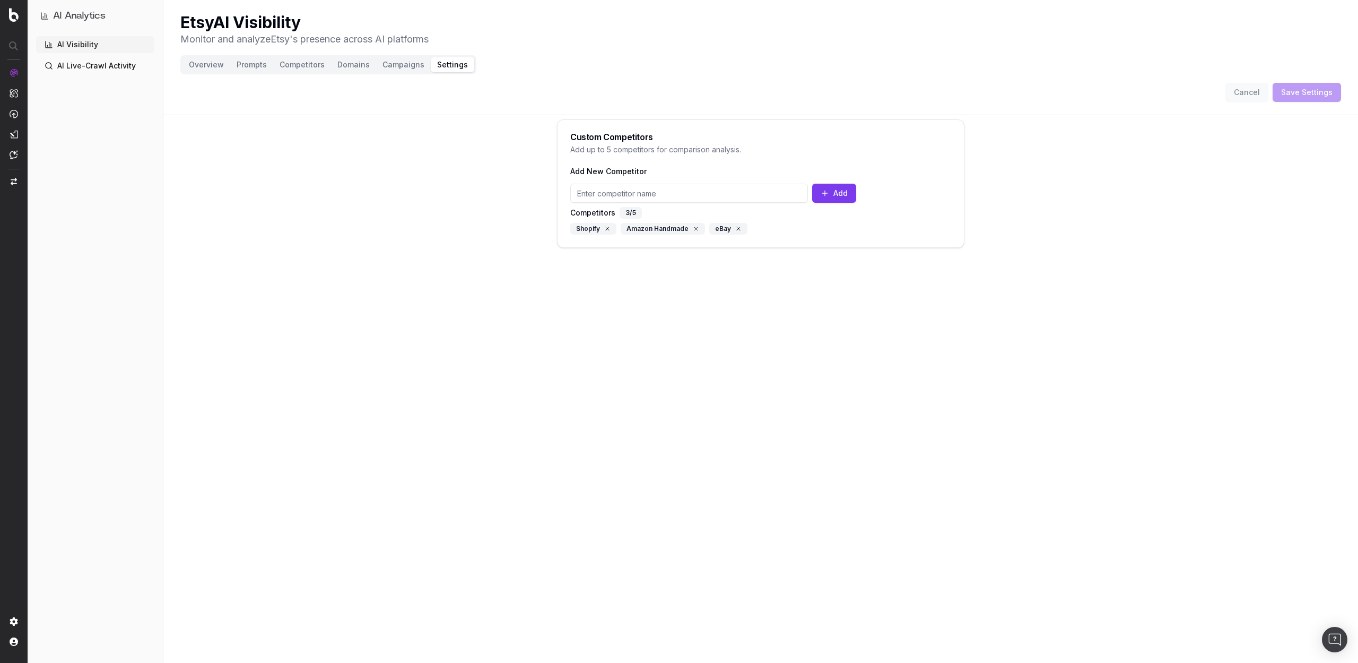
click at [390, 63] on button "Campaigns" at bounding box center [403, 64] width 55 height 15
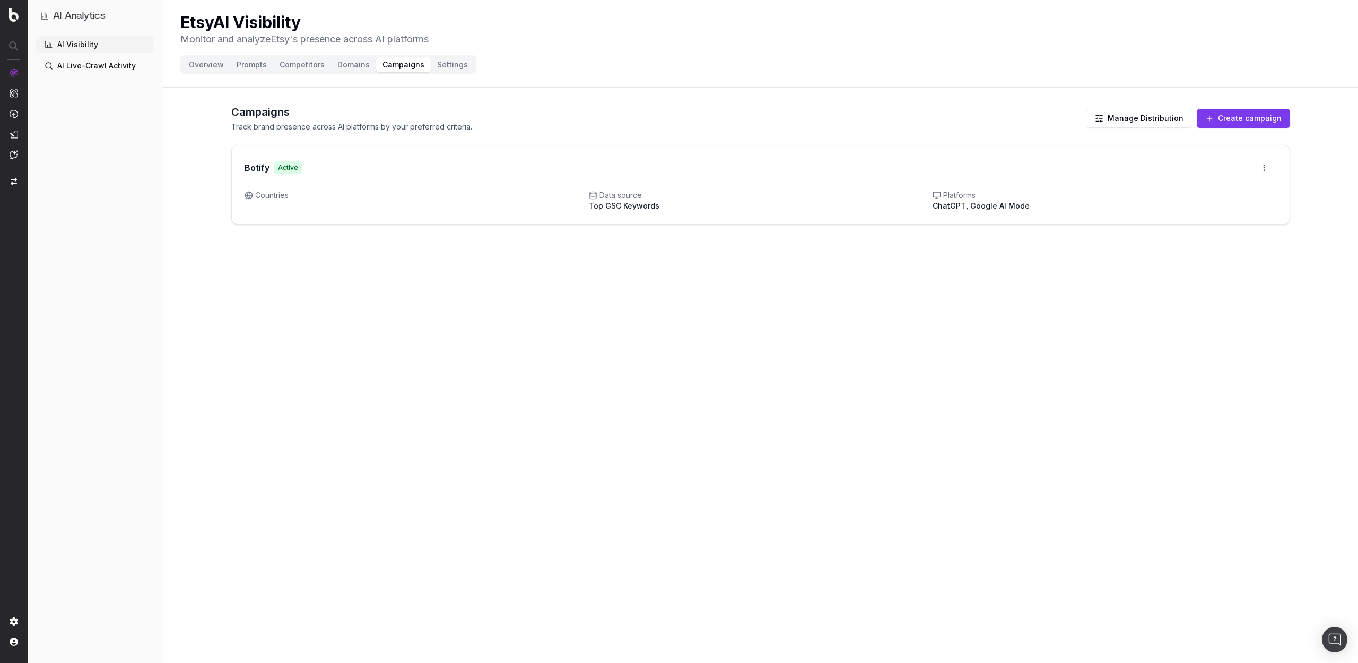
click at [1231, 116] on button "Create campaign" at bounding box center [1243, 118] width 93 height 19
